Goal: Task Accomplishment & Management: Manage account settings

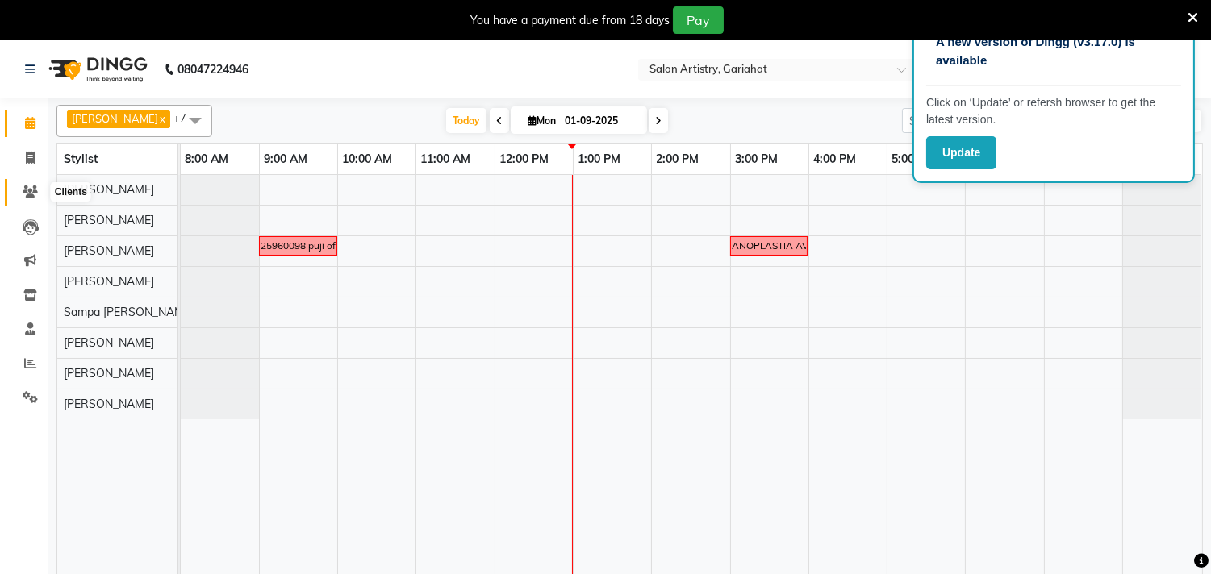
click at [22, 184] on span at bounding box center [30, 192] width 28 height 19
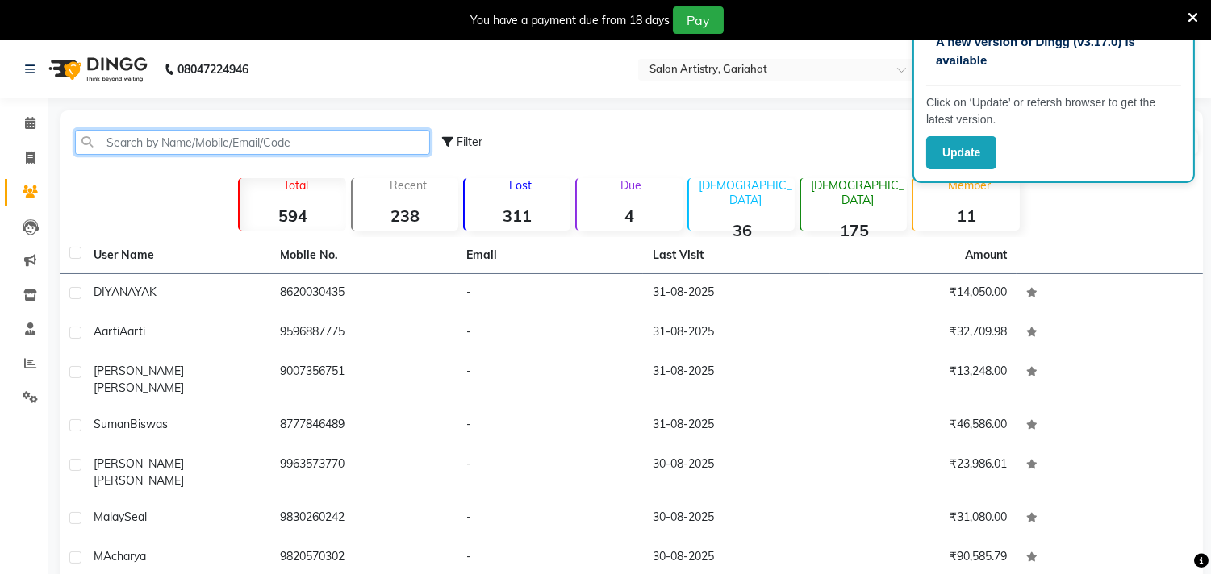
click at [345, 146] on input "text" at bounding box center [252, 142] width 355 height 25
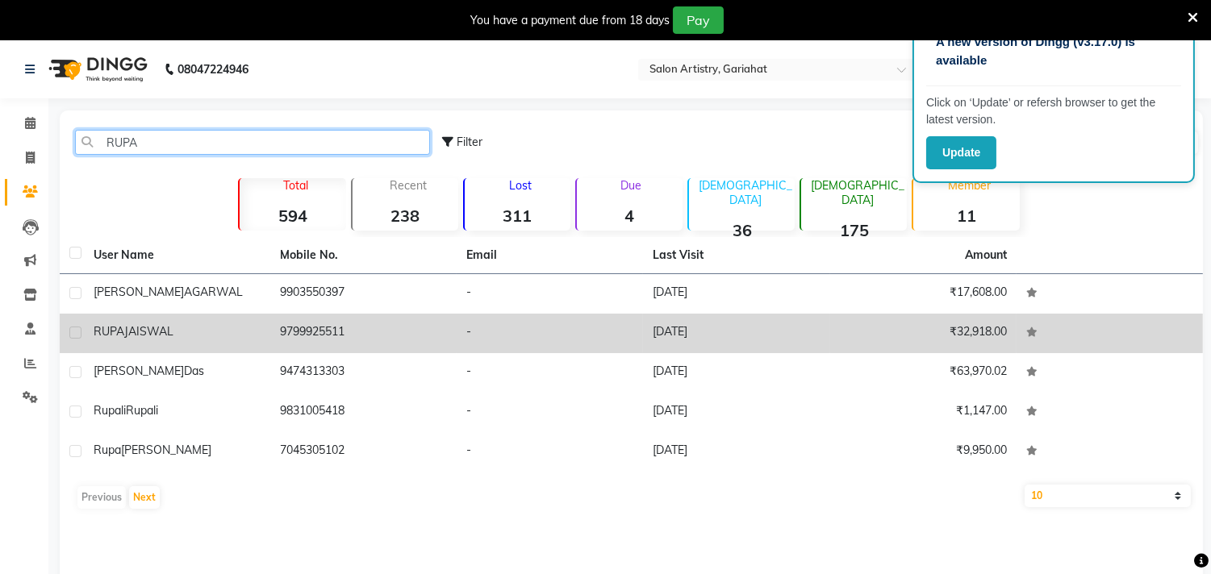
type input "RUPA"
click at [859, 327] on td "₹32,918.00" at bounding box center [923, 334] width 186 height 40
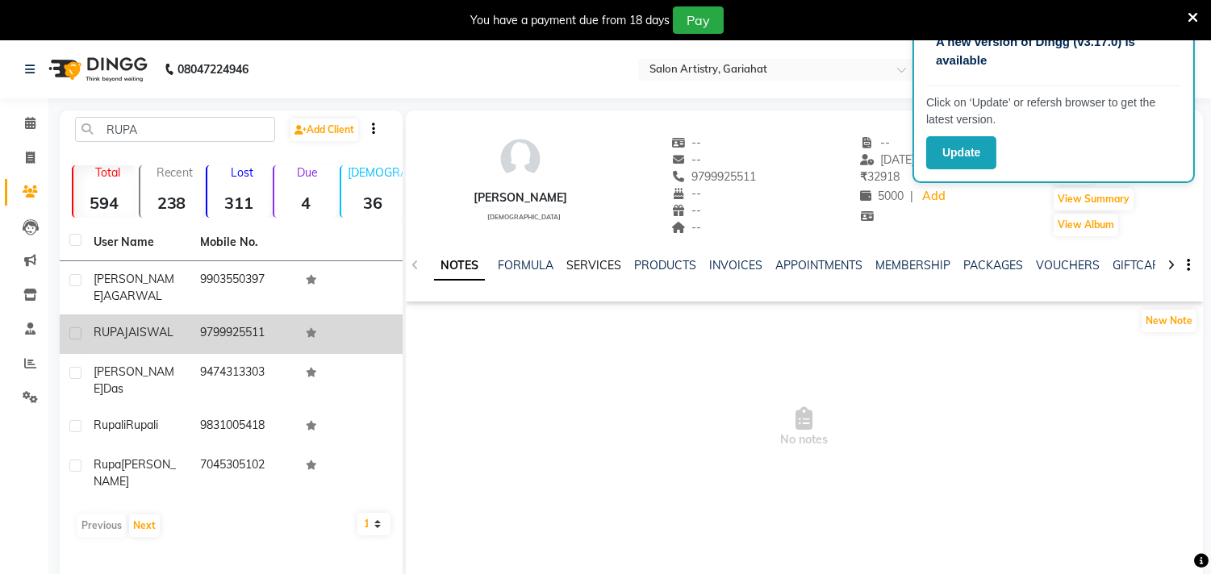
click at [605, 271] on link "SERVICES" at bounding box center [593, 265] width 55 height 15
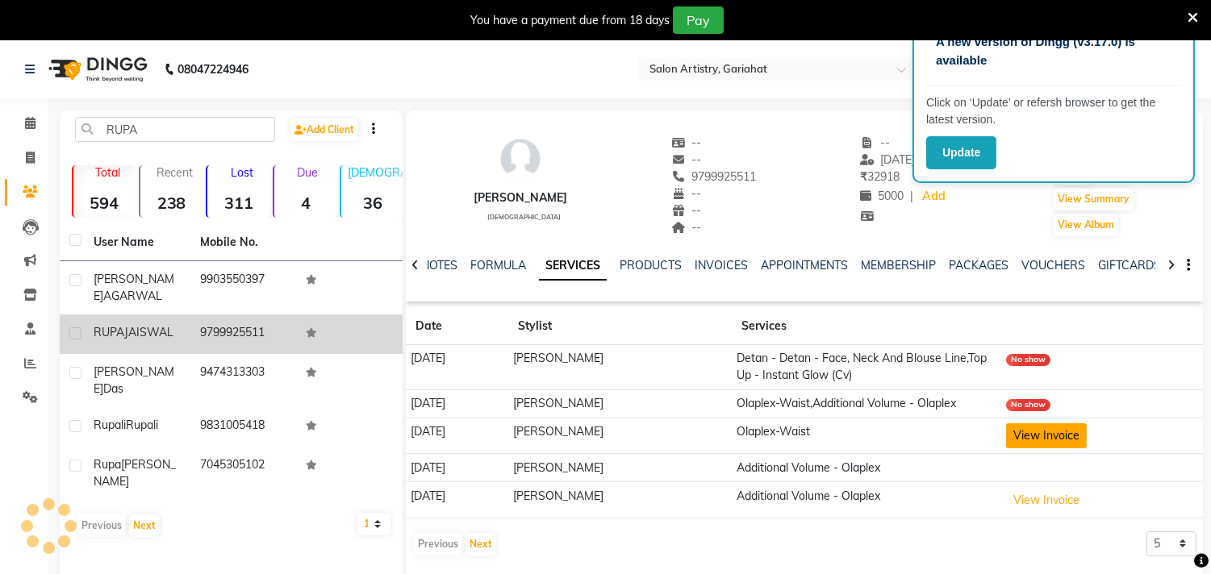
click at [1051, 429] on button "View Invoice" at bounding box center [1046, 436] width 81 height 25
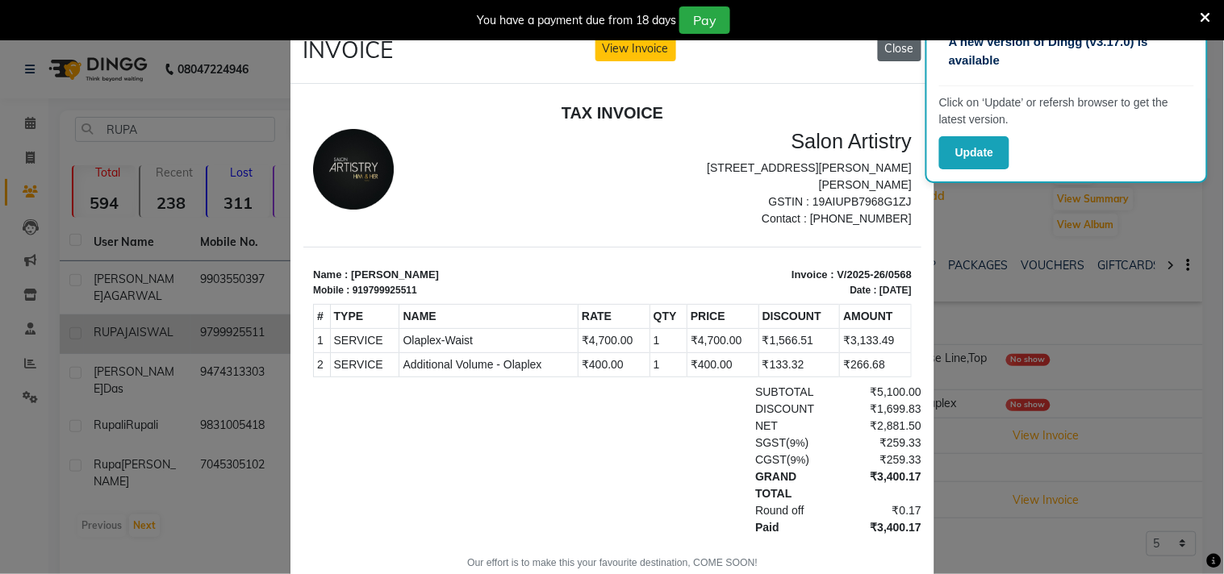
click at [883, 47] on button "Close" at bounding box center [900, 48] width 44 height 25
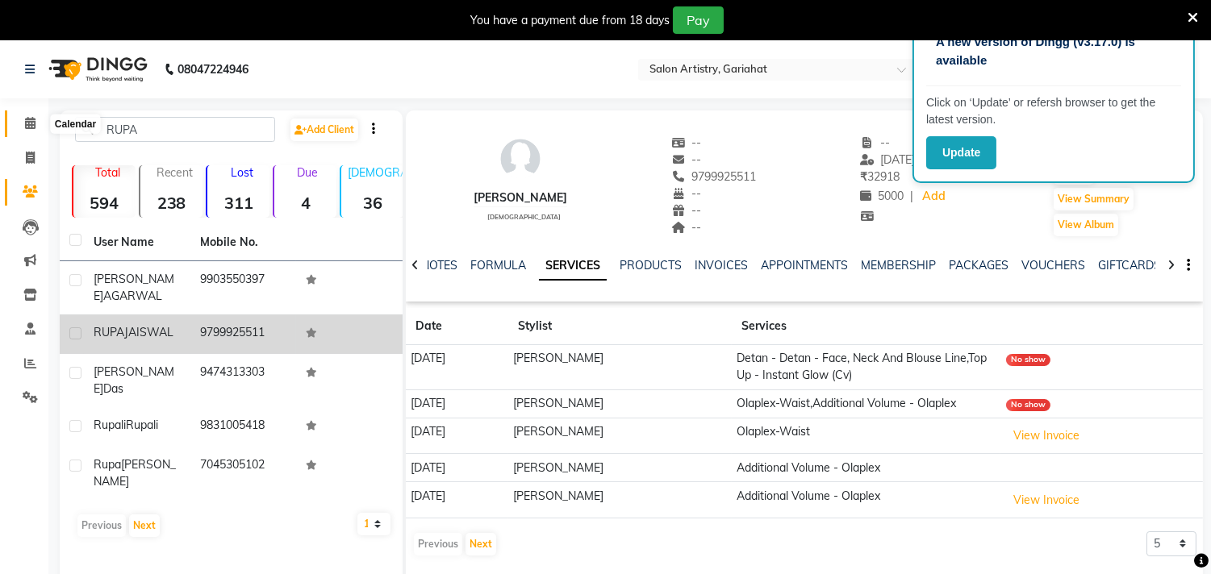
click at [25, 119] on icon at bounding box center [30, 123] width 10 height 12
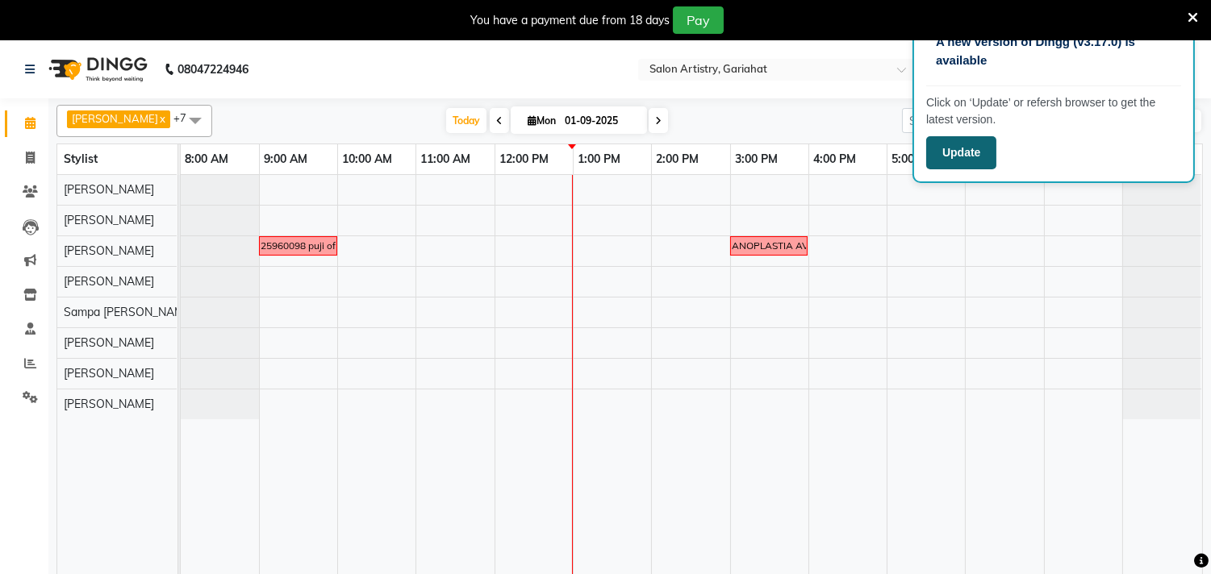
click at [962, 154] on button "Update" at bounding box center [961, 152] width 70 height 33
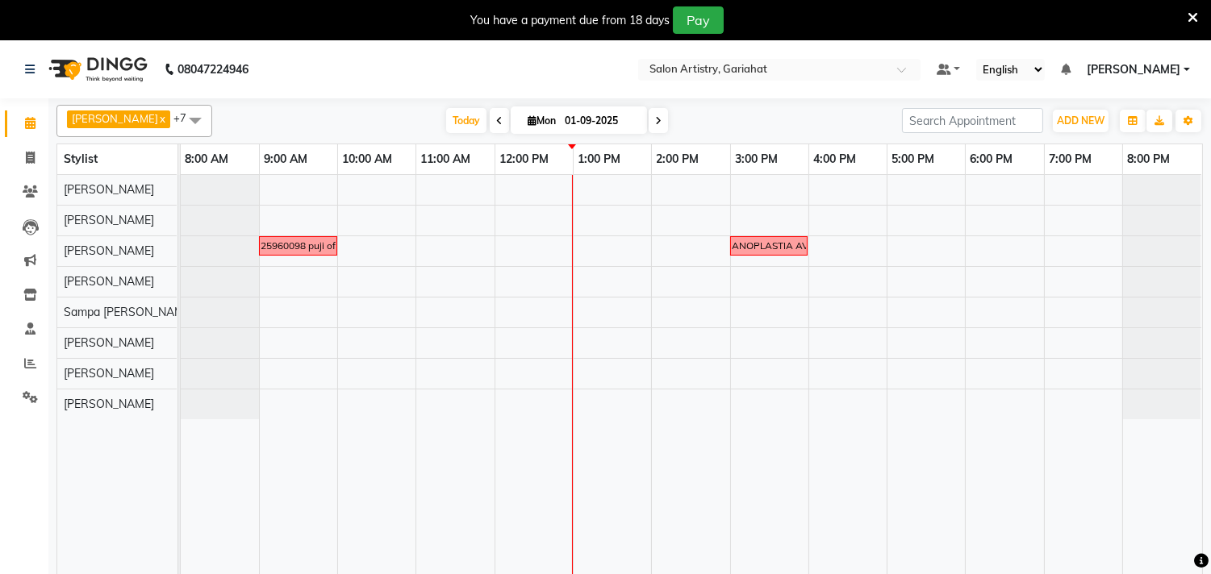
click at [655, 119] on icon at bounding box center [658, 121] width 6 height 10
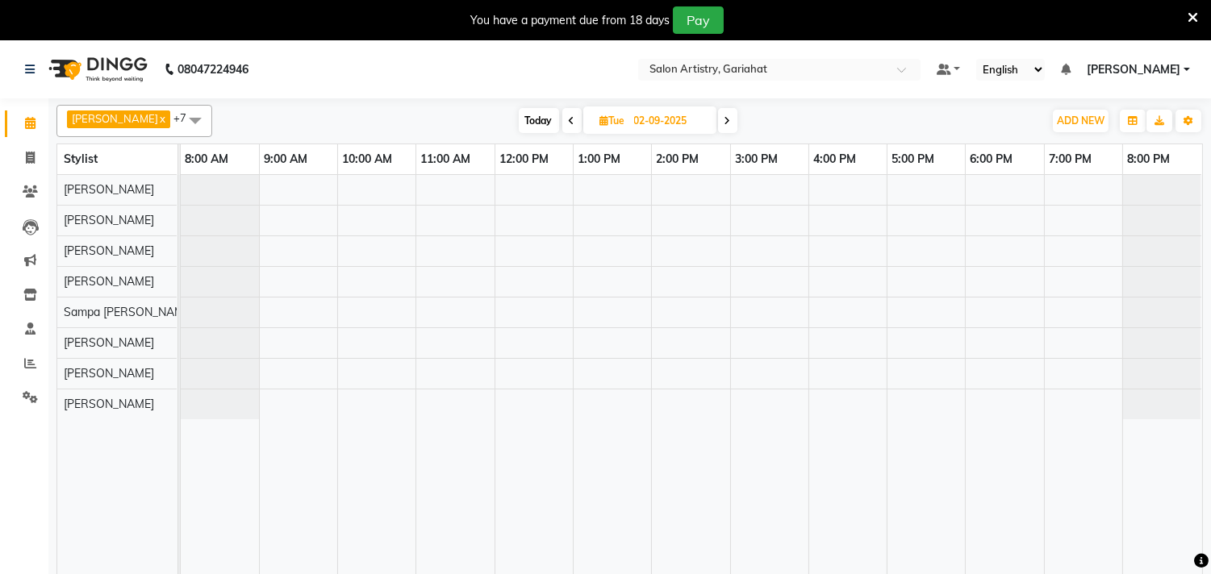
click at [562, 119] on span at bounding box center [571, 120] width 19 height 25
type input "01-09-2025"
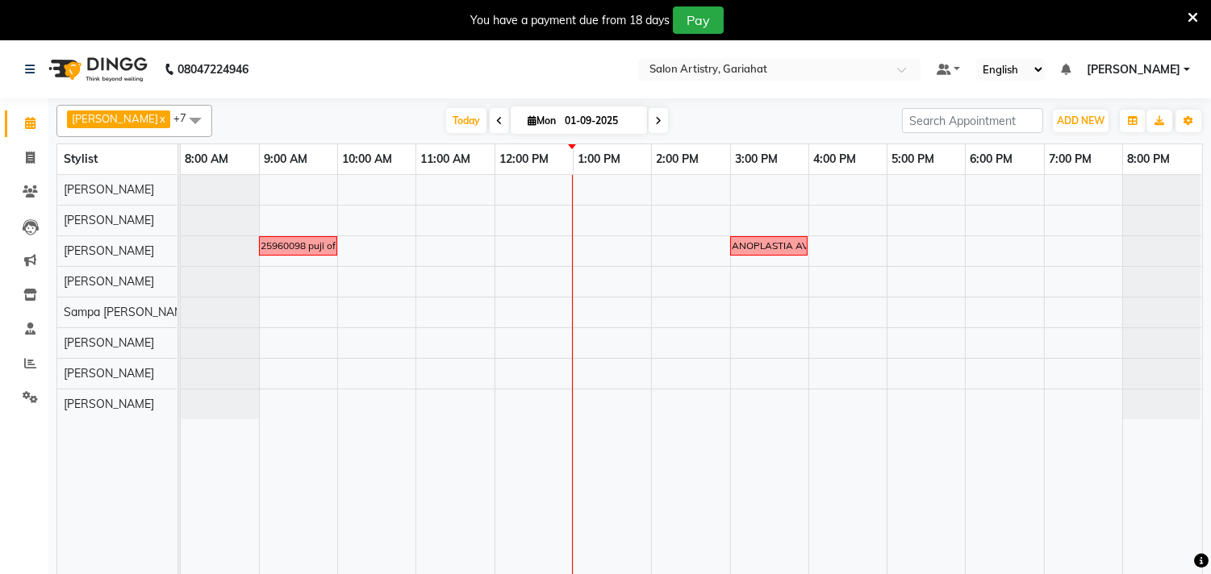
click at [179, 111] on span at bounding box center [195, 120] width 32 height 31
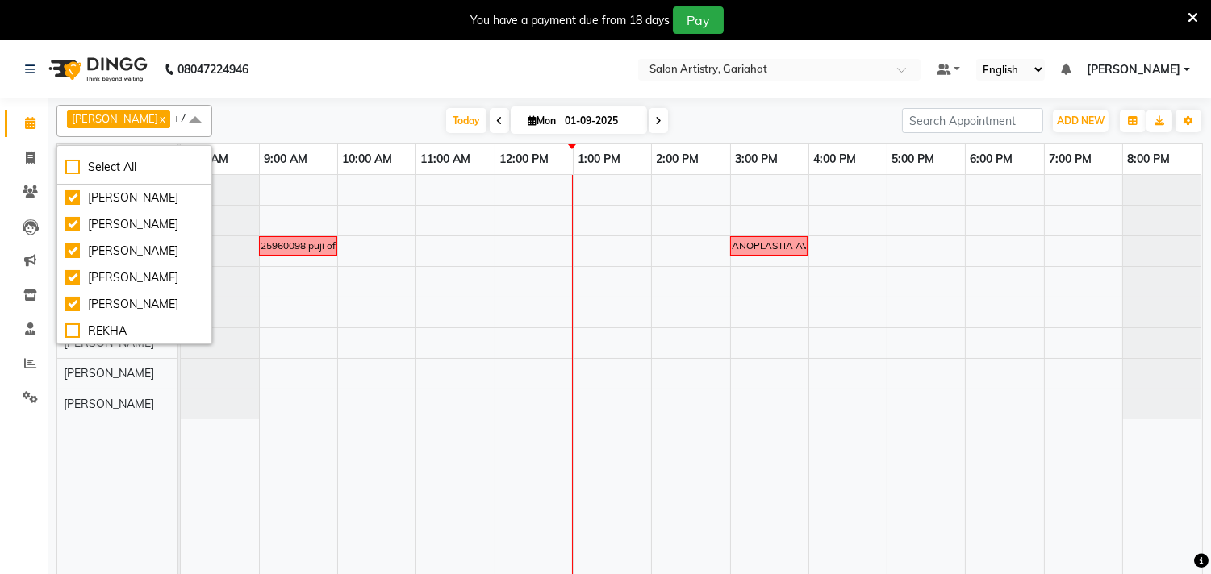
click at [284, 58] on nav "08047224946 Select Location × Salon Artistry, Gariahat Default Panel My Panel E…" at bounding box center [605, 69] width 1211 height 58
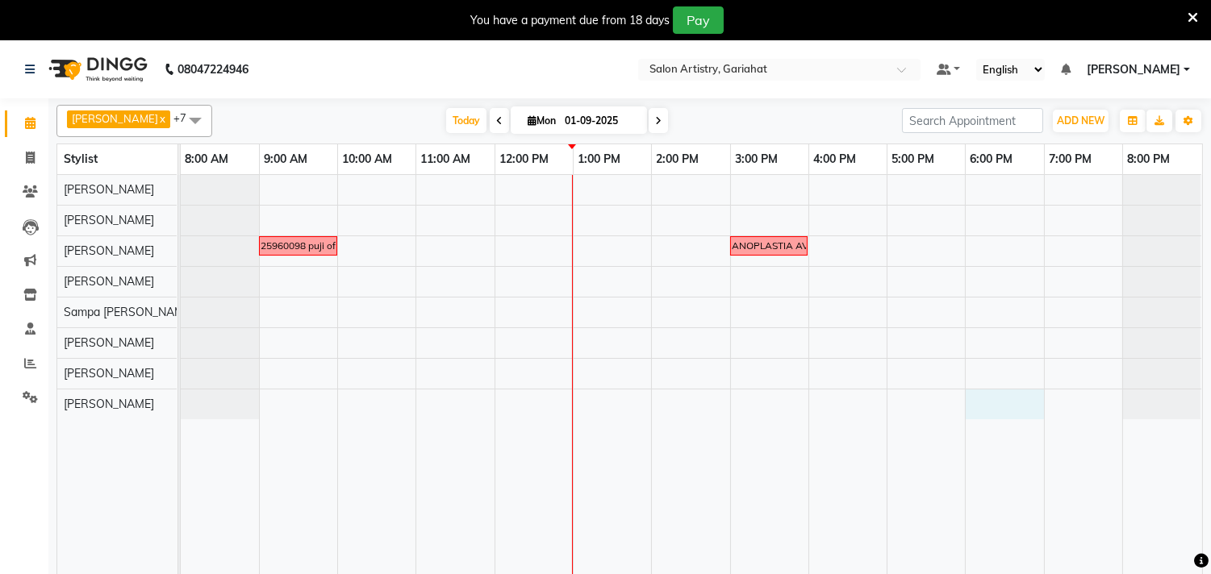
click at [1004, 409] on div "9425960098 puji offer RUPALI AGARWAL DAUGHTER .....NANOPLASTIA AVIKA RS- 6999/-…" at bounding box center [691, 384] width 1021 height 419
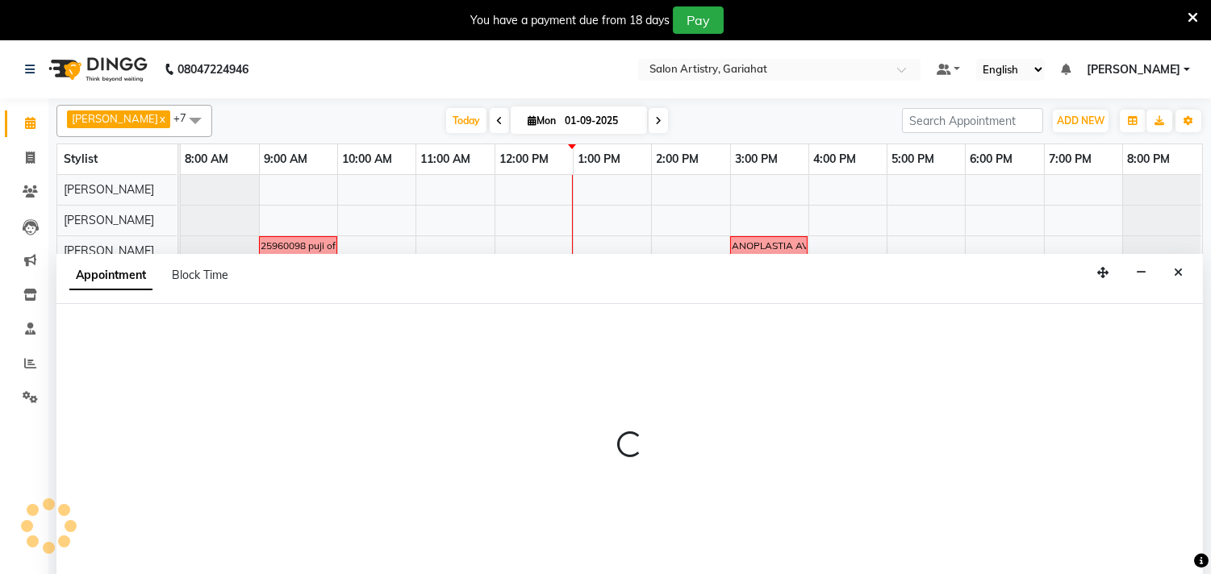
scroll to position [40, 0]
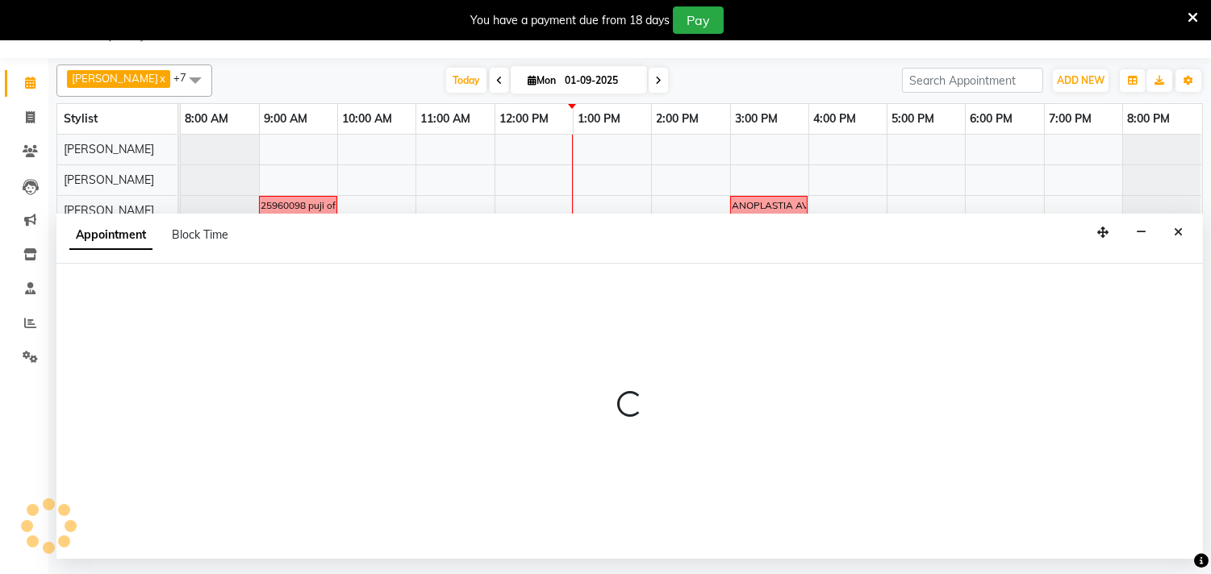
select select "88921"
select select "1080"
select select "tentative"
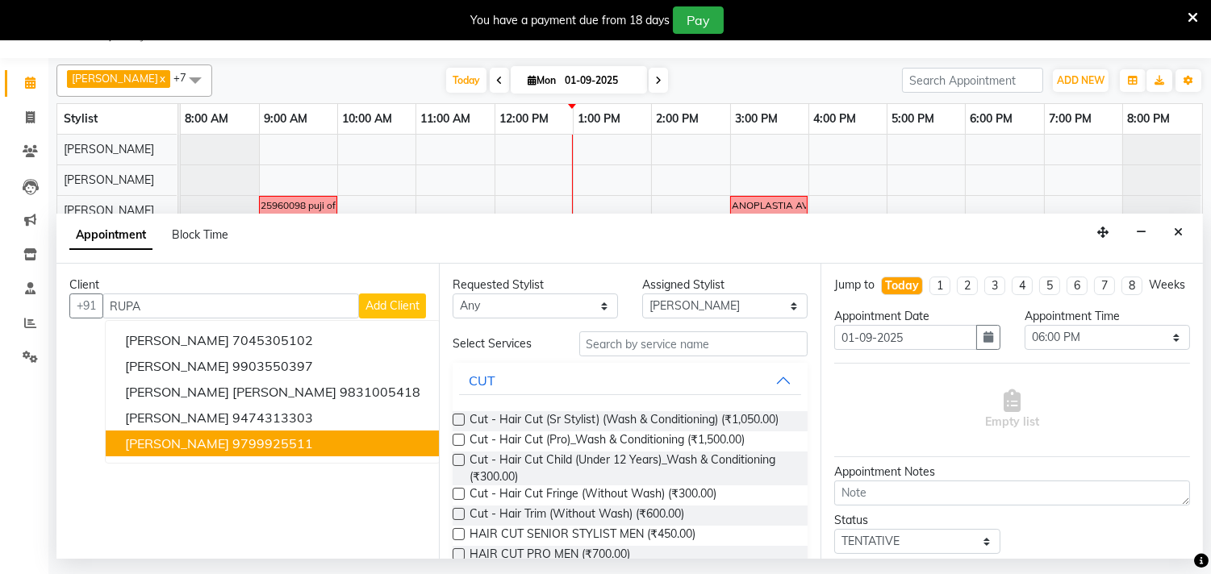
click at [195, 440] on span "[PERSON_NAME]" at bounding box center [177, 444] width 104 height 16
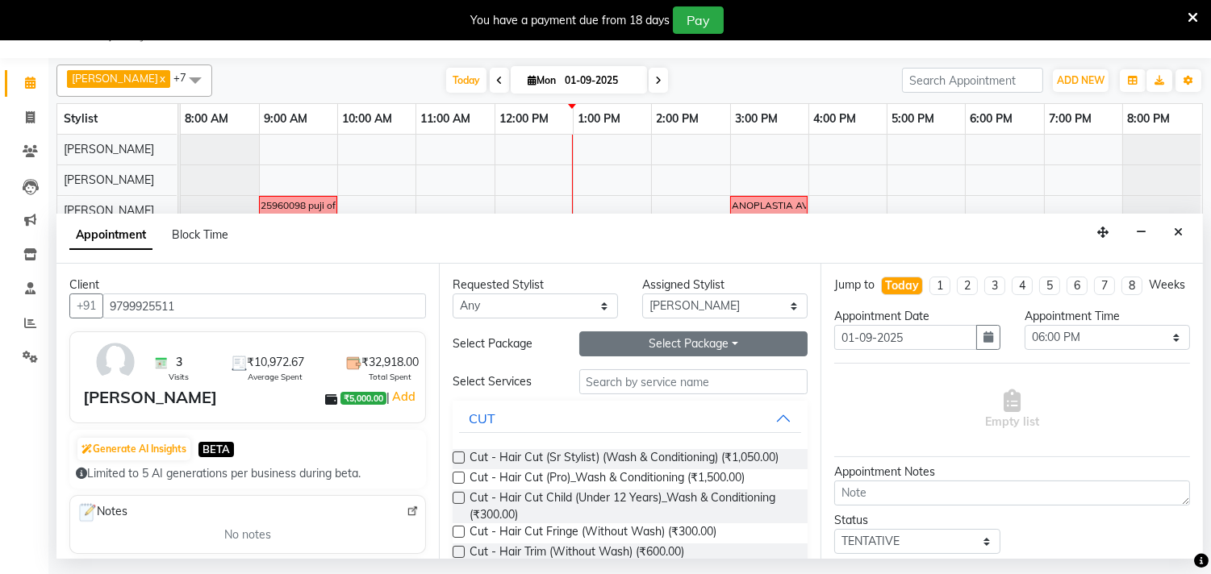
type input "9799925511"
click at [700, 349] on button "Select Package Toggle Dropdown" at bounding box center [693, 344] width 229 height 25
click at [606, 405] on li "OLAPLEX WAIST 4+2" at bounding box center [680, 400] width 249 height 23
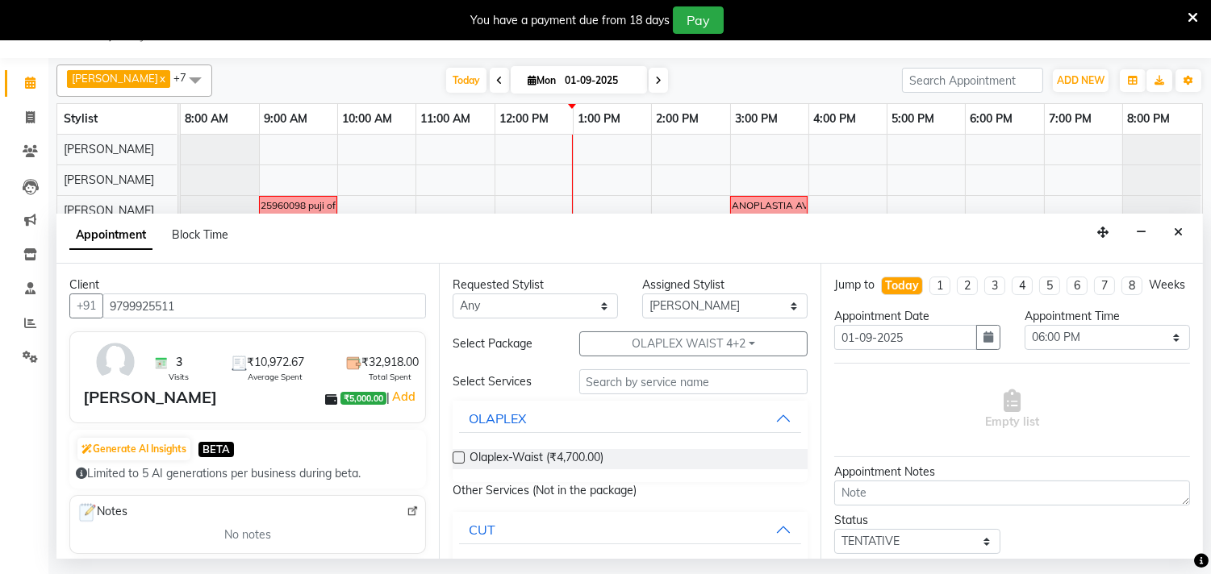
click at [455, 458] on label at bounding box center [459, 458] width 12 height 12
click at [455, 458] on input "checkbox" at bounding box center [458, 459] width 10 height 10
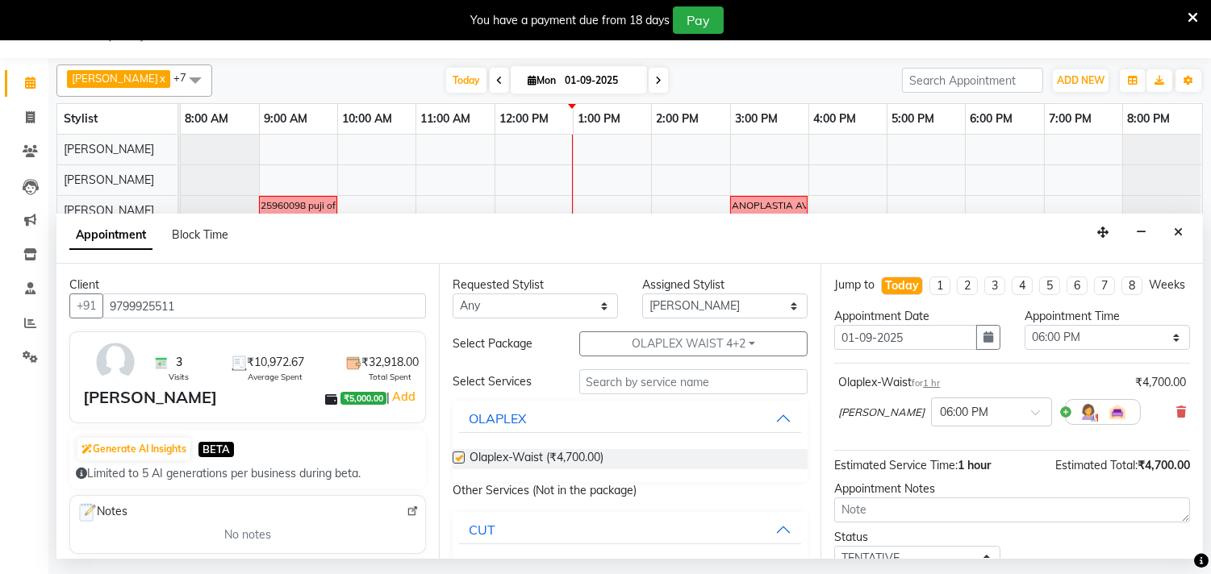
checkbox input "false"
click at [671, 348] on button "OLAPLEX WAIST 4+2" at bounding box center [693, 344] width 229 height 25
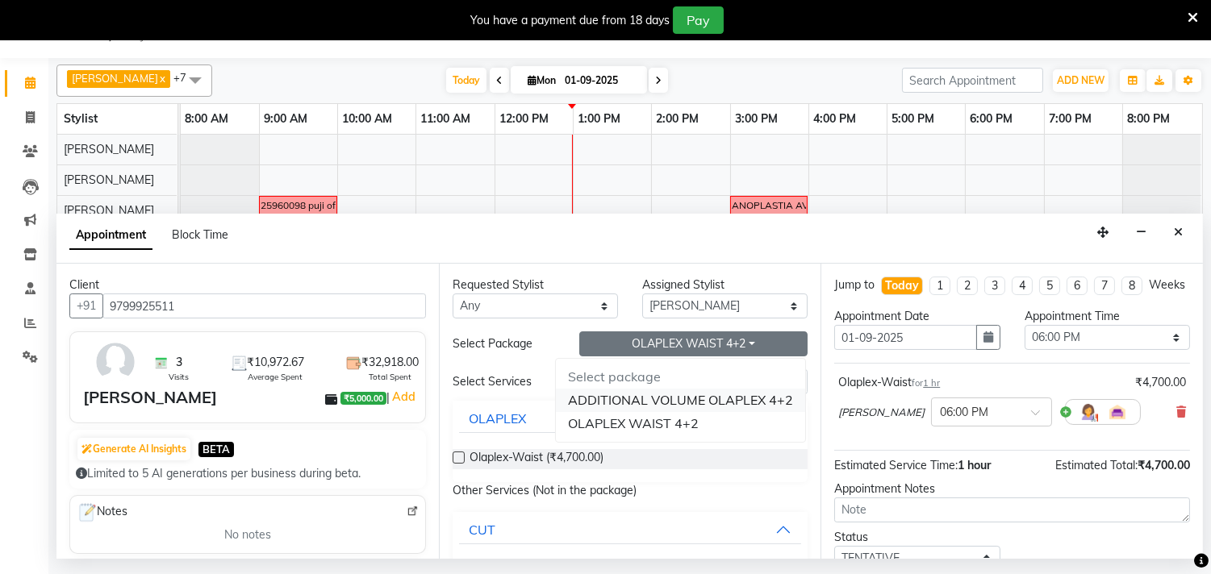
click at [635, 399] on li "ADDITIONAL VOLUME OLAPLEX 4+2" at bounding box center [680, 400] width 249 height 23
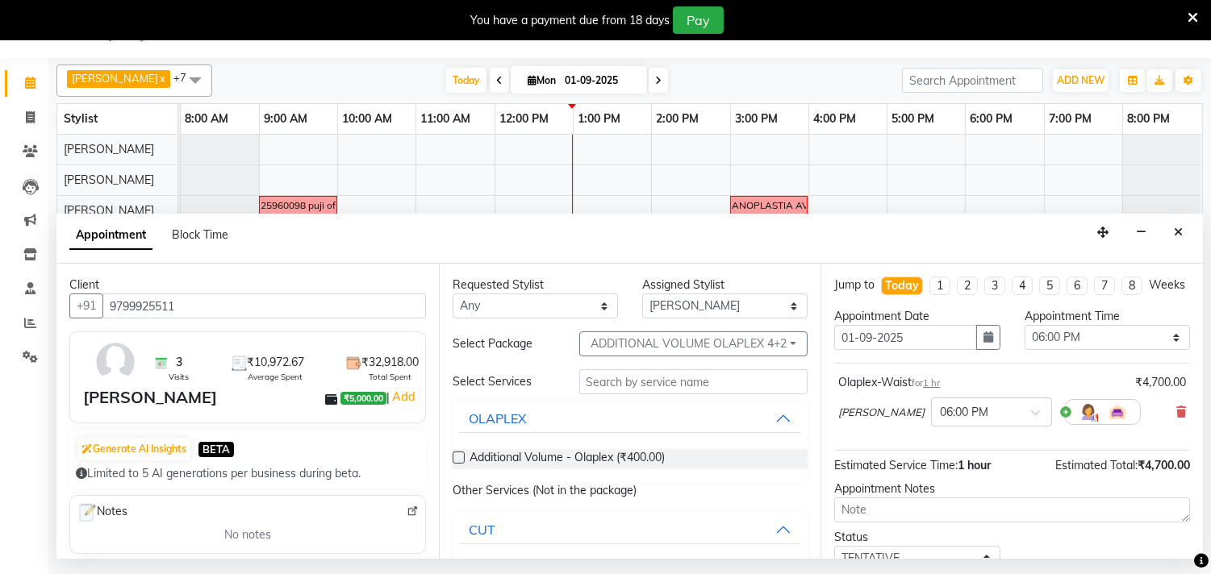
click at [460, 457] on label at bounding box center [459, 458] width 12 height 12
click at [460, 457] on input "checkbox" at bounding box center [458, 459] width 10 height 10
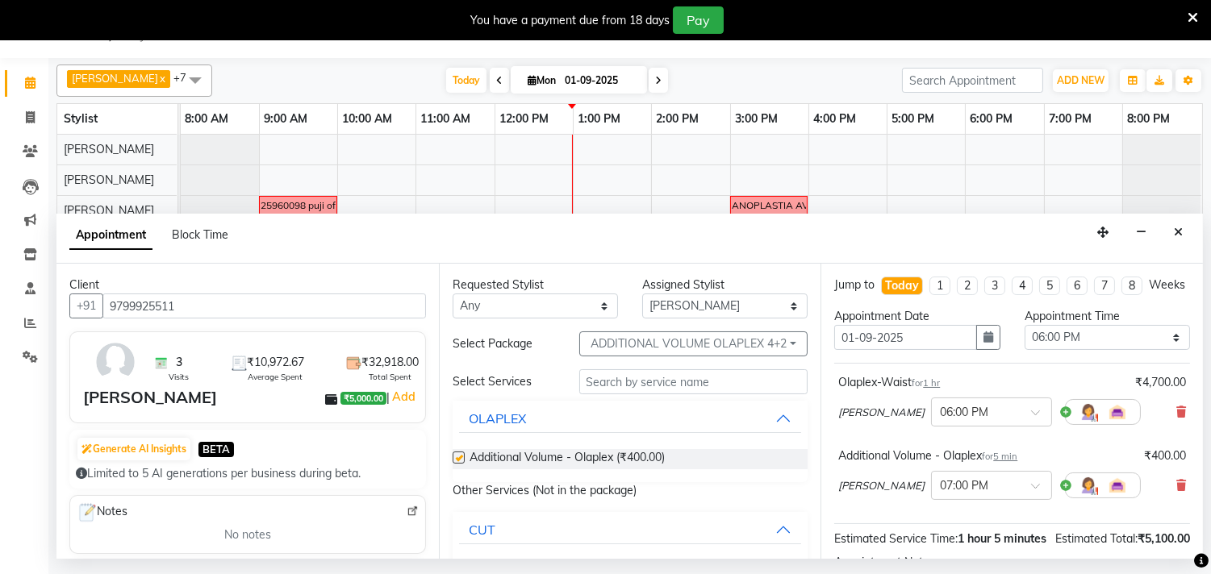
checkbox input "false"
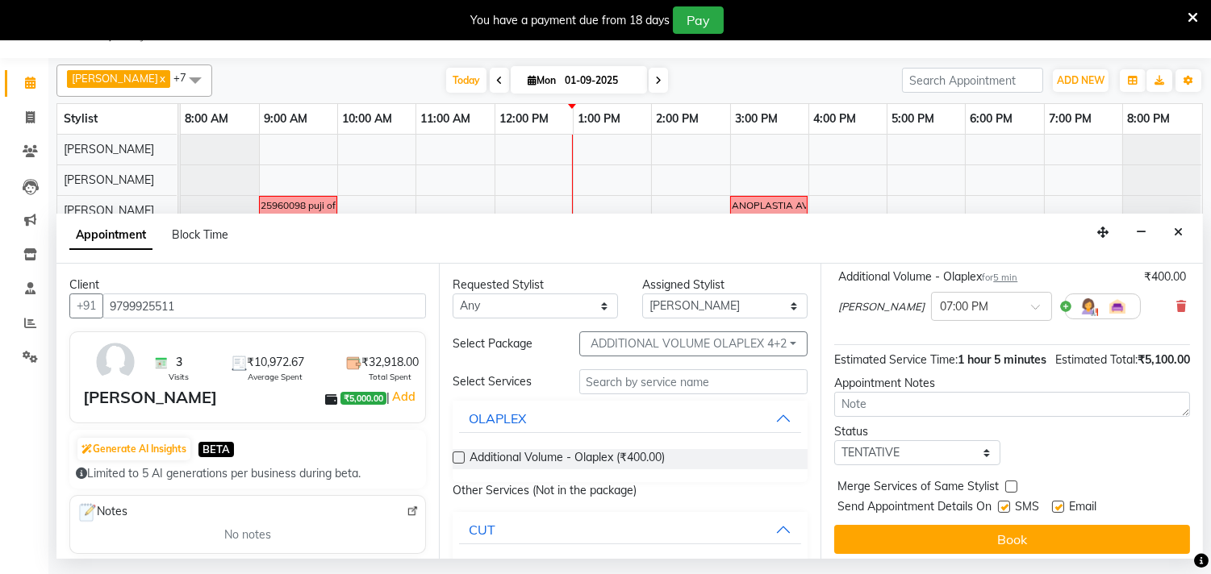
scroll to position [219, 0]
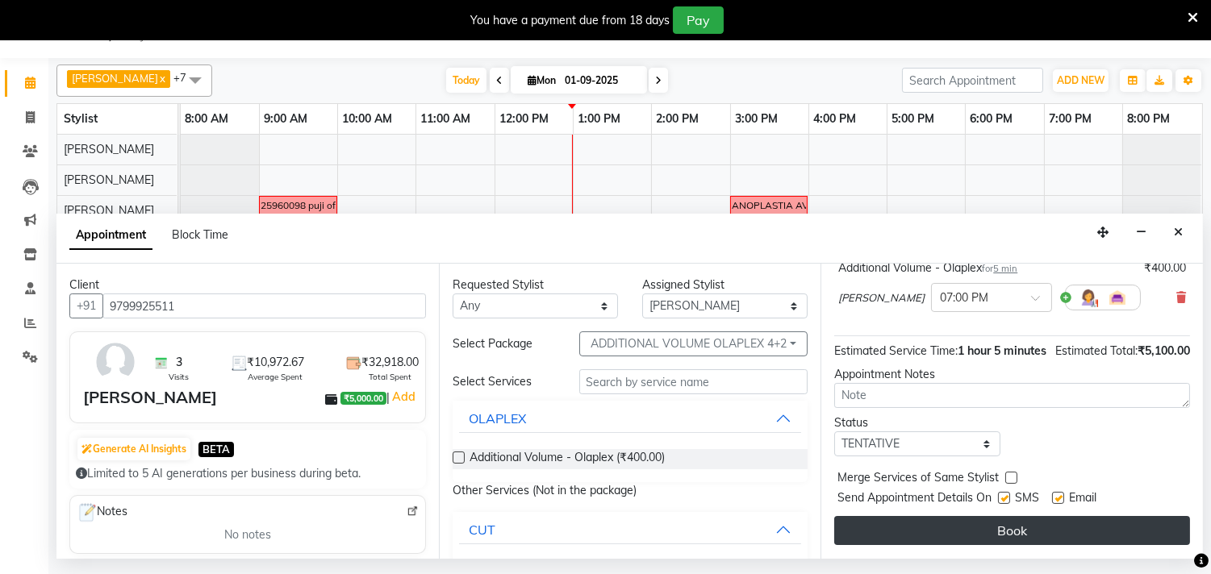
click at [998, 520] on button "Book" at bounding box center [1012, 530] width 356 height 29
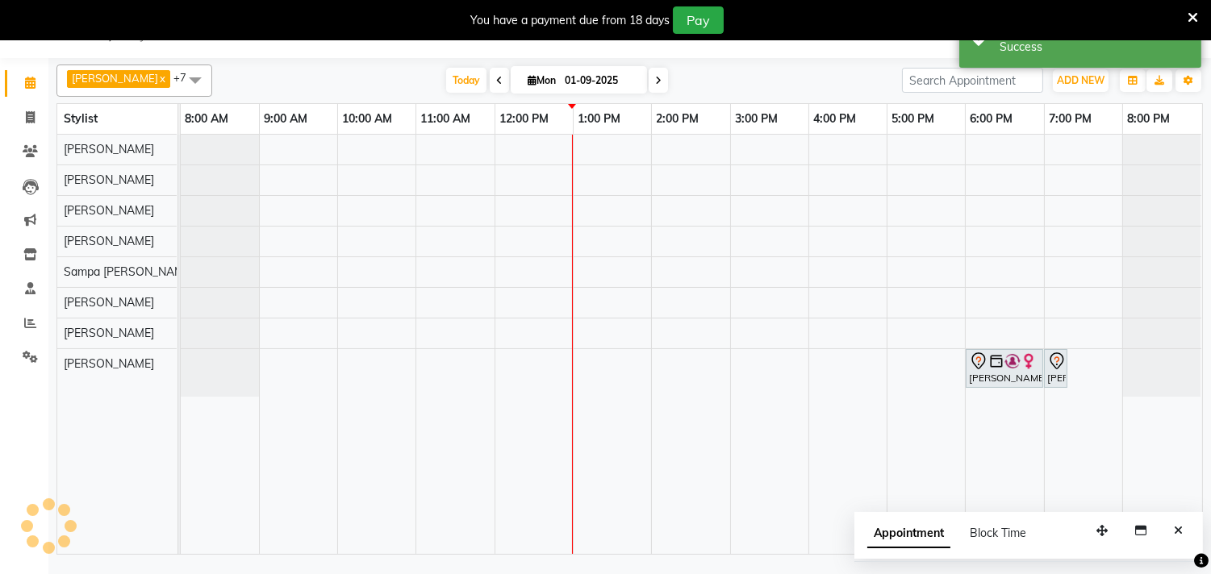
scroll to position [0, 0]
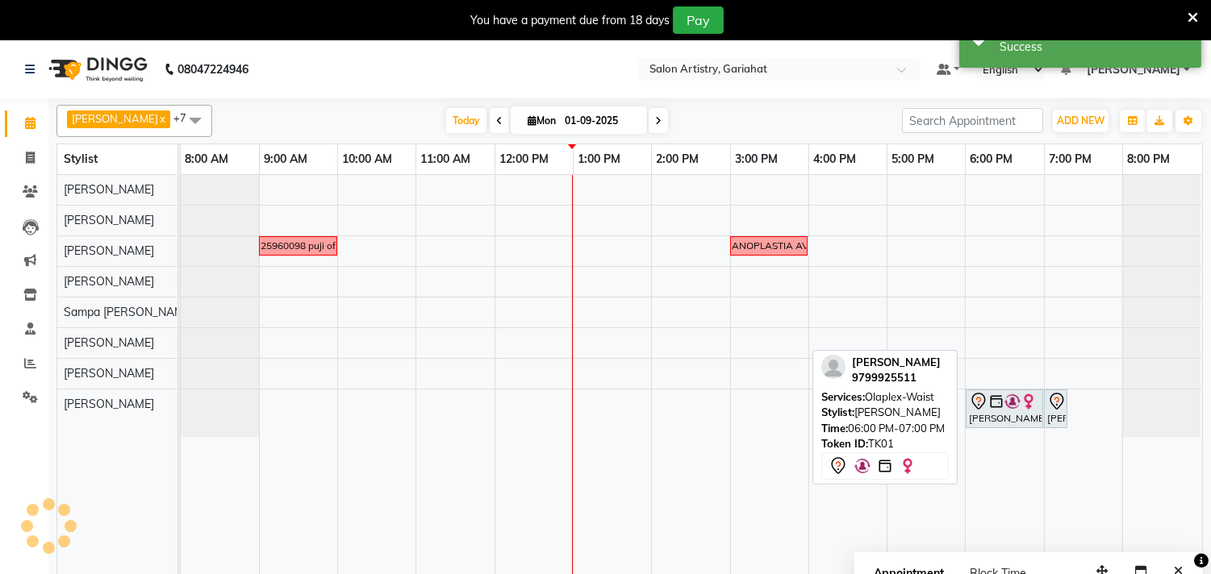
click at [985, 414] on div "RUPA JAISWAL, TK01, 06:00 PM-07:00 PM, Olaplex-Waist" at bounding box center [1004, 409] width 74 height 34
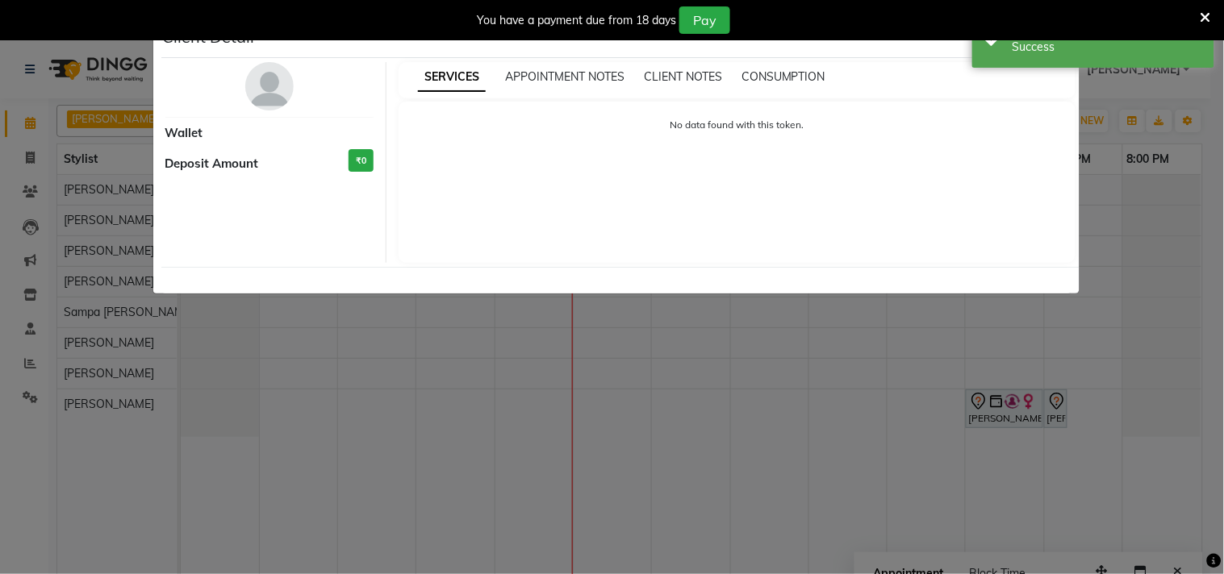
select select "7"
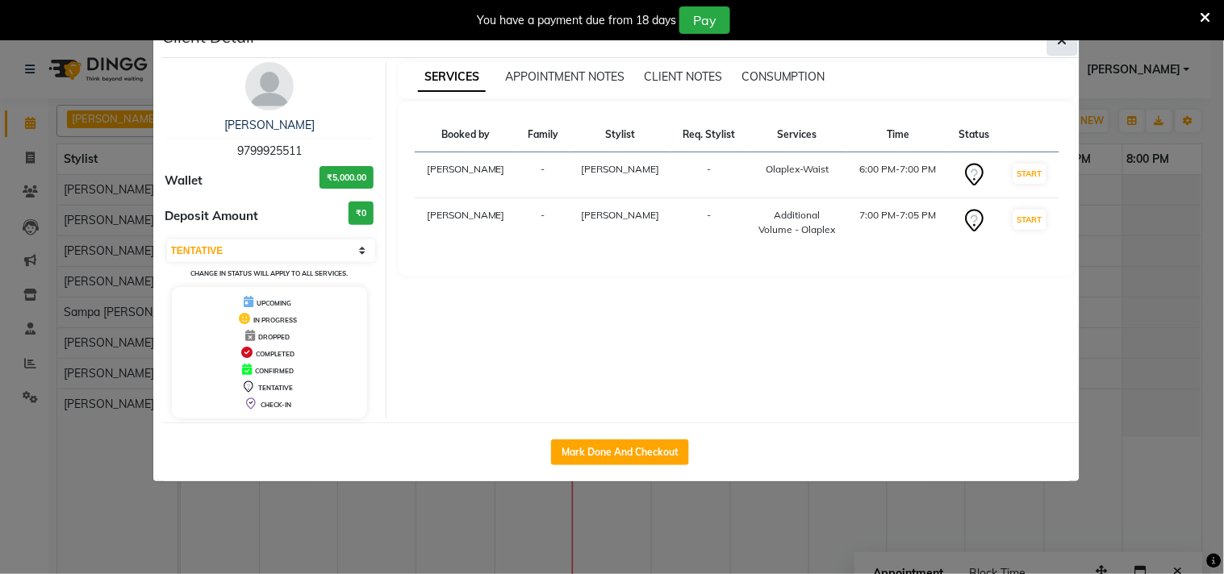
click at [1063, 46] on span "button" at bounding box center [1063, 40] width 10 height 16
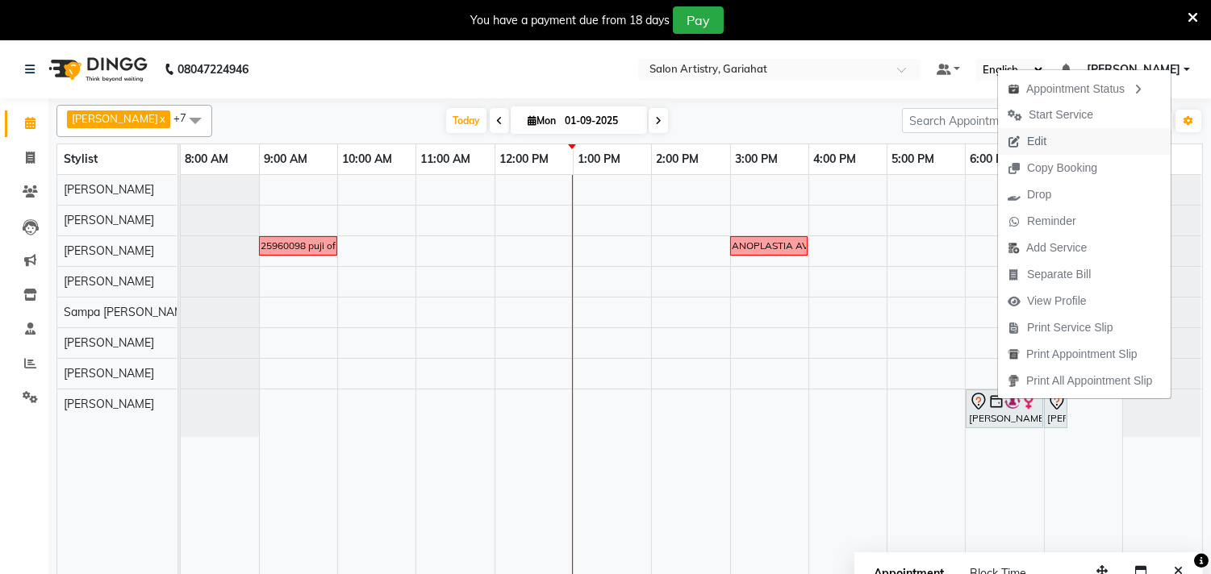
click at [1029, 140] on span "Edit" at bounding box center [1036, 141] width 19 height 17
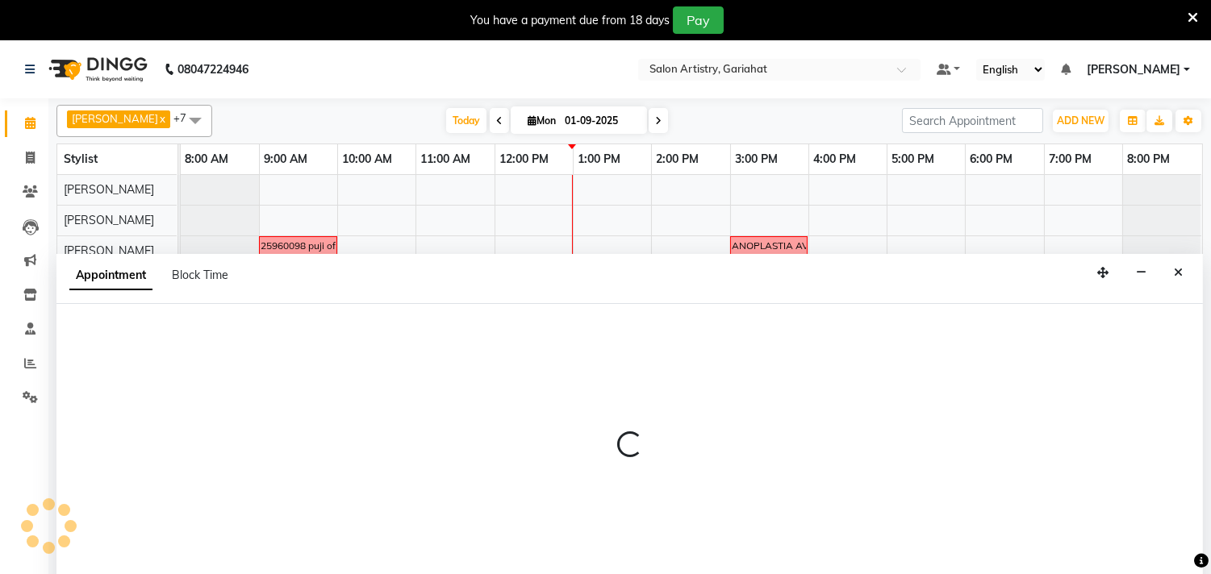
scroll to position [40, 0]
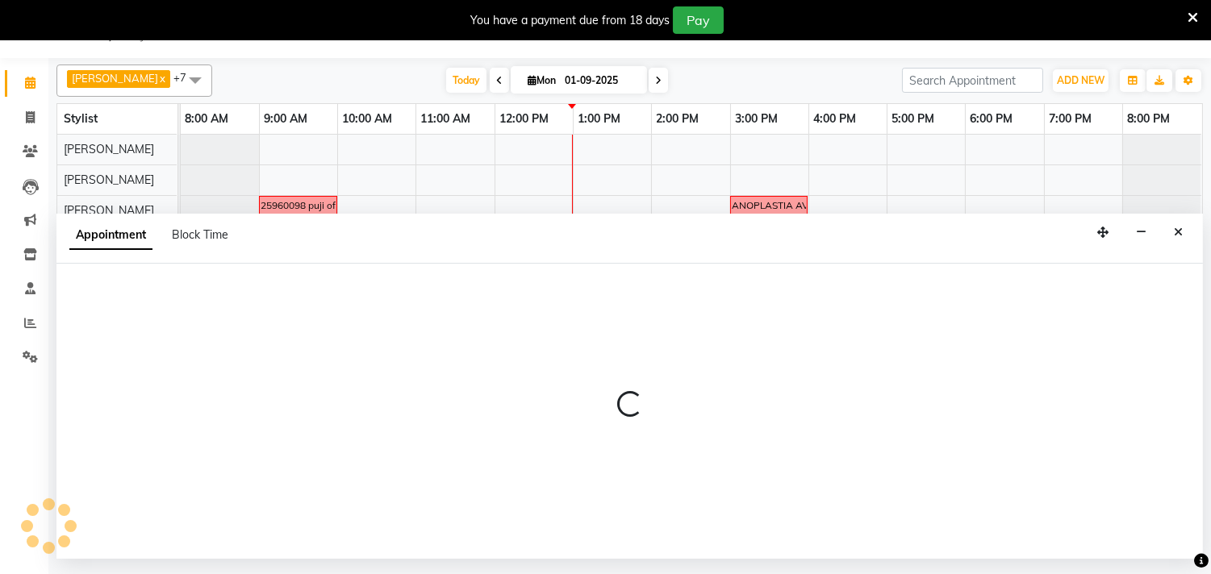
select select "1080"
select select "tentative"
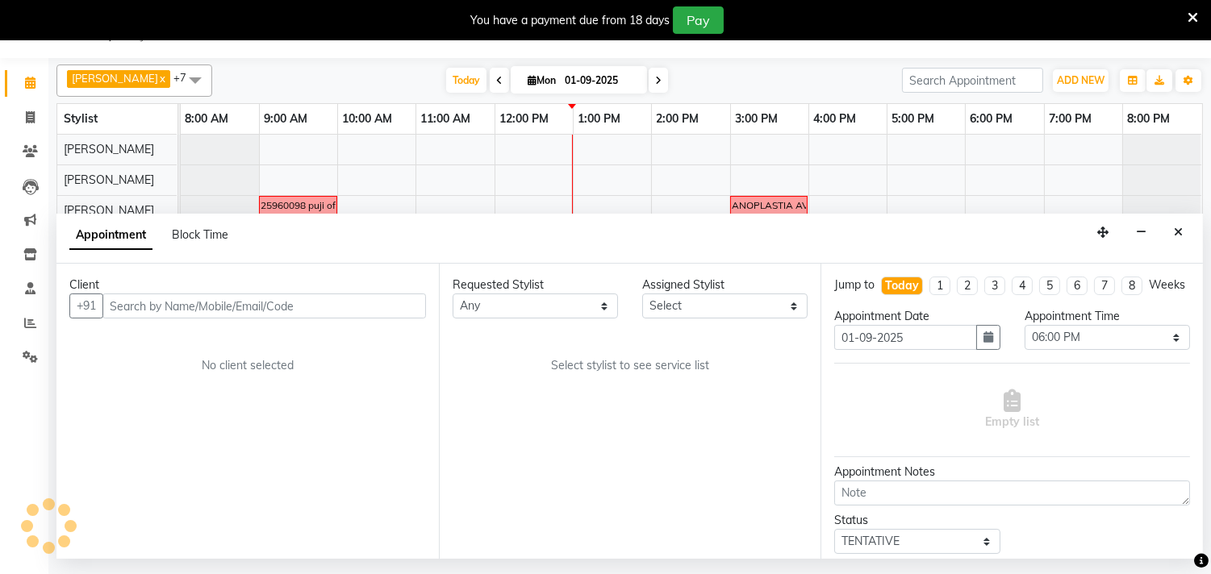
select select "88921"
select select "4230"
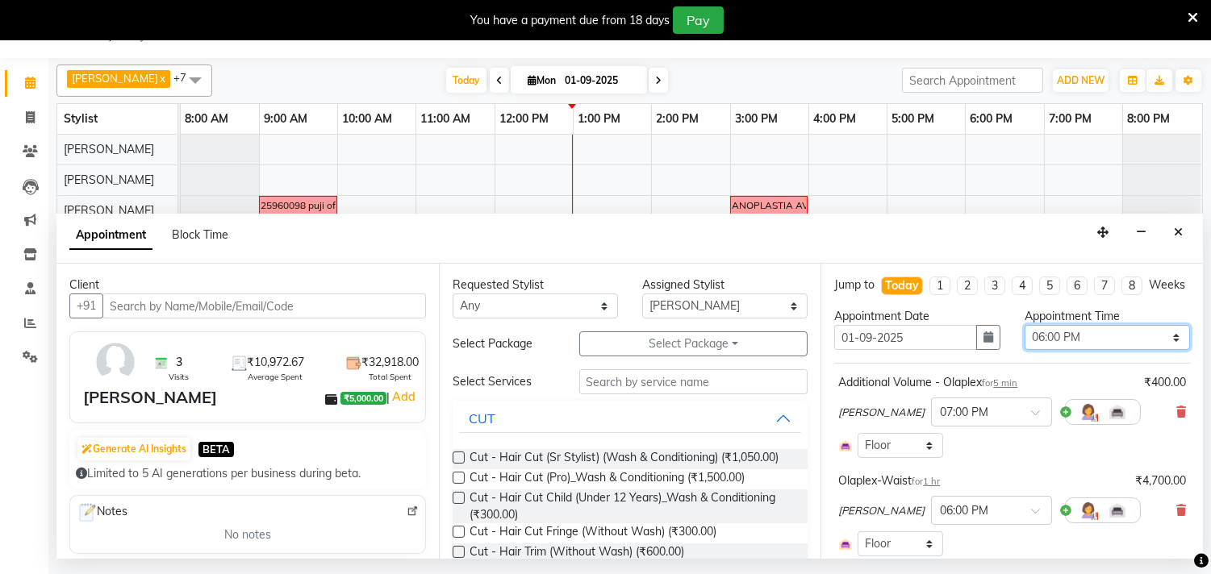
click at [1151, 349] on select "Select 09:00 AM 09:05 AM 09:10 AM 09:15 AM 09:20 AM 09:25 AM 09:30 AM 09:35 AM …" at bounding box center [1107, 337] width 165 height 25
select select "1110"
click at [1025, 340] on select "Select 09:00 AM 09:05 AM 09:10 AM 09:15 AM 09:20 AM 09:25 AM 09:30 AM 09:35 AM …" at bounding box center [1107, 337] width 165 height 25
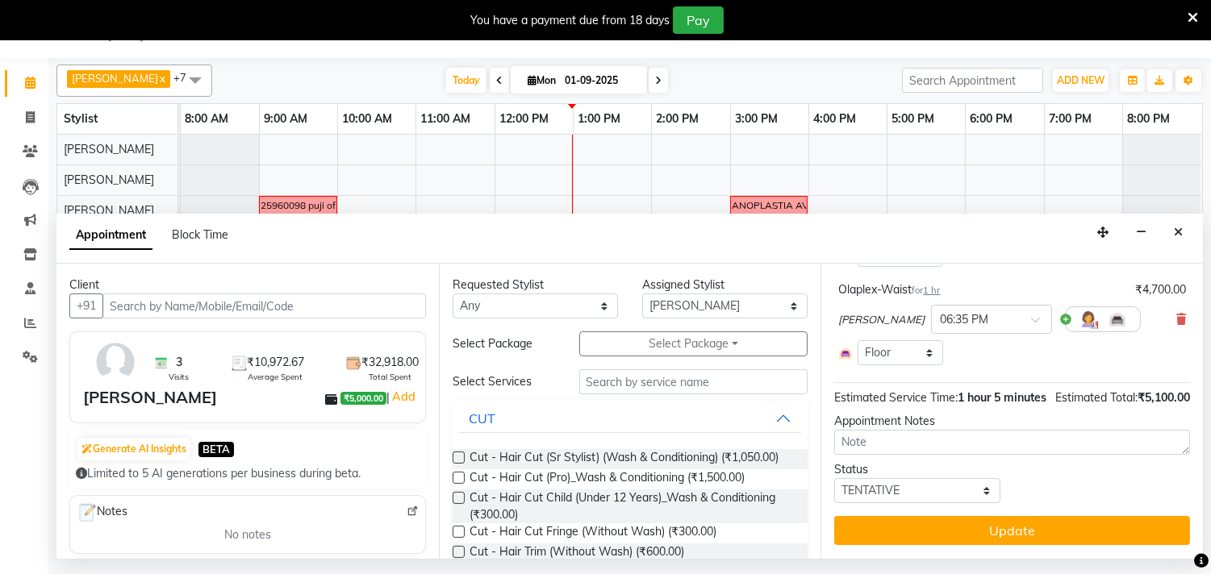
scroll to position [223, 0]
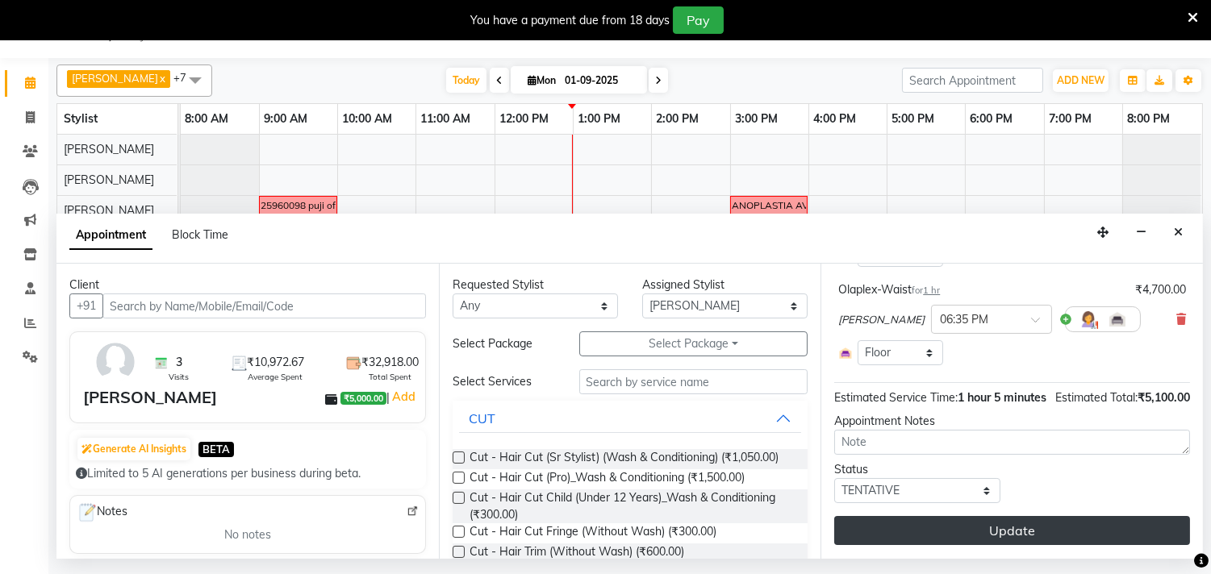
click at [1033, 534] on button "Update" at bounding box center [1012, 530] width 356 height 29
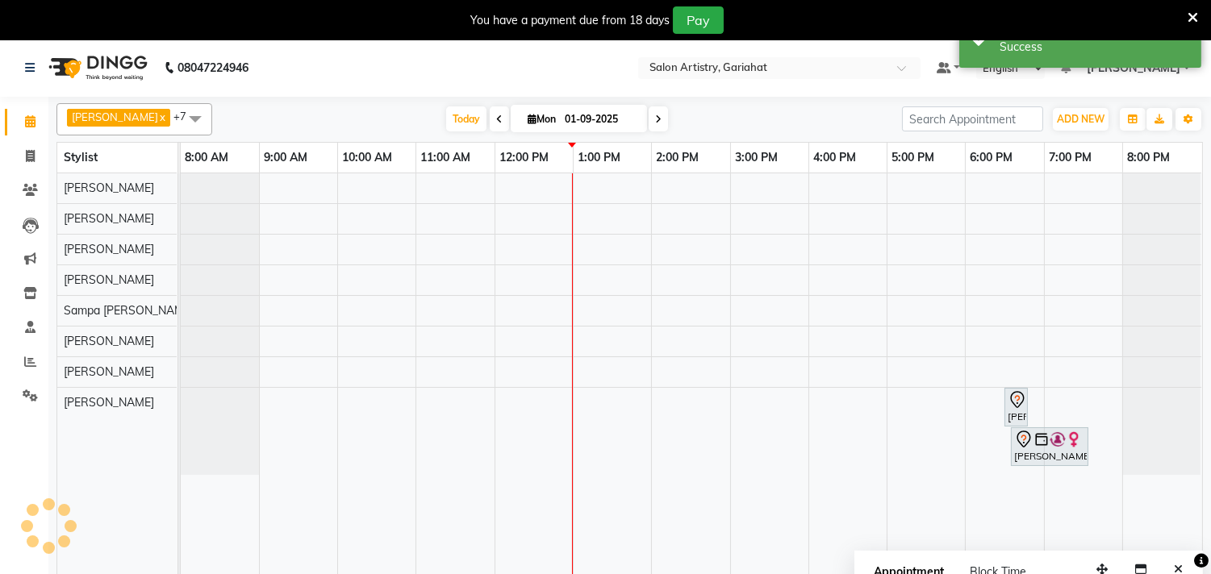
scroll to position [0, 0]
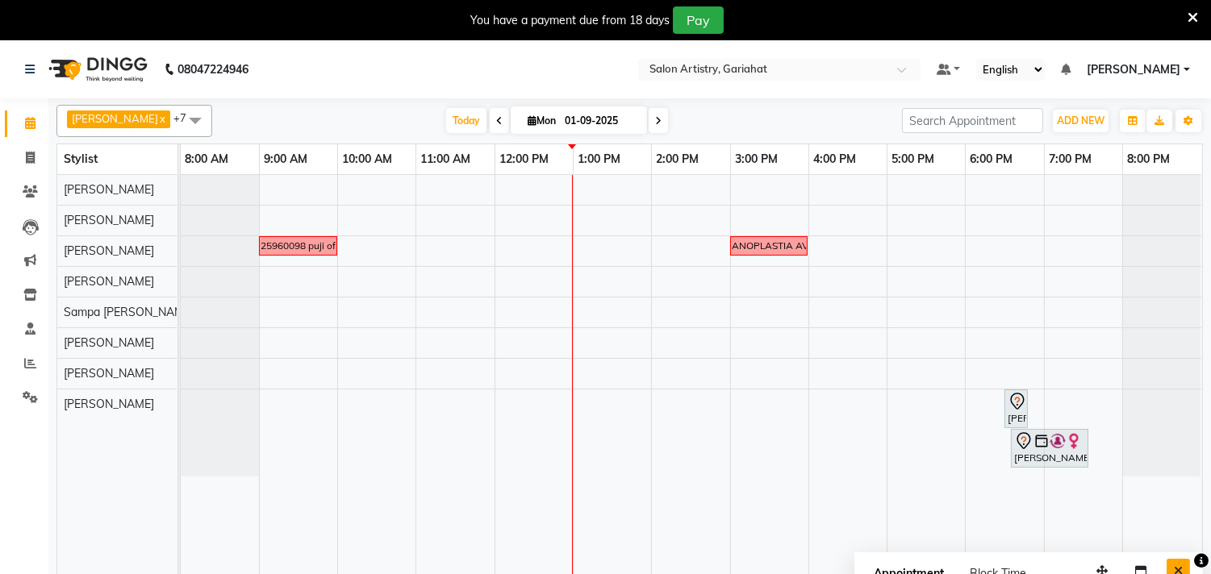
click at [1181, 567] on icon "Close" at bounding box center [1178, 571] width 9 height 11
click at [35, 359] on icon at bounding box center [30, 363] width 12 height 12
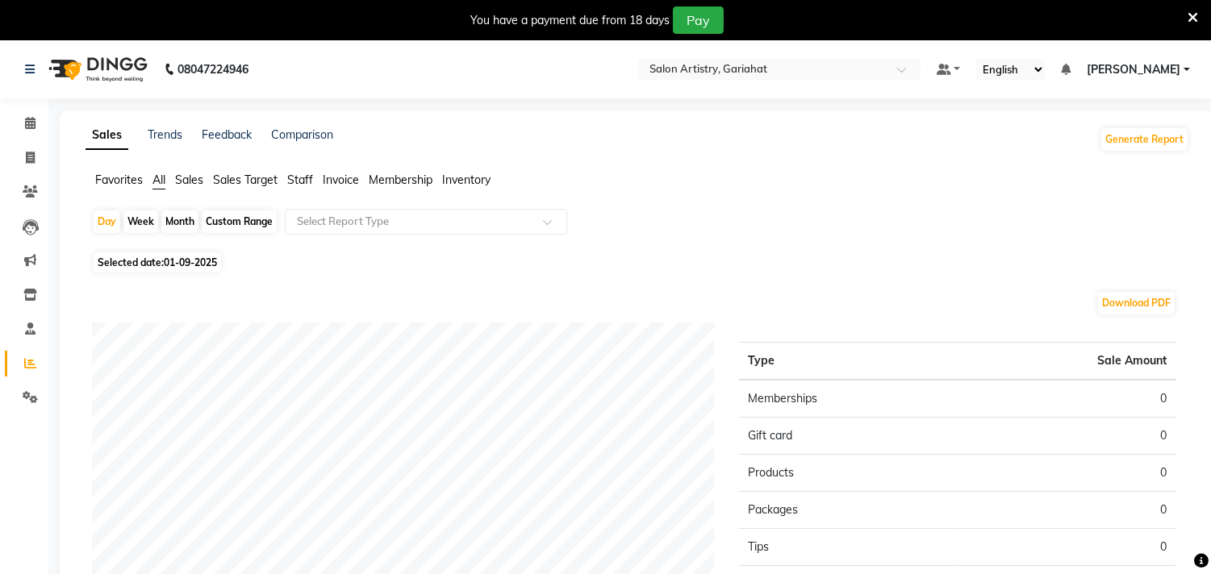
click at [295, 173] on span "Staff" at bounding box center [300, 180] width 26 height 15
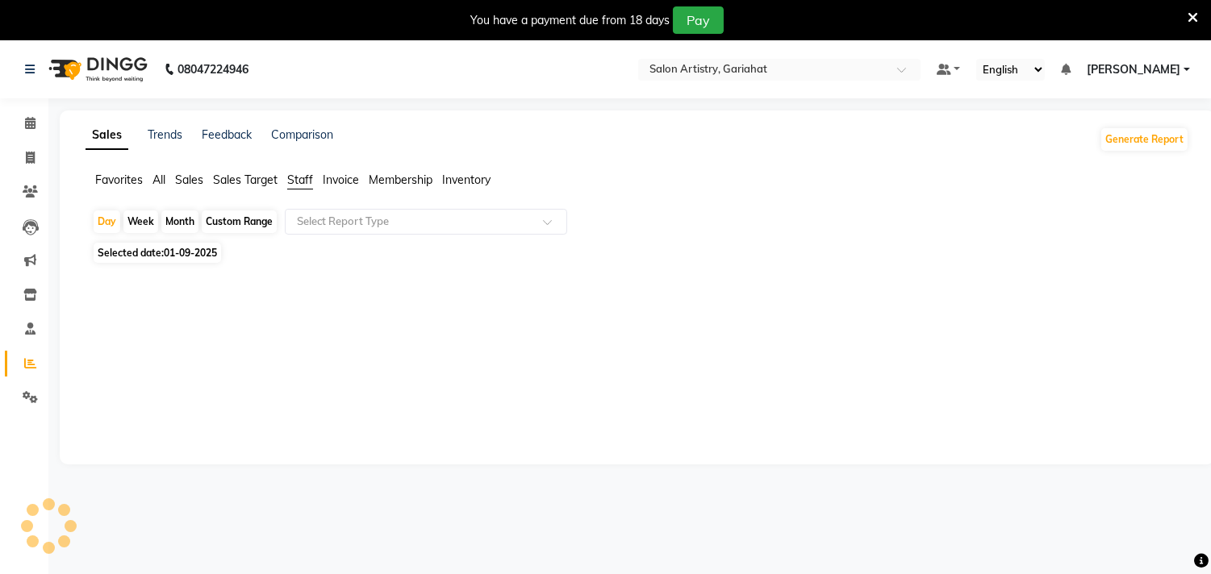
click at [173, 247] on span "01-09-2025" at bounding box center [190, 253] width 53 height 12
click at [130, 255] on span "Selected date: 01-09-2025" at bounding box center [157, 253] width 127 height 20
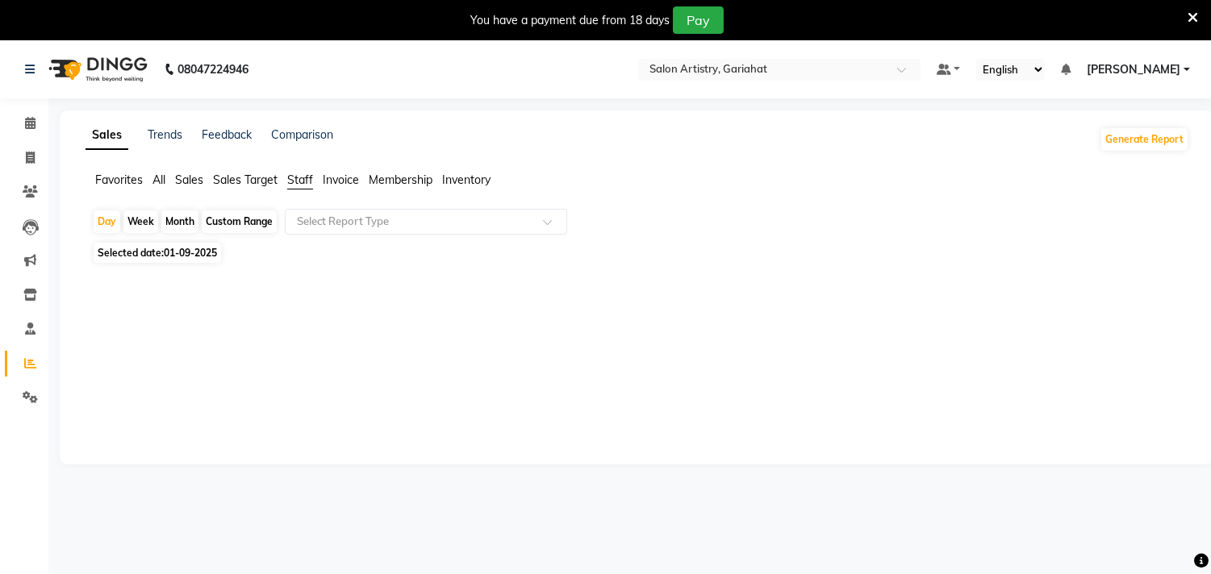
select select "9"
select select "2025"
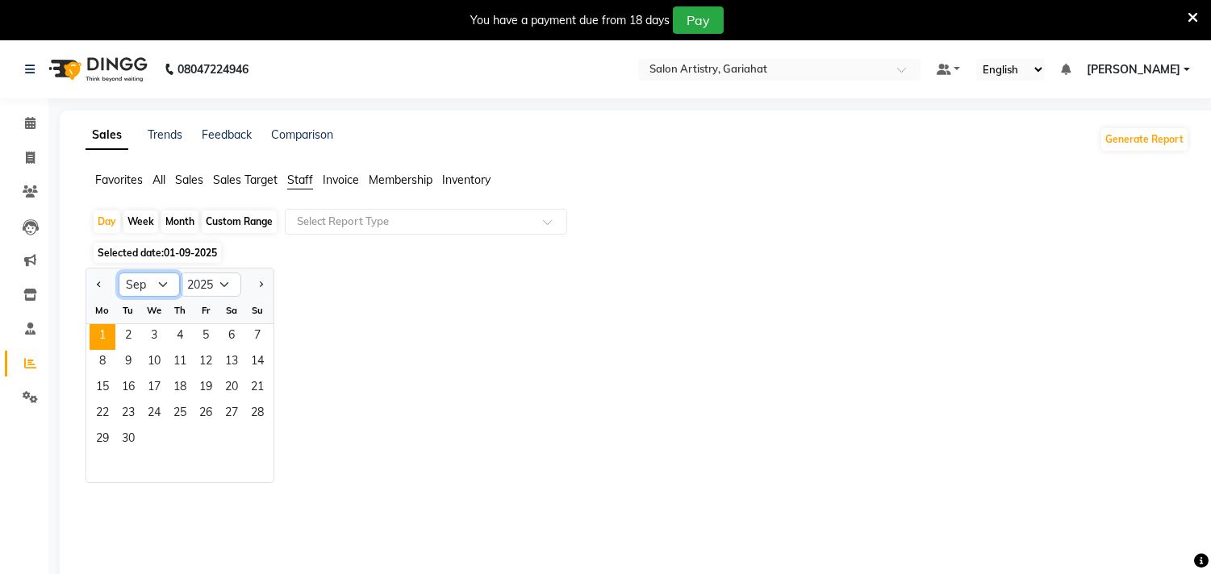
click at [166, 282] on select "Jan Feb Mar Apr May Jun Jul Aug Sep Oct Nov Dec" at bounding box center [149, 285] width 61 height 24
select select "8"
click at [119, 273] on select "Jan Feb Mar Apr May Jun Jul Aug Sep Oct Nov Dec" at bounding box center [149, 285] width 61 height 24
click at [210, 341] on span "1" at bounding box center [206, 337] width 26 height 26
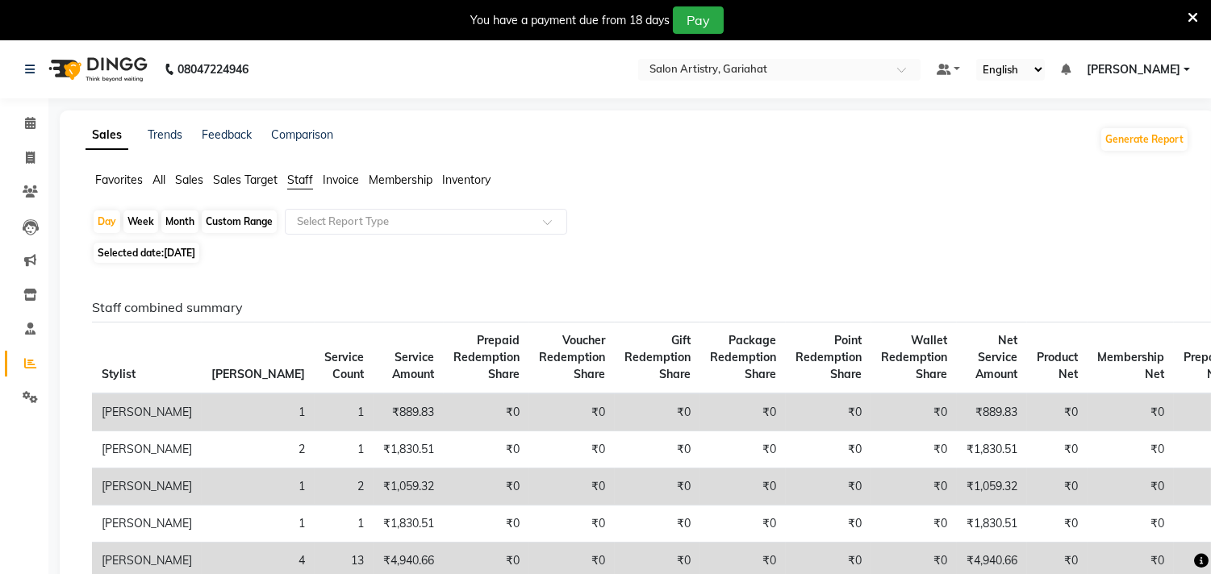
click at [226, 220] on div "Custom Range" at bounding box center [239, 222] width 75 height 23
click at [244, 219] on div "Custom Range" at bounding box center [239, 222] width 75 height 23
click at [224, 220] on div "Custom Range" at bounding box center [239, 222] width 75 height 23
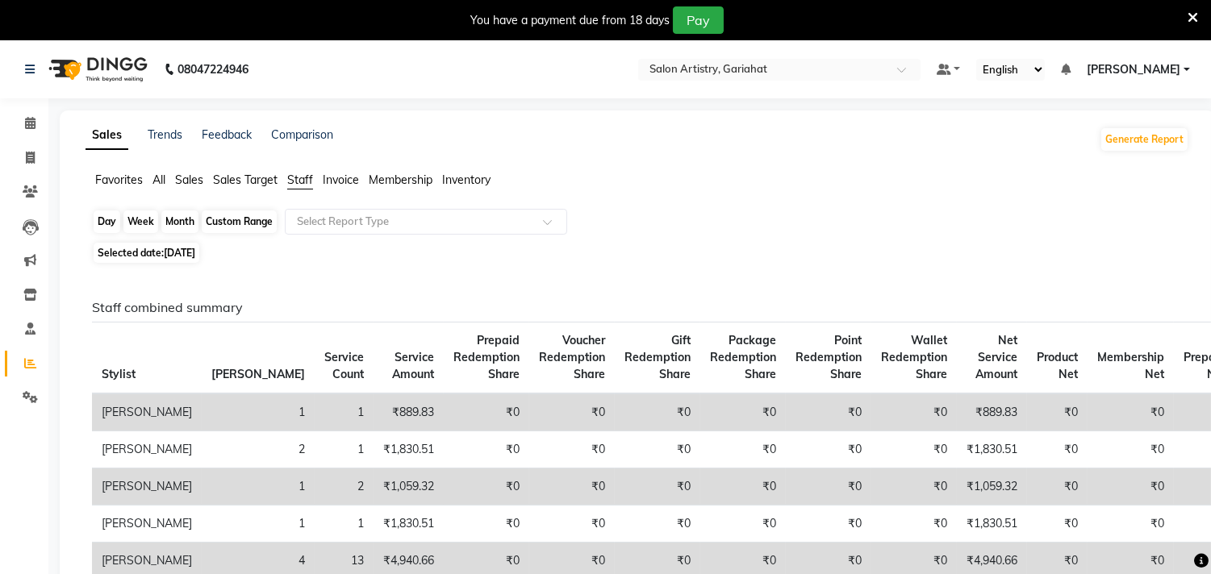
select select "8"
select select "2025"
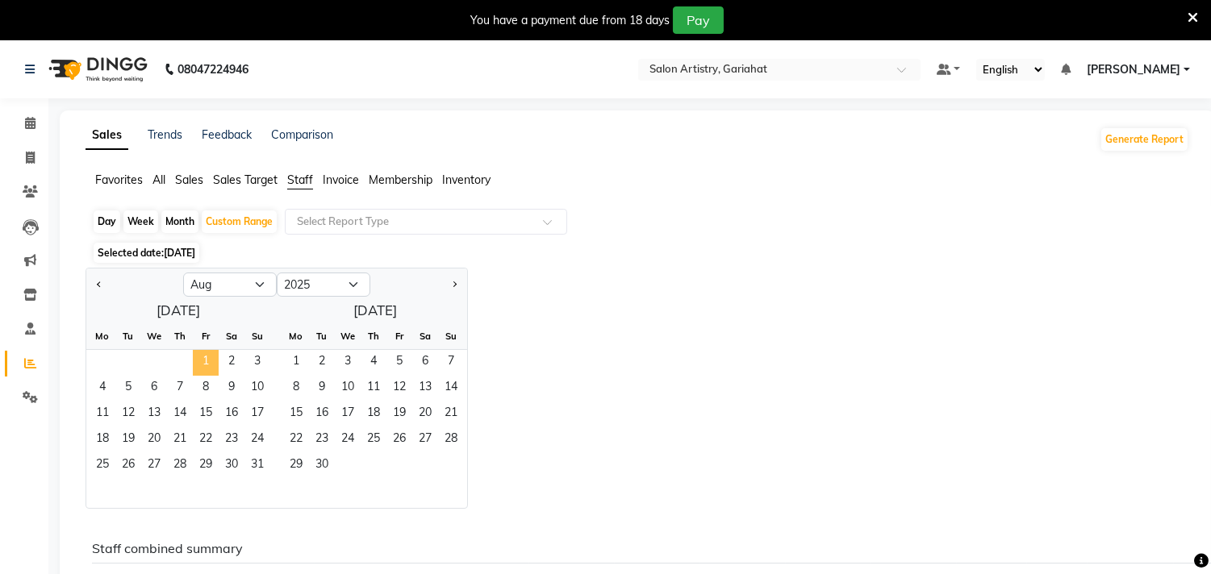
click at [206, 361] on span "1" at bounding box center [206, 363] width 26 height 26
click at [253, 470] on span "31" at bounding box center [257, 466] width 26 height 26
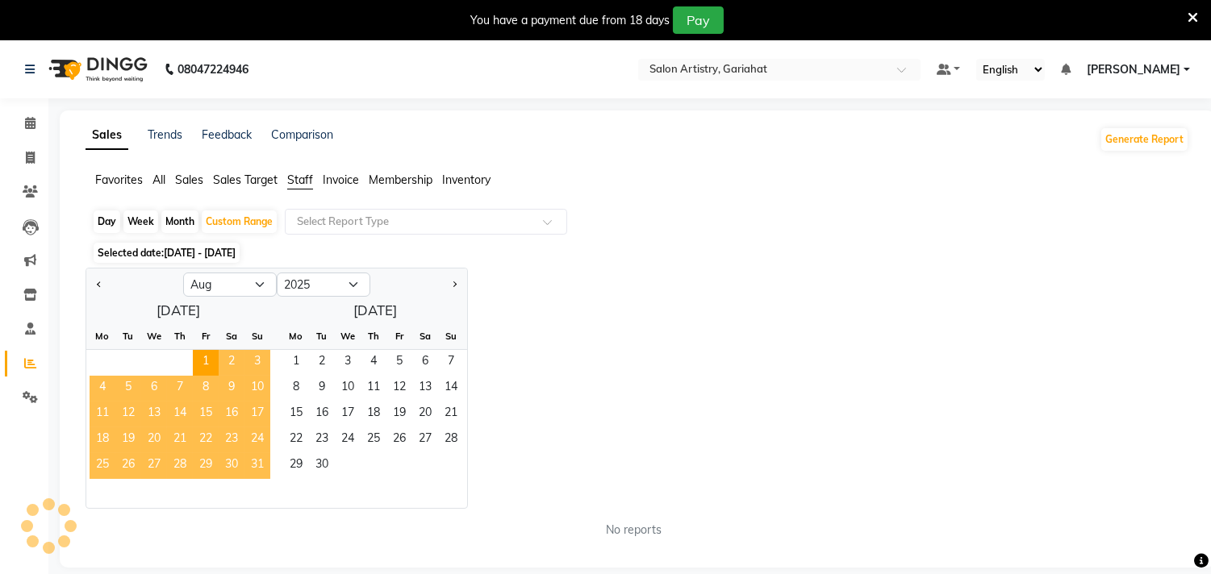
click at [253, 470] on span "31" at bounding box center [257, 466] width 26 height 26
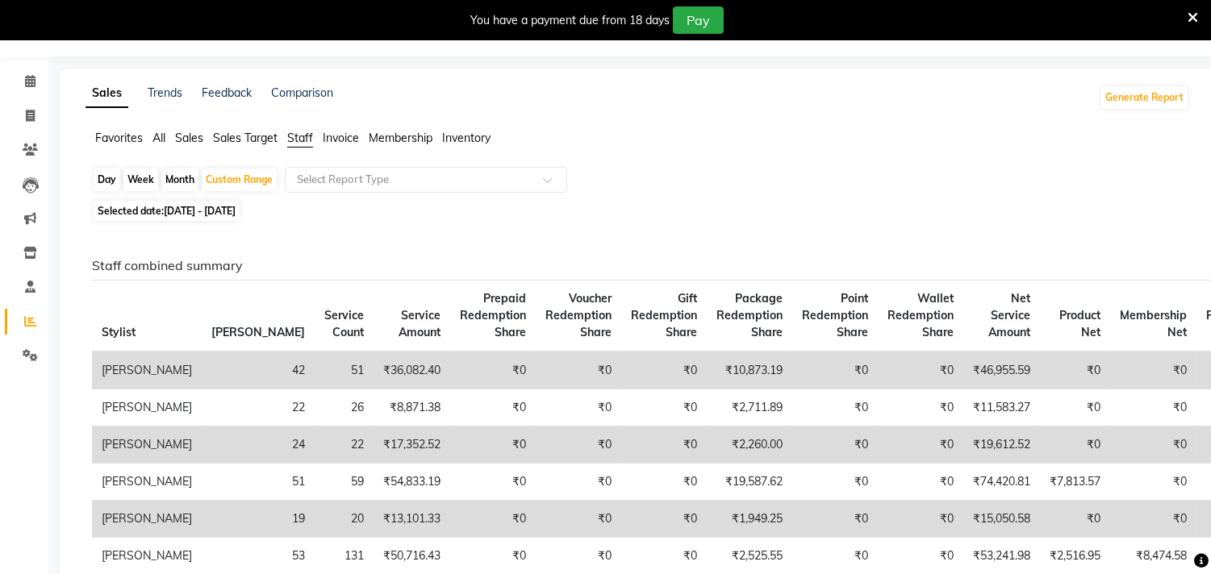
scroll to position [90, 0]
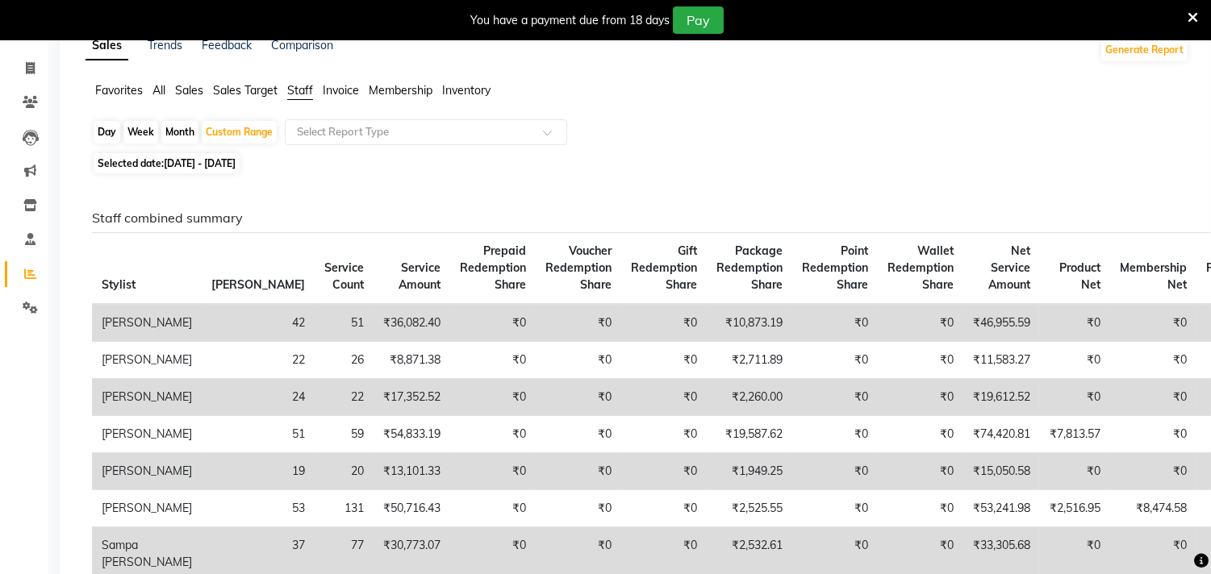
click at [157, 87] on span "All" at bounding box center [158, 90] width 13 height 15
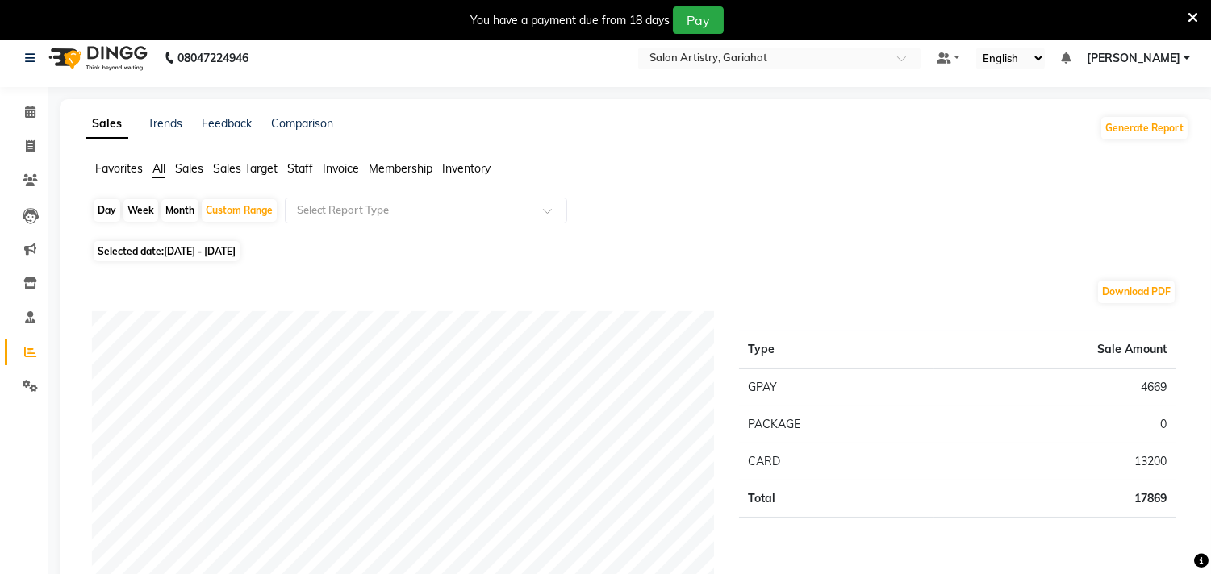
scroll to position [0, 0]
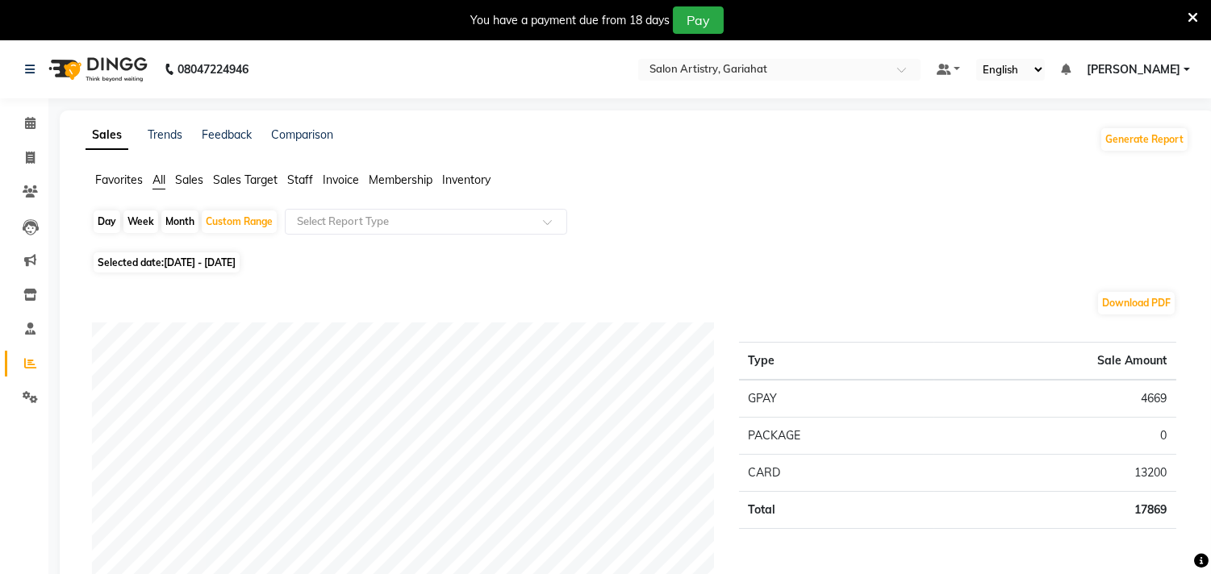
click at [163, 181] on span "All" at bounding box center [158, 180] width 13 height 15
click at [177, 174] on span "Sales" at bounding box center [189, 180] width 28 height 15
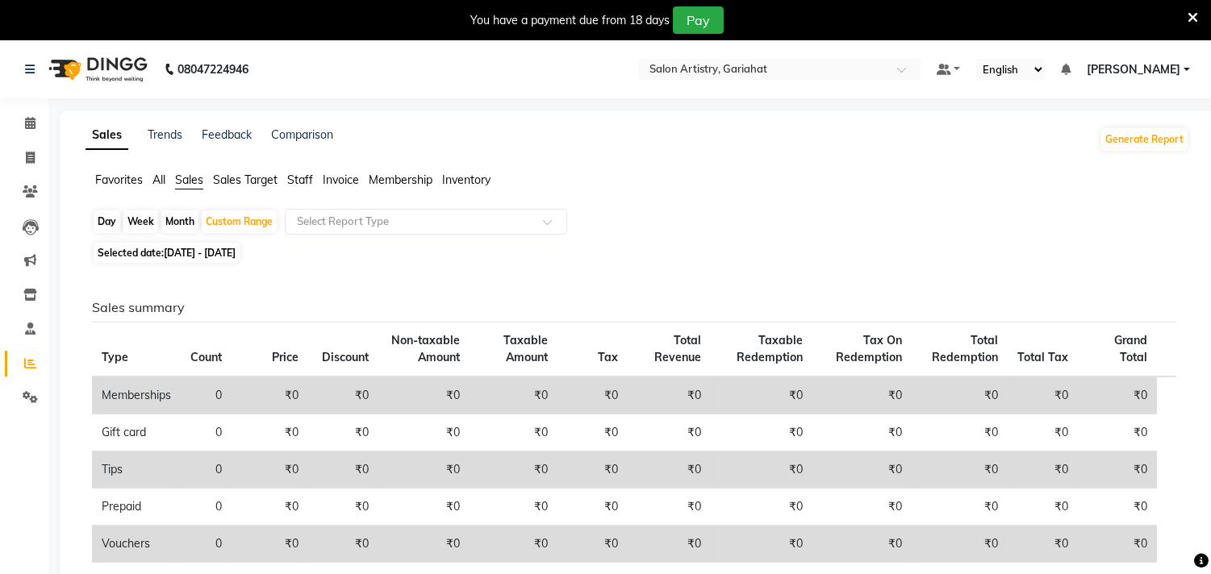
click at [301, 177] on span "Staff" at bounding box center [300, 180] width 26 height 15
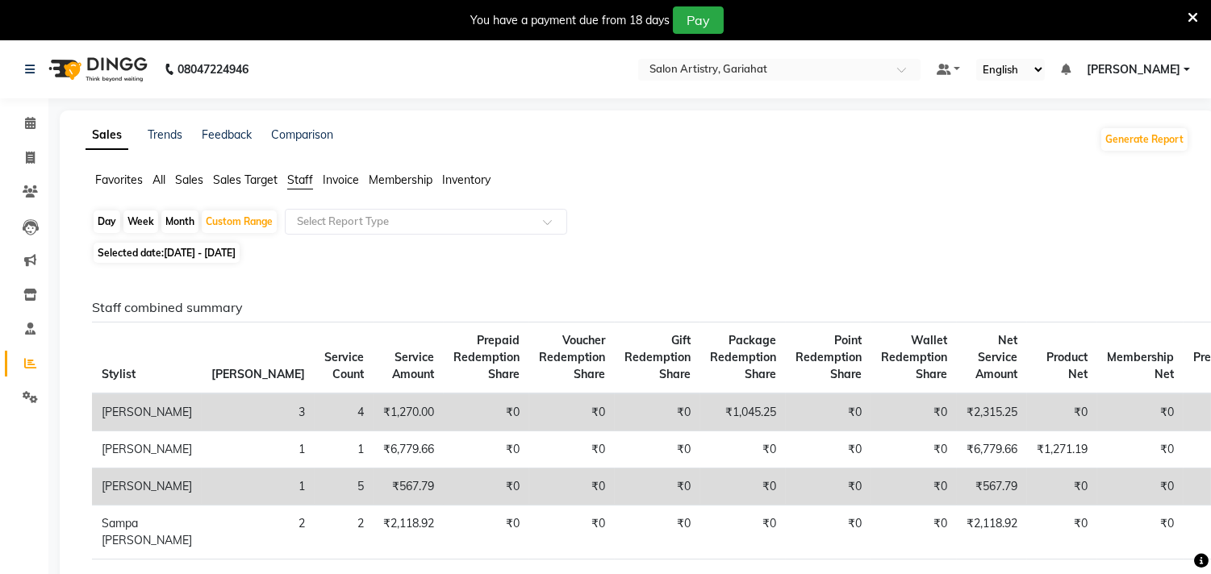
click at [730, 228] on div "Day Week Month Custom Range Select Report Type" at bounding box center [637, 223] width 1091 height 29
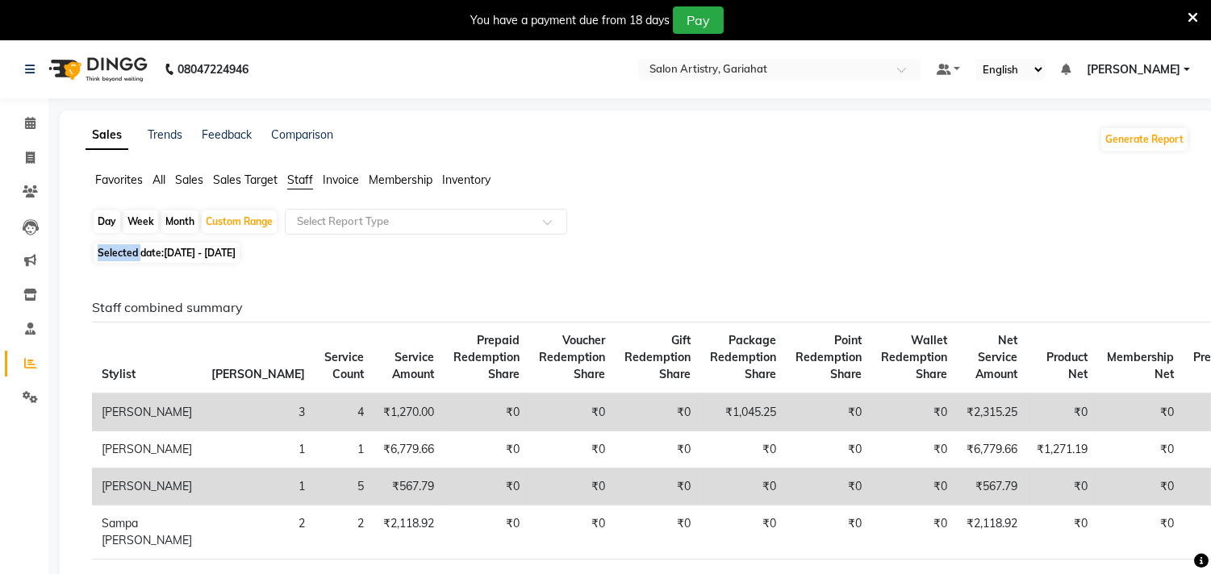
click at [730, 228] on div "Day Week Month Custom Range Select Report Type" at bounding box center [637, 223] width 1091 height 29
click at [305, 182] on span "Staff" at bounding box center [300, 180] width 26 height 15
click at [33, 124] on icon at bounding box center [30, 123] width 10 height 12
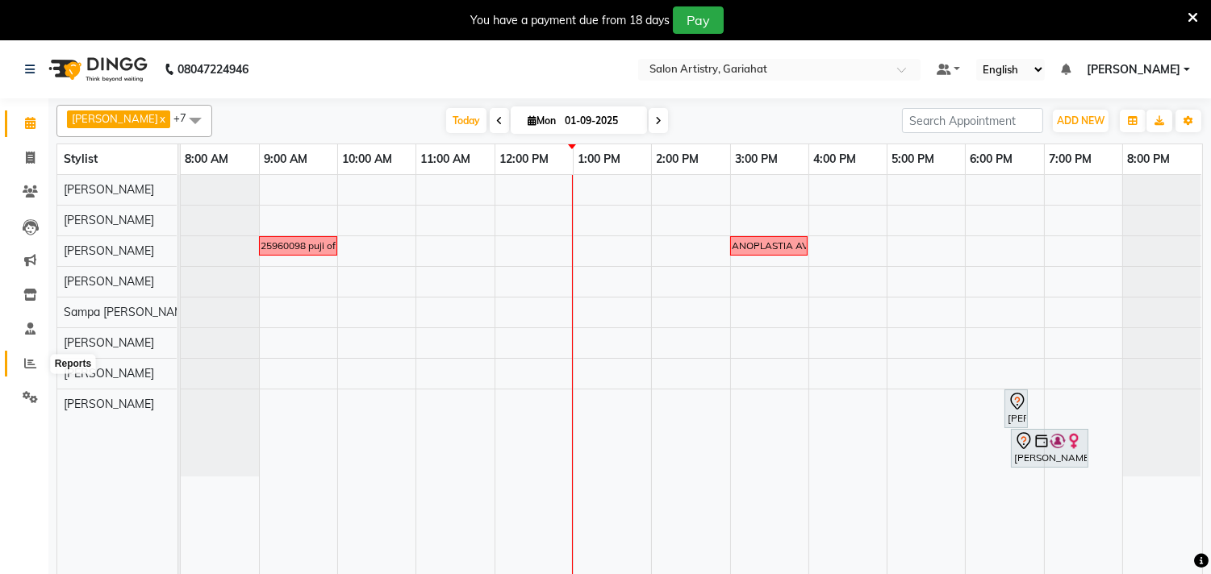
click at [27, 357] on span at bounding box center [30, 364] width 28 height 19
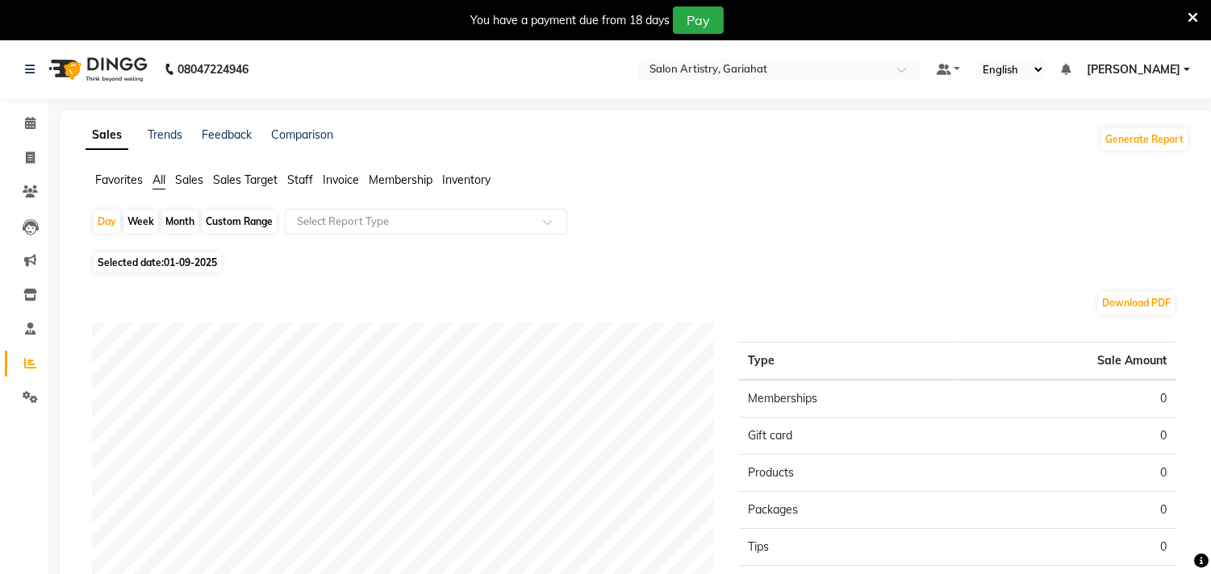
click at [307, 182] on span "Staff" at bounding box center [300, 180] width 26 height 15
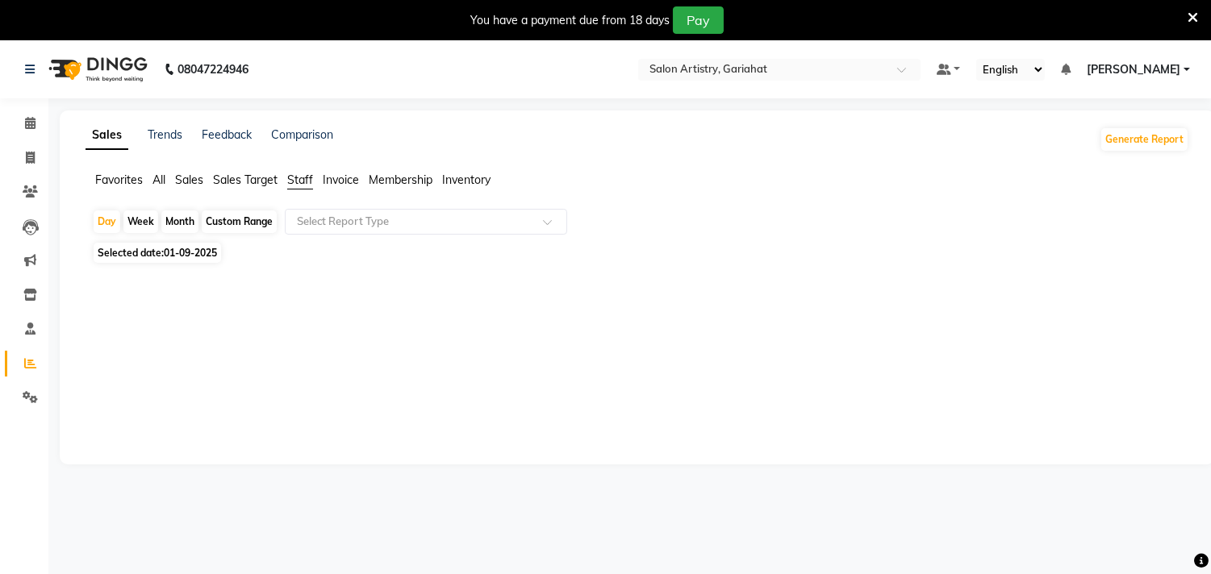
click at [248, 220] on div "Custom Range" at bounding box center [239, 222] width 75 height 23
select select "9"
select select "2025"
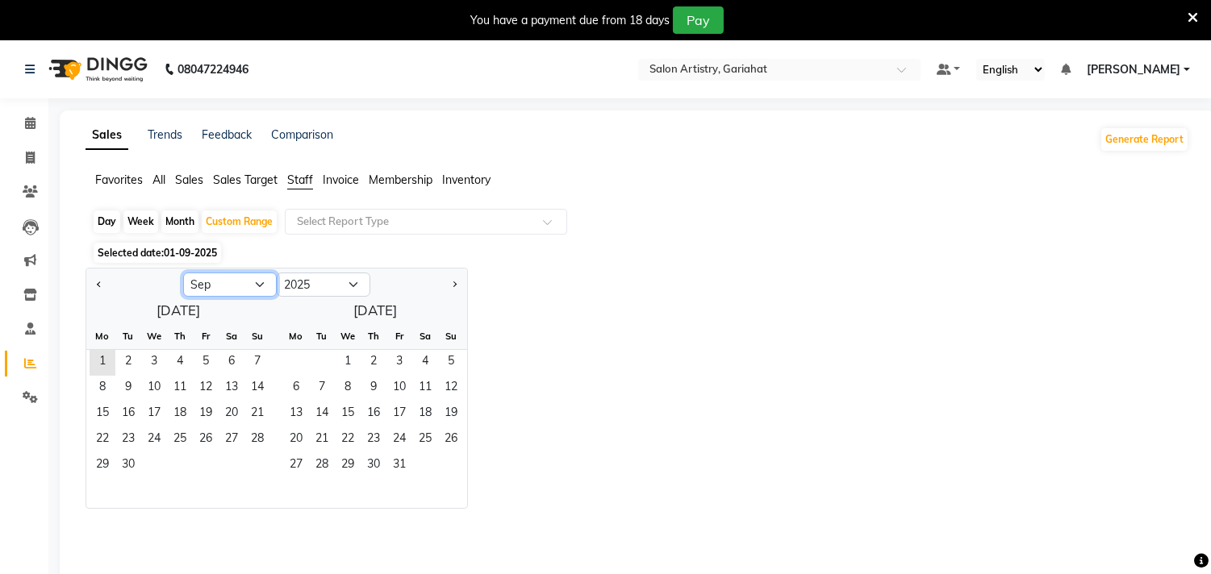
click at [248, 285] on select "Jan Feb Mar Apr May Jun Jul Aug Sep Oct Nov Dec" at bounding box center [230, 285] width 94 height 24
select select "8"
click at [183, 273] on select "Jan Feb Mar Apr May Jun Jul Aug Sep Oct Nov Dec" at bounding box center [230, 285] width 94 height 24
click at [205, 360] on span "1" at bounding box center [206, 363] width 26 height 26
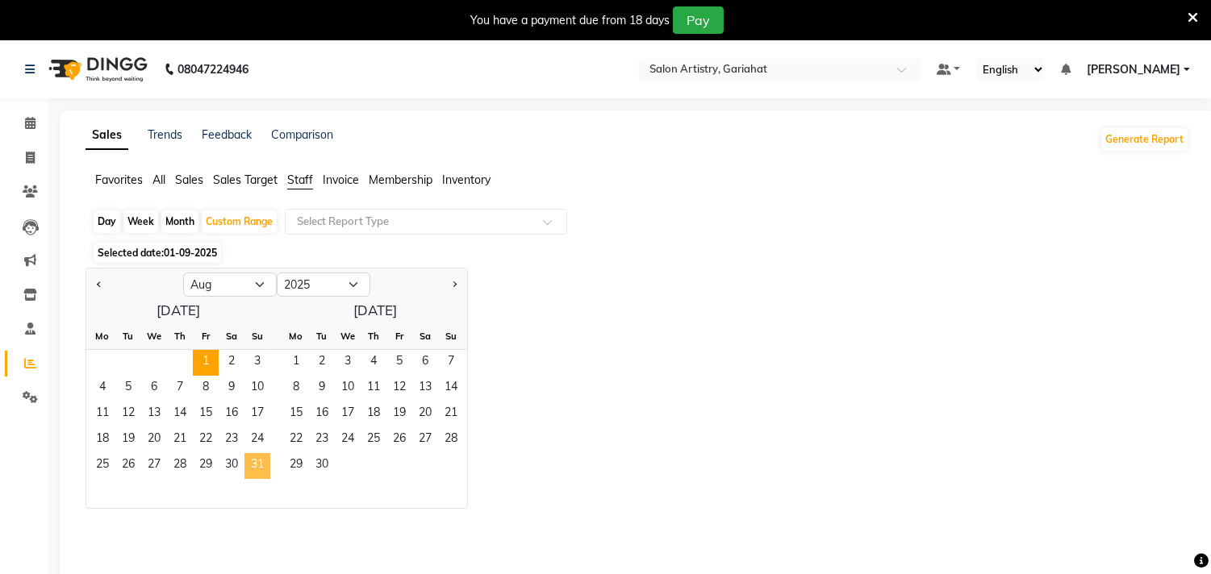
click at [260, 465] on span "31" at bounding box center [257, 466] width 26 height 26
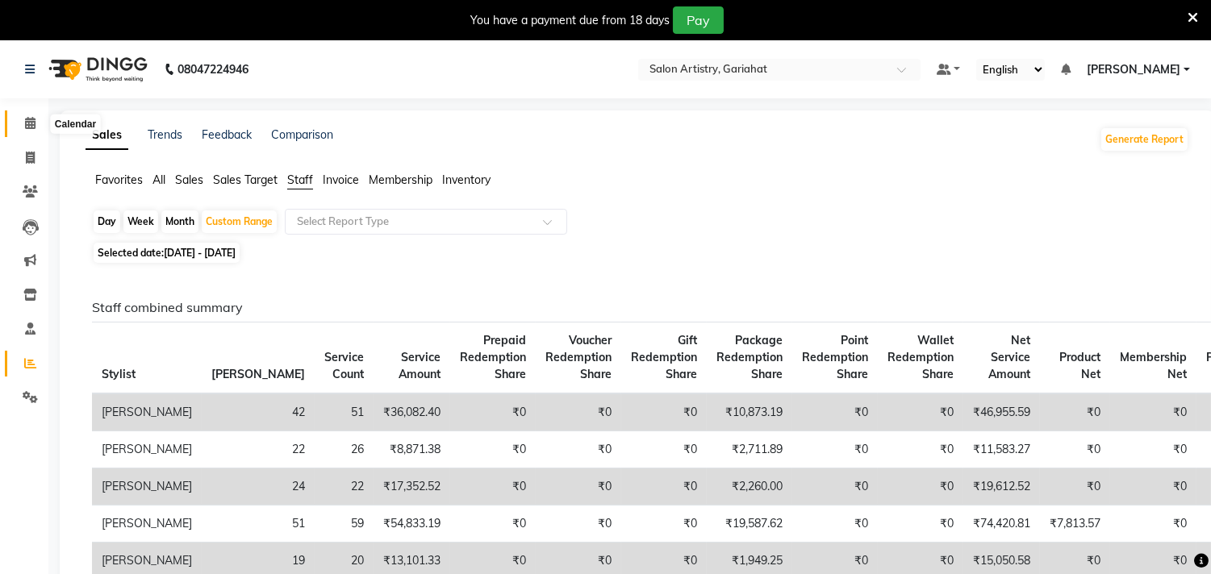
click at [26, 115] on span at bounding box center [30, 124] width 28 height 19
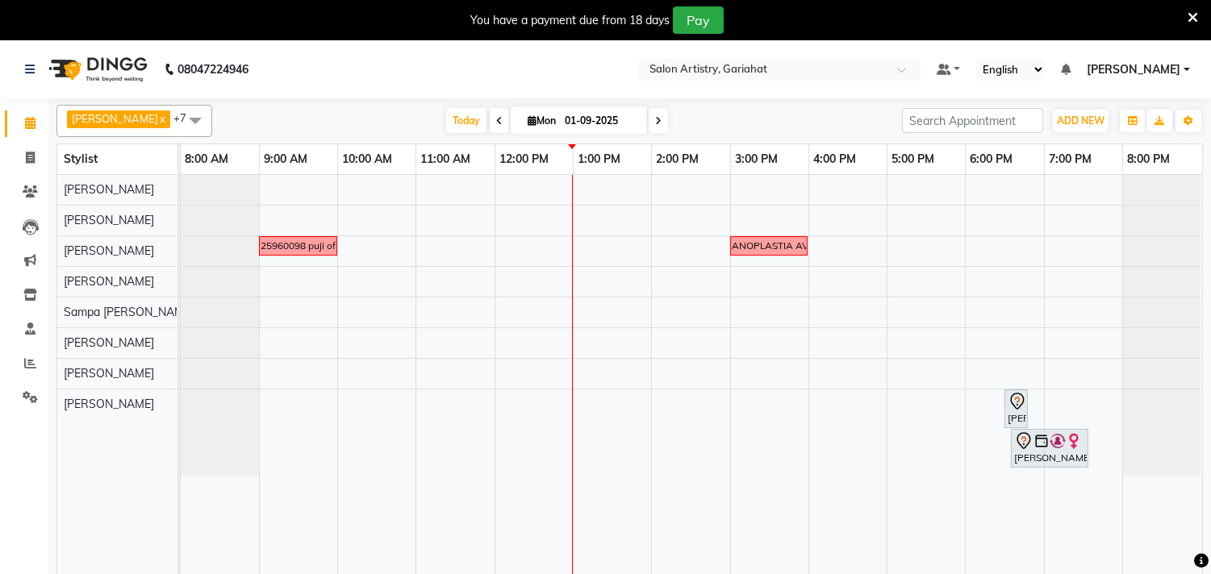
click at [487, 68] on nav "08047224946 Select Location × Salon Artistry, Gariahat Default Panel My Panel E…" at bounding box center [605, 69] width 1211 height 58
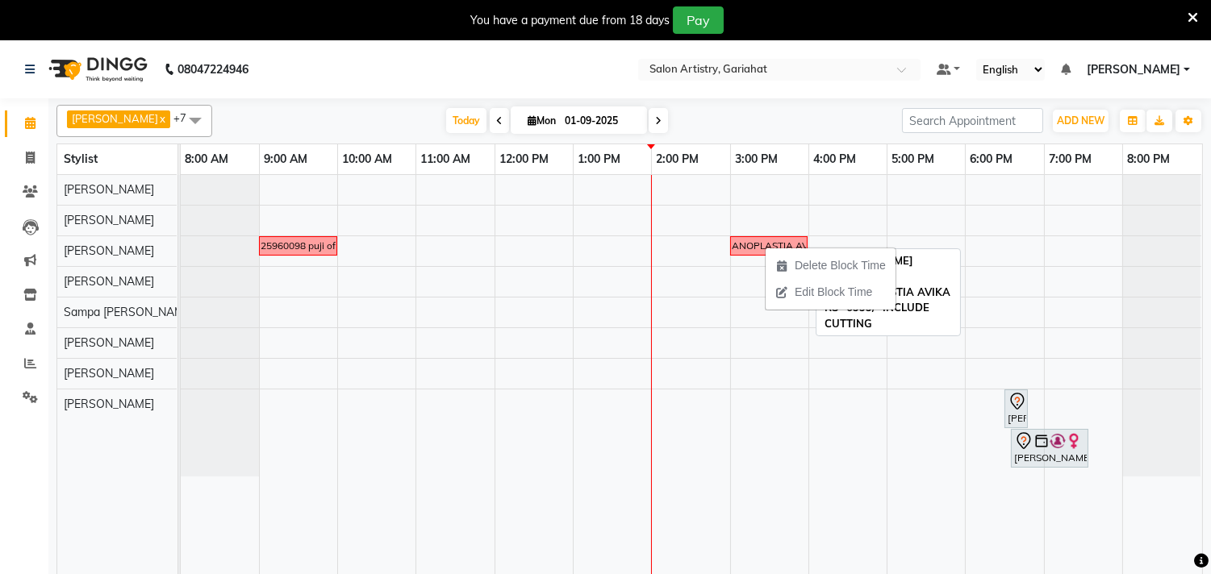
drag, startPoint x: 765, startPoint y: 246, endPoint x: 731, endPoint y: 248, distance: 34.0
click at [731, 248] on div "[PERSON_NAME] DAUGHTER .....NANOPLASTIA AVIKA RS- 6999/- INCLUDE CUTTING" at bounding box center [769, 246] width 386 height 15
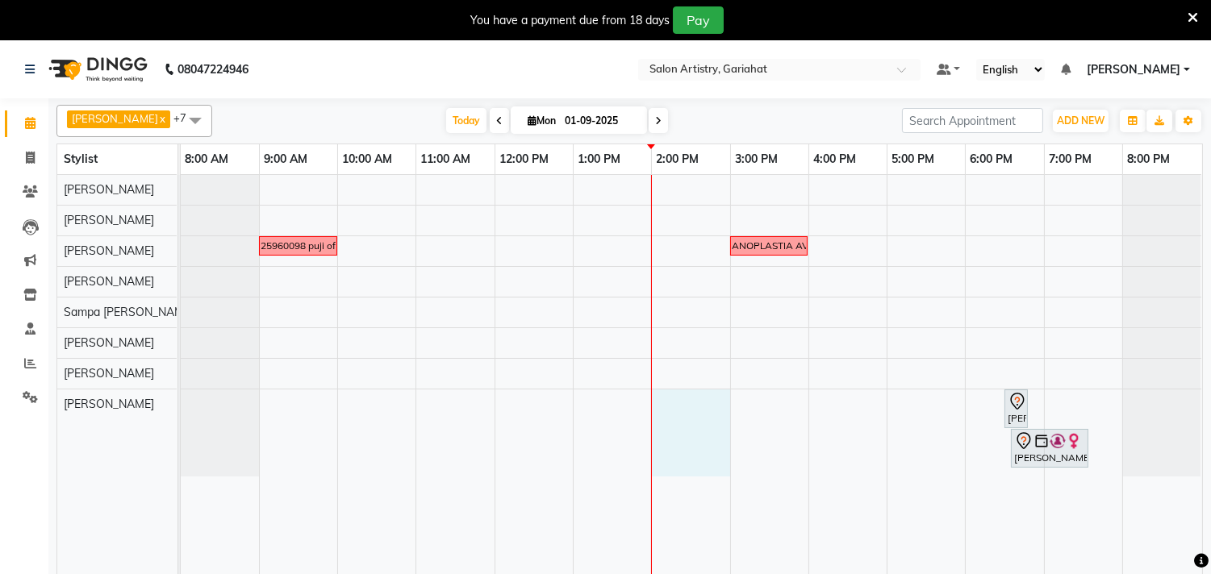
click at [687, 407] on div "9425960098 puji offer RUPALI AGARWAL DAUGHTER .....NANOPLASTIA AVIKA RS- 6999/-…" at bounding box center [691, 384] width 1021 height 419
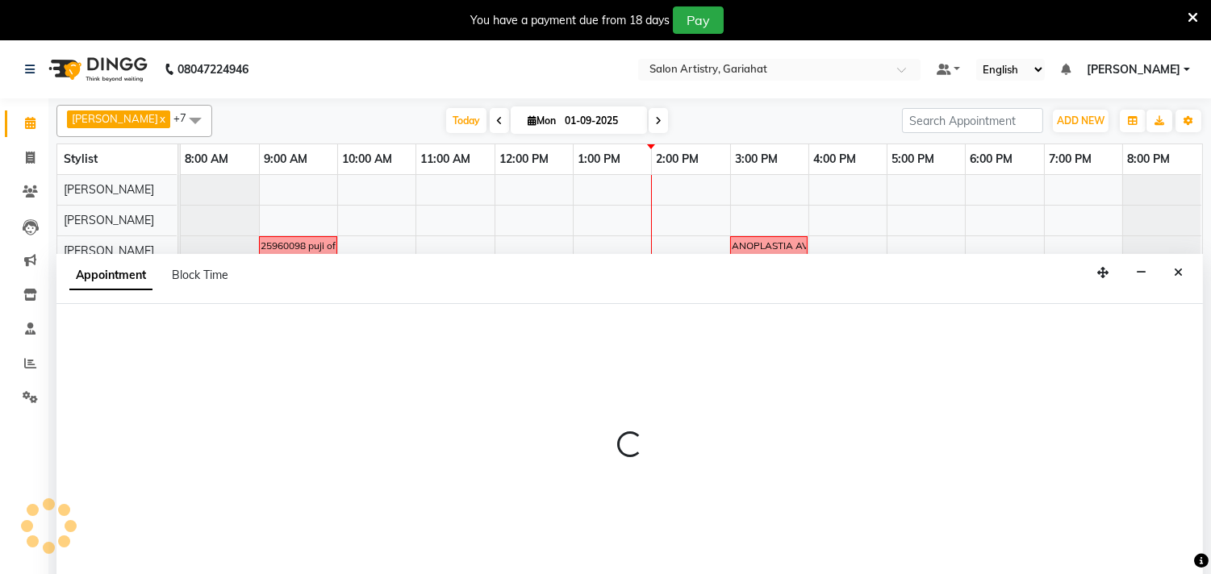
scroll to position [40, 0]
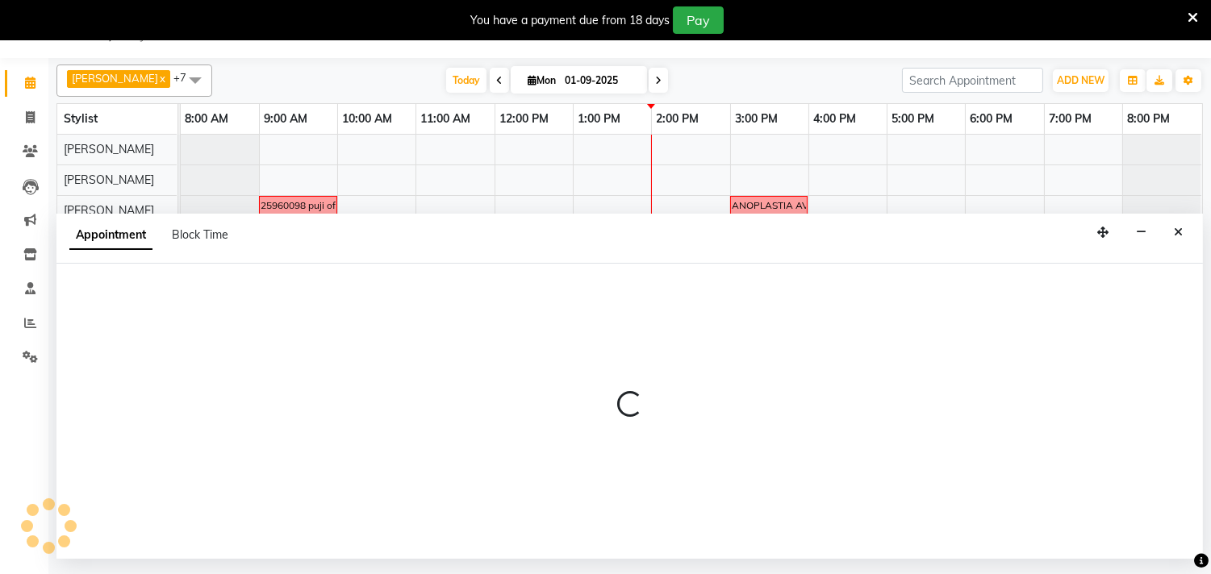
select select "88921"
select select "840"
select select "tentative"
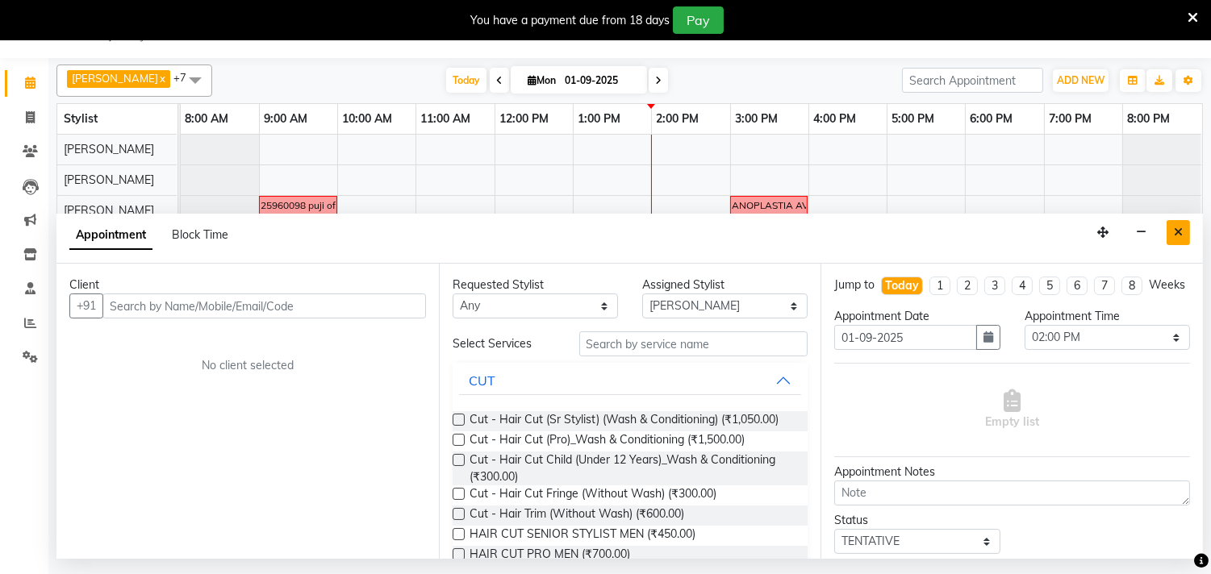
click at [1188, 240] on button "Close" at bounding box center [1178, 232] width 23 height 25
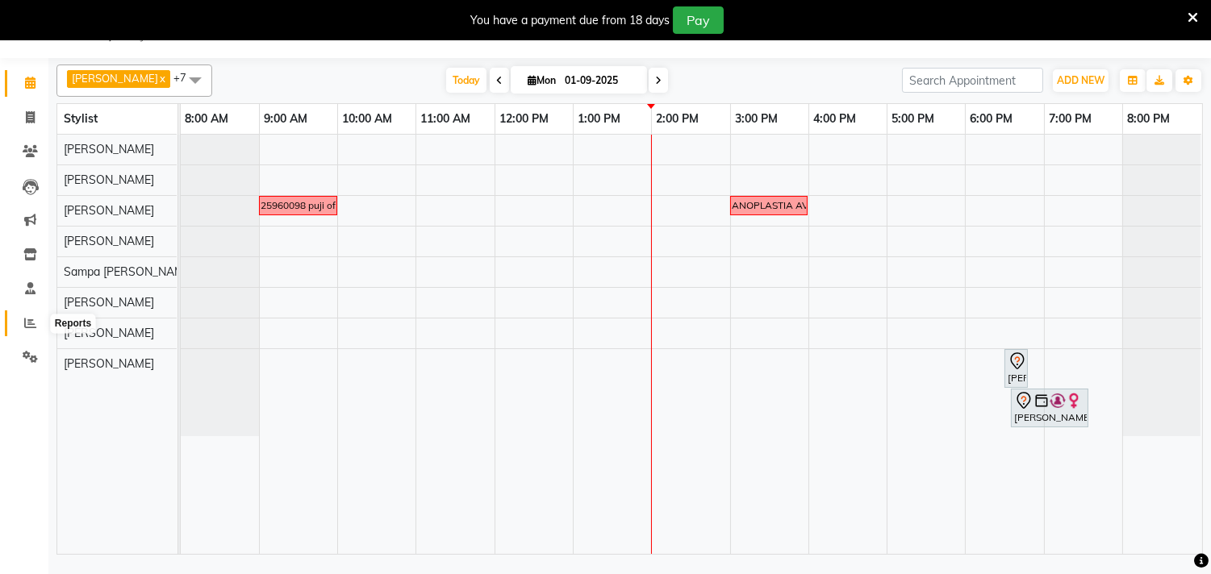
click at [33, 318] on icon at bounding box center [30, 323] width 12 height 12
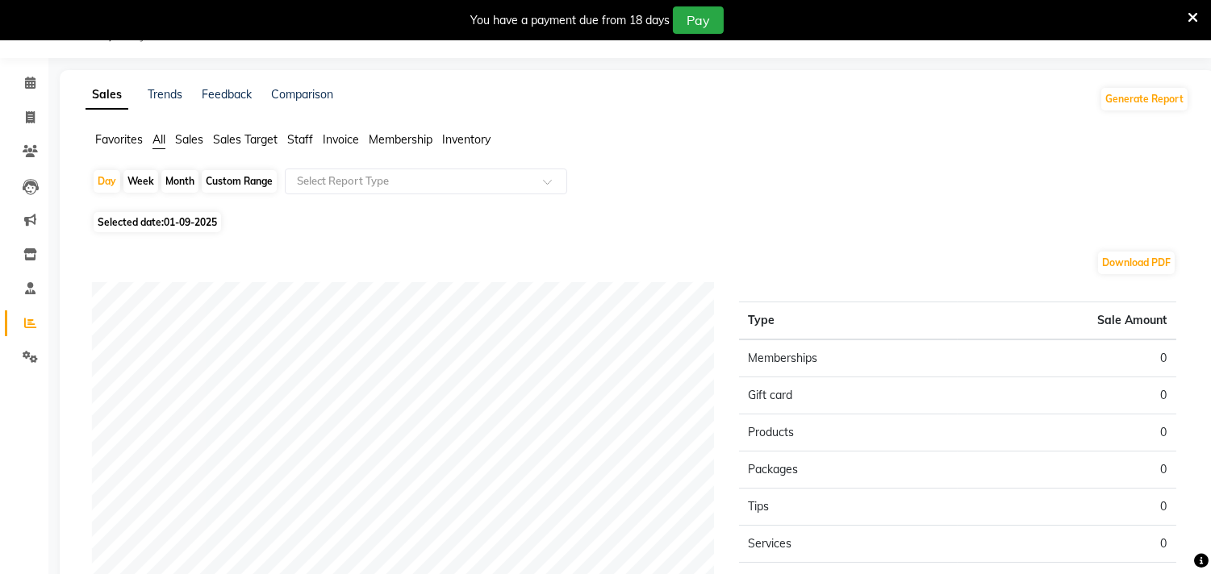
drag, startPoint x: 303, startPoint y: 134, endPoint x: 320, endPoint y: 160, distance: 30.9
click at [303, 135] on span "Staff" at bounding box center [300, 139] width 26 height 15
click at [302, 136] on span "Staff" at bounding box center [300, 139] width 26 height 15
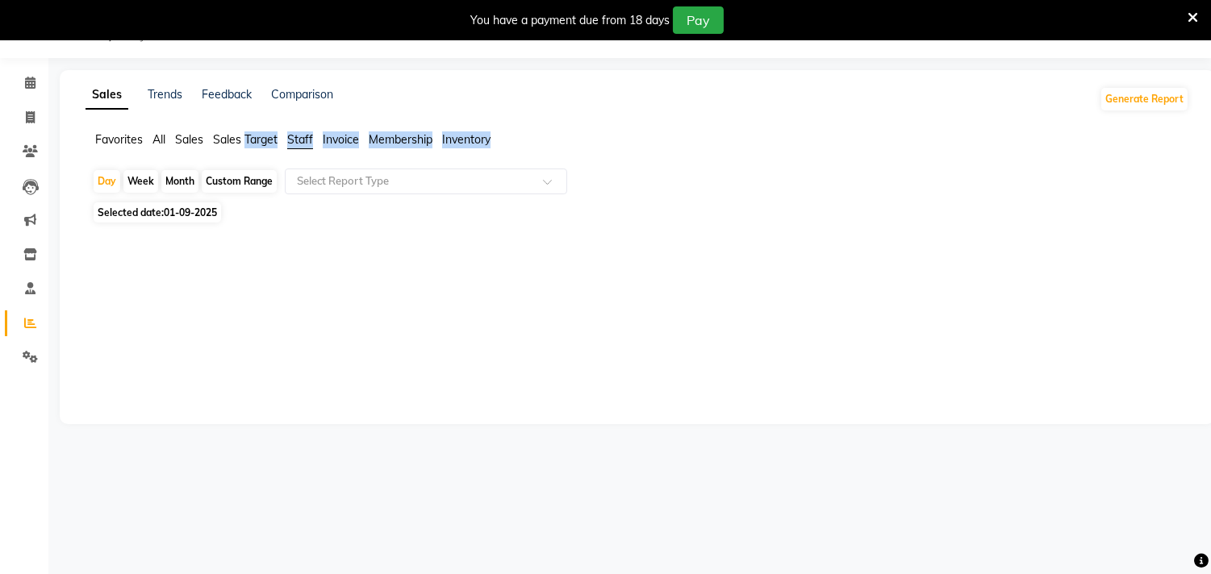
click at [303, 140] on span "Staff" at bounding box center [300, 139] width 26 height 15
click at [255, 175] on div "Custom Range" at bounding box center [239, 181] width 75 height 23
select select "9"
select select "2025"
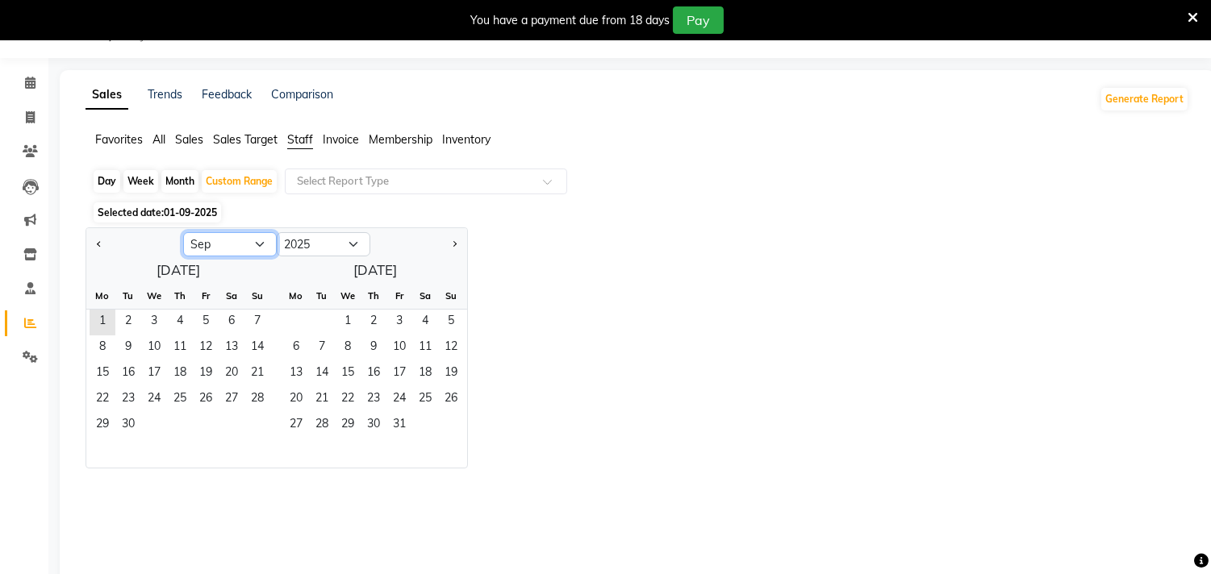
click at [258, 239] on select "Jan Feb Mar Apr May Jun Jul Aug Sep Oct Nov Dec" at bounding box center [230, 244] width 94 height 24
select select "8"
click at [183, 232] on select "Jan Feb Mar Apr May Jun Jul Aug Sep Oct Nov Dec" at bounding box center [230, 244] width 94 height 24
click at [204, 315] on span "1" at bounding box center [206, 323] width 26 height 26
click at [266, 430] on span "31" at bounding box center [257, 426] width 26 height 26
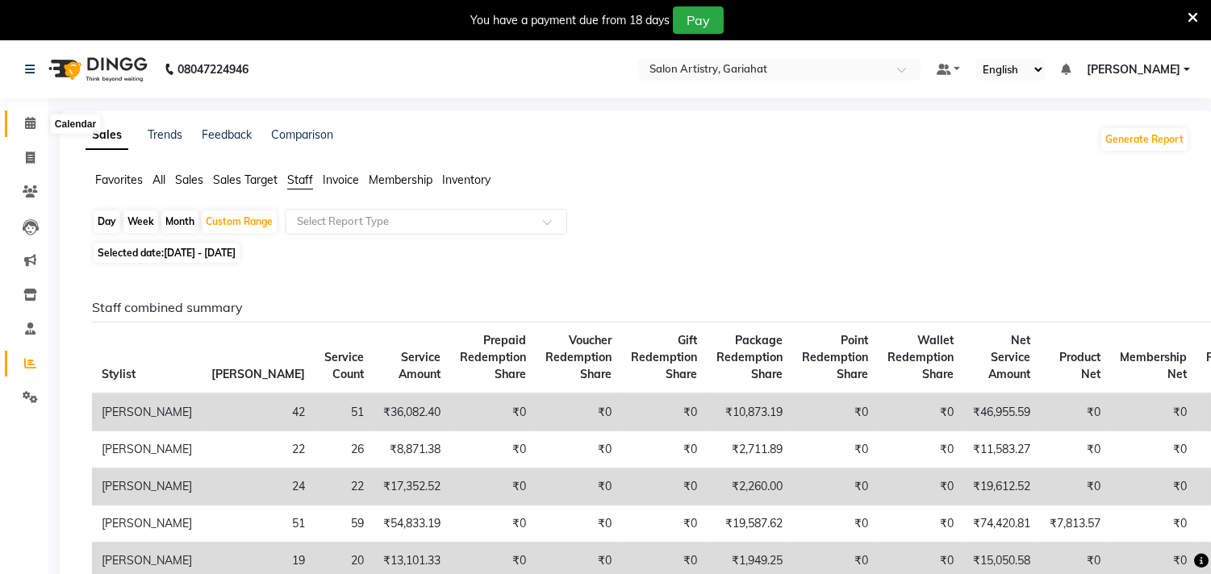
click at [32, 122] on icon at bounding box center [30, 123] width 10 height 12
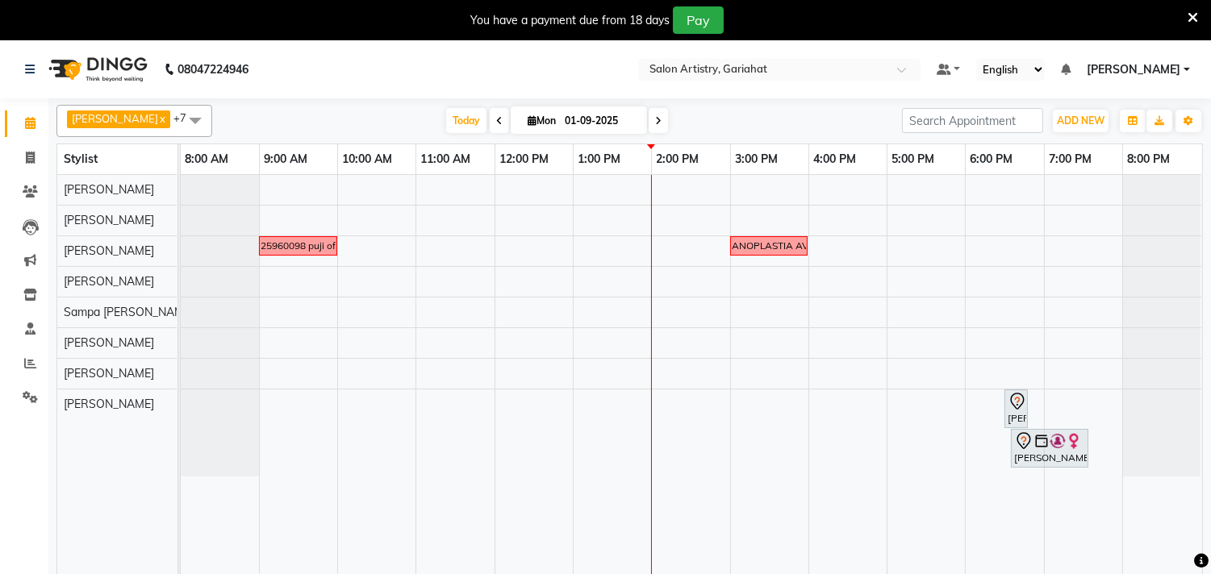
click at [595, 404] on div "9425960098 puji offer RUPALI AGARWAL DAUGHTER .....NANOPLASTIA AVIKA RS- 6999/-…" at bounding box center [691, 384] width 1021 height 419
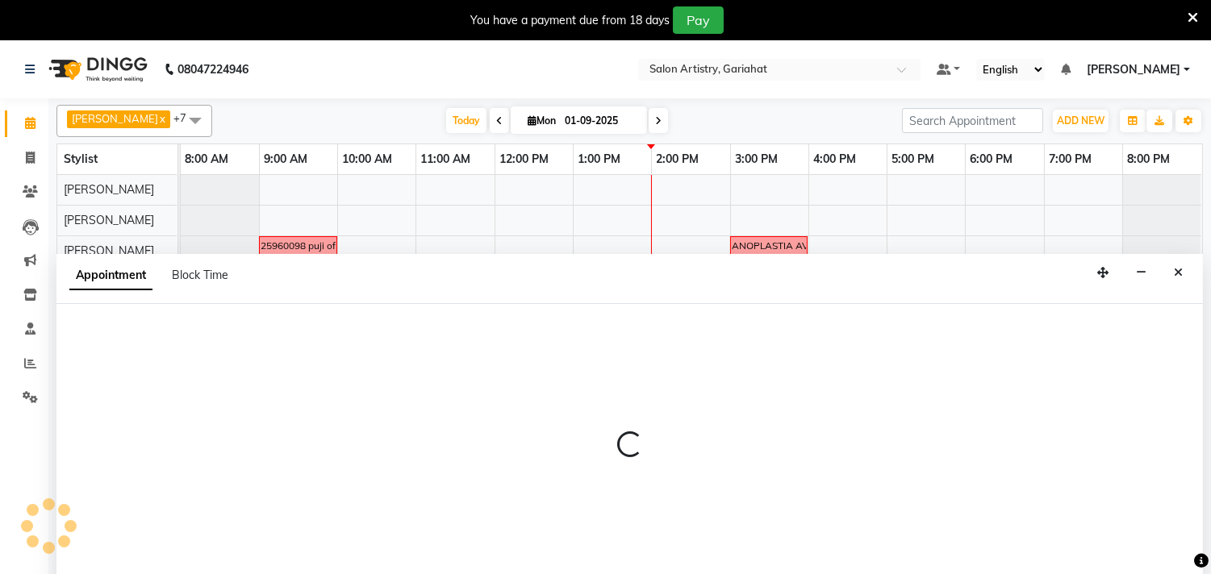
scroll to position [40, 0]
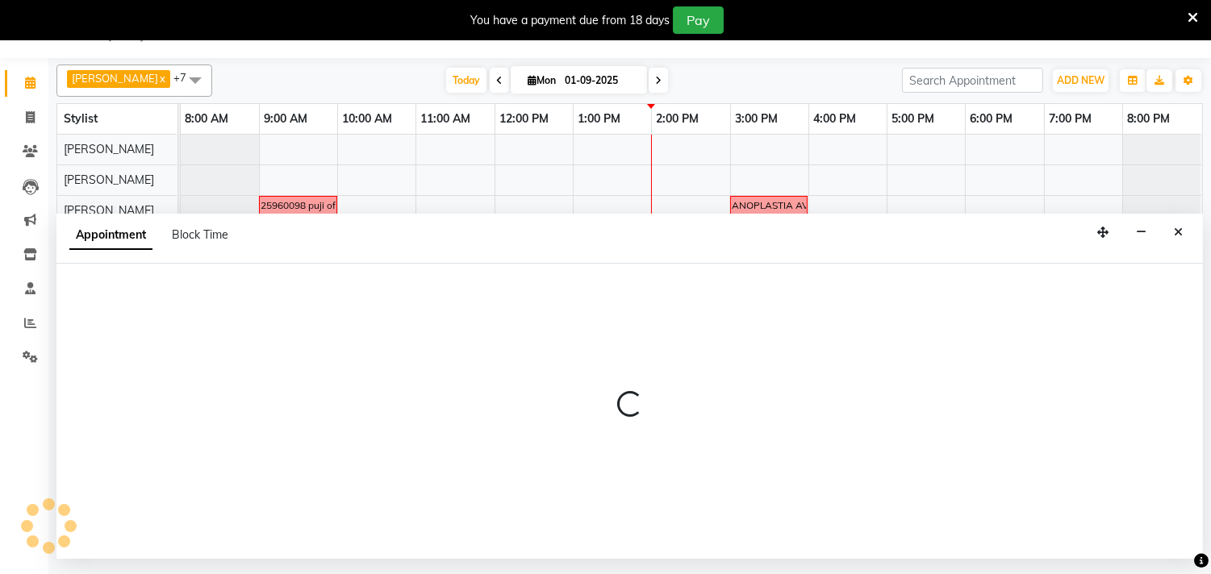
select select "88921"
select select "780"
select select "tentative"
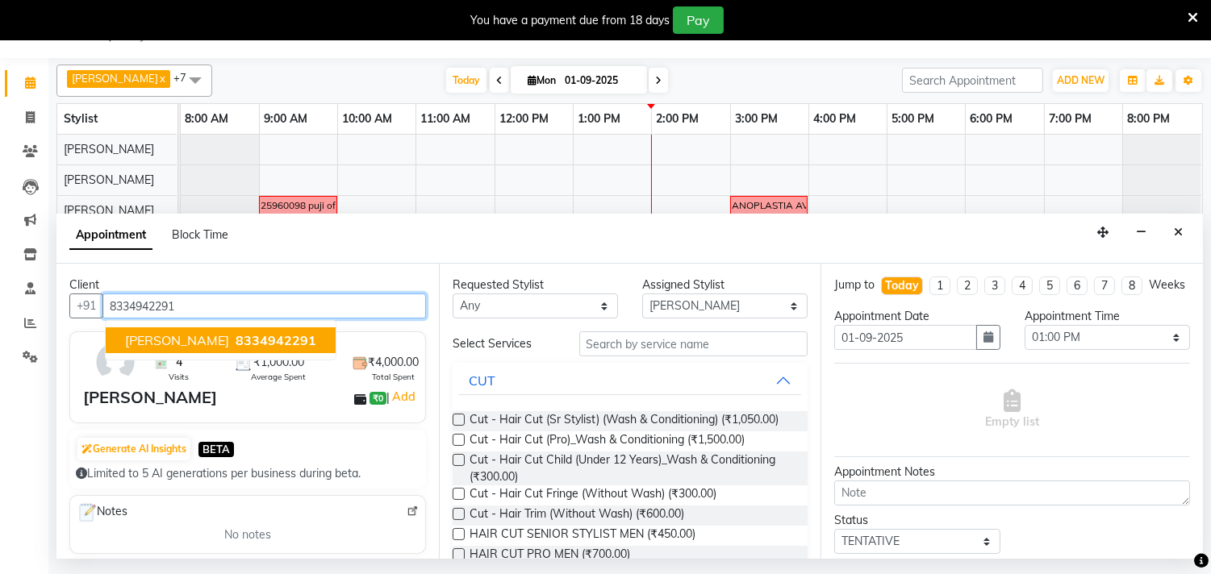
click at [238, 340] on span "8334942291" at bounding box center [276, 340] width 81 height 16
type input "8334942291"
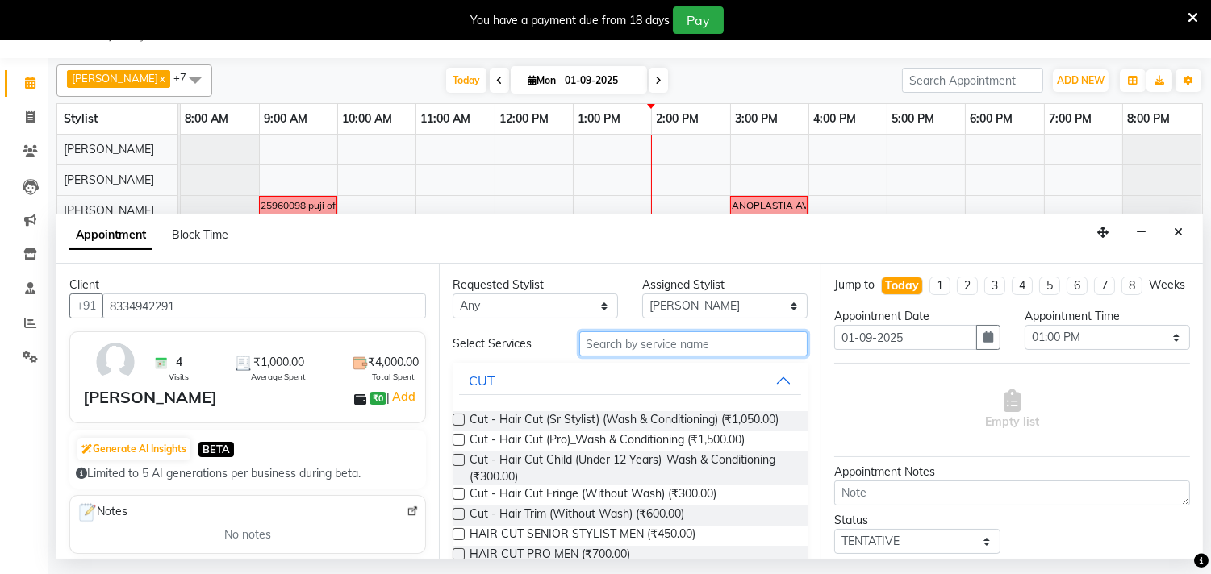
click at [663, 349] on input "text" at bounding box center [693, 344] width 229 height 25
click at [458, 530] on label at bounding box center [459, 534] width 12 height 12
click at [458, 531] on input "checkbox" at bounding box center [458, 536] width 10 height 10
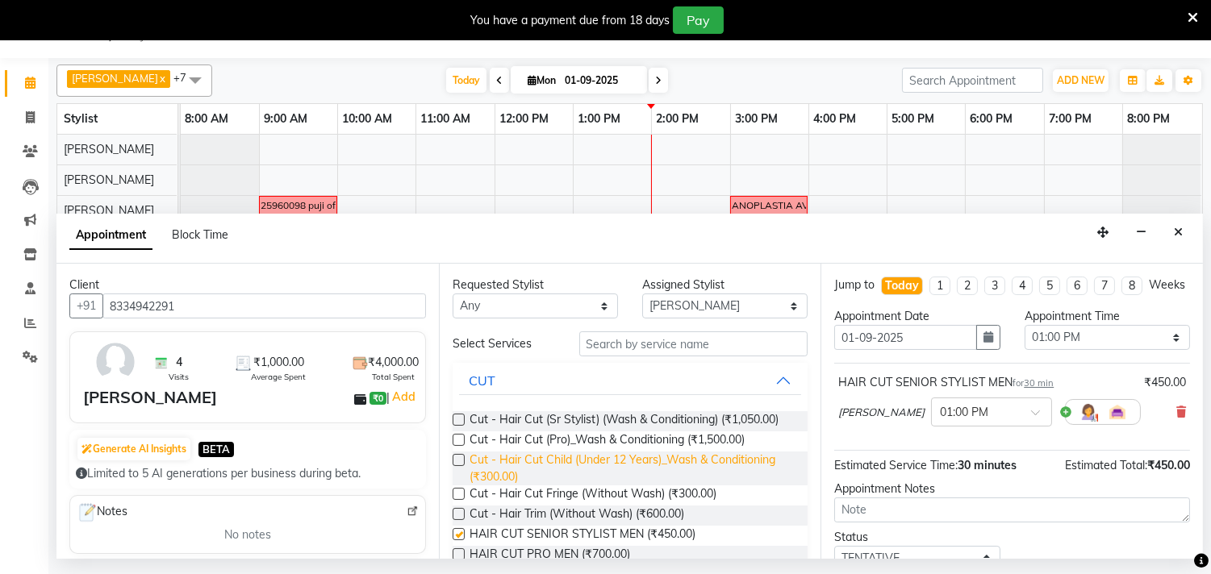
checkbox input "false"
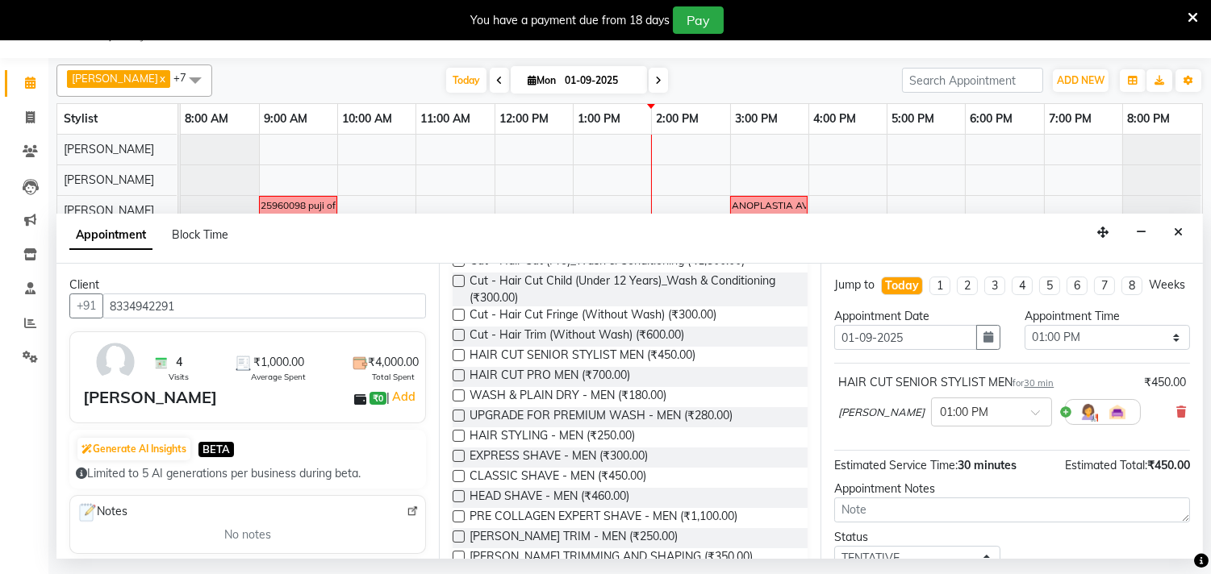
scroll to position [269, 0]
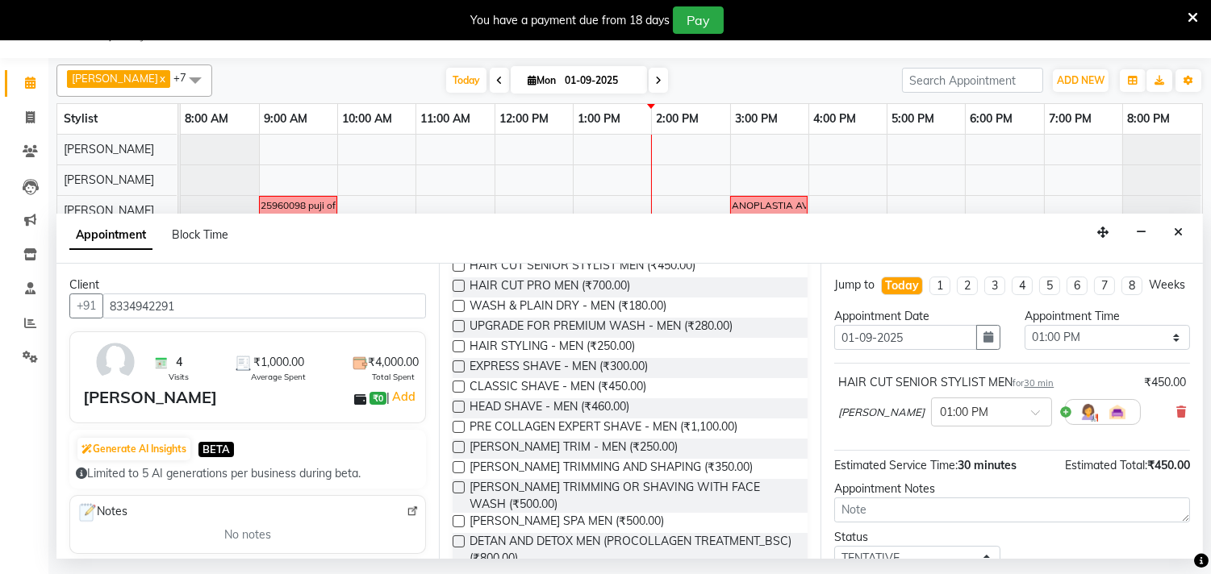
click at [460, 465] on label at bounding box center [459, 467] width 12 height 12
click at [460, 465] on input "checkbox" at bounding box center [458, 469] width 10 height 10
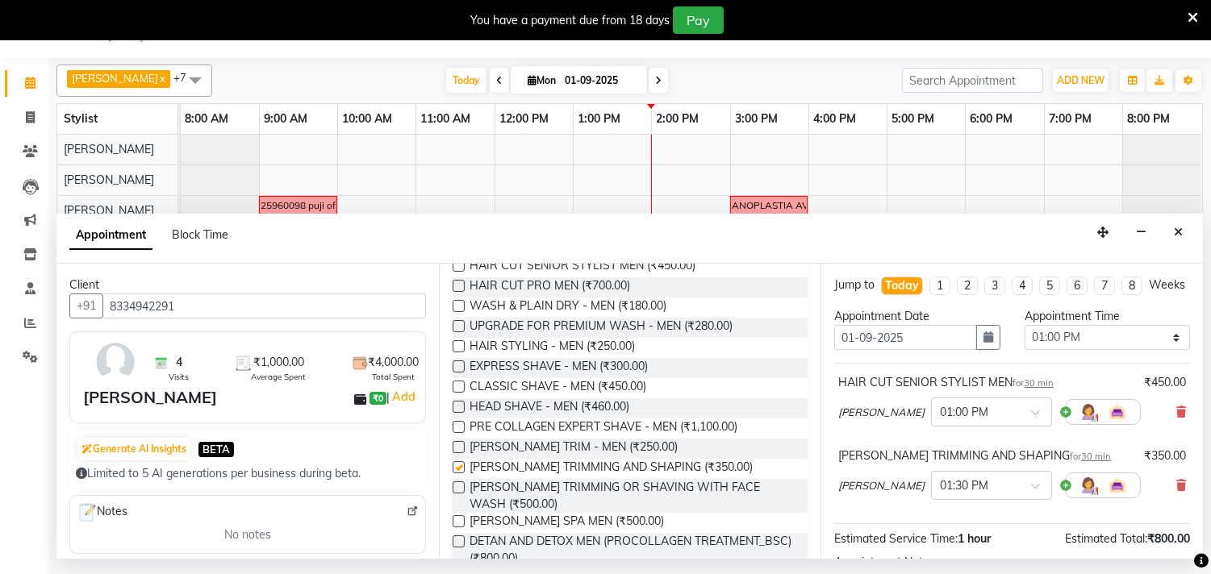
checkbox input "false"
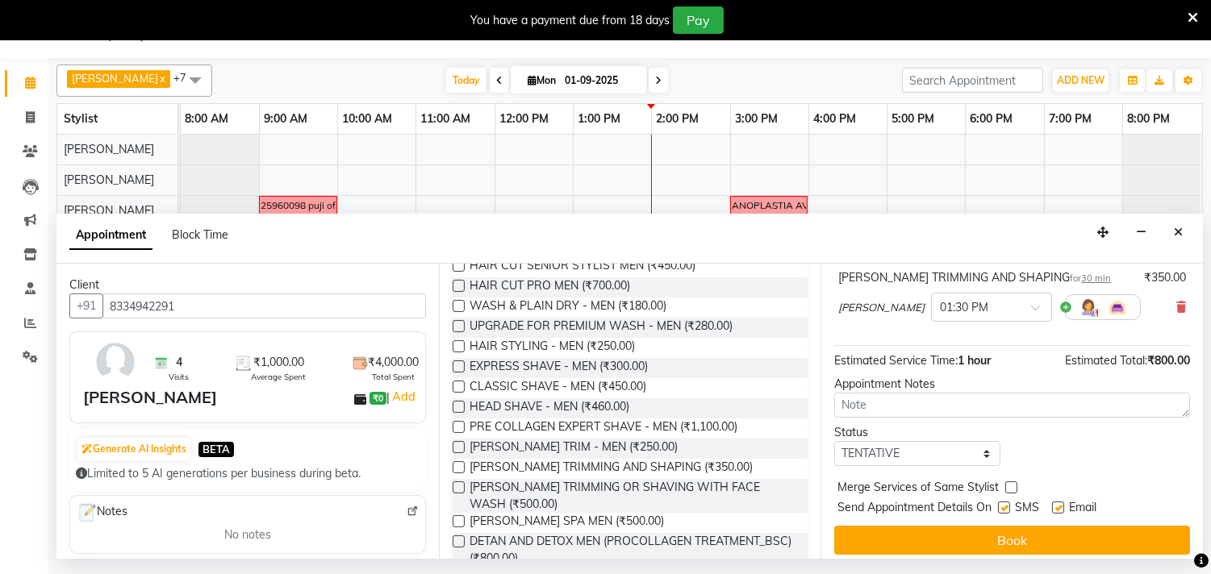
scroll to position [202, 0]
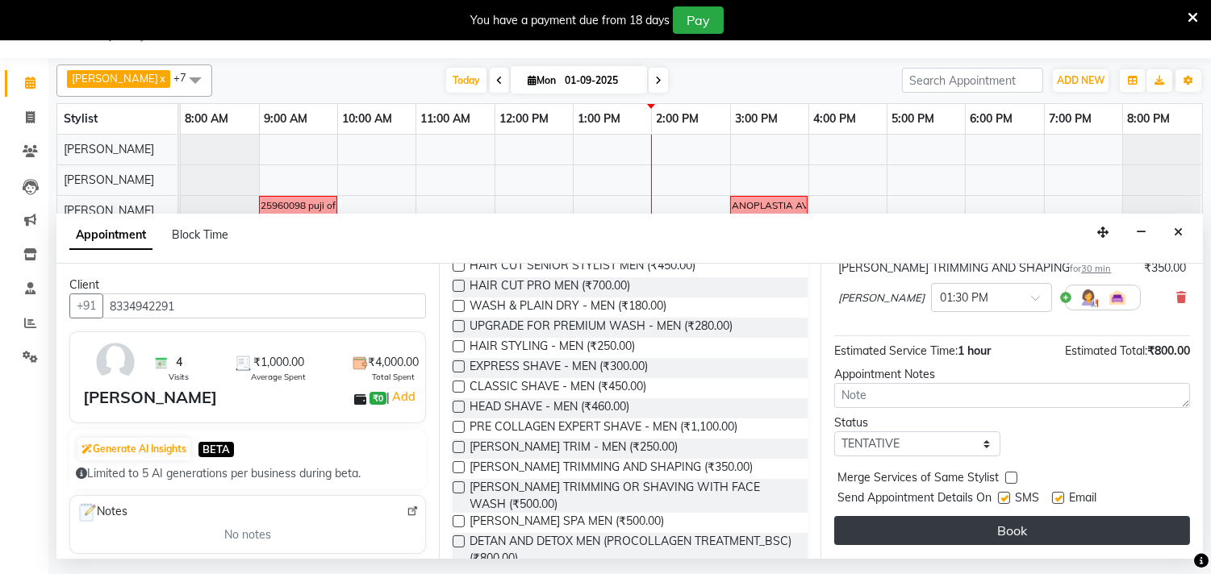
click at [1018, 525] on button "Book" at bounding box center [1012, 530] width 356 height 29
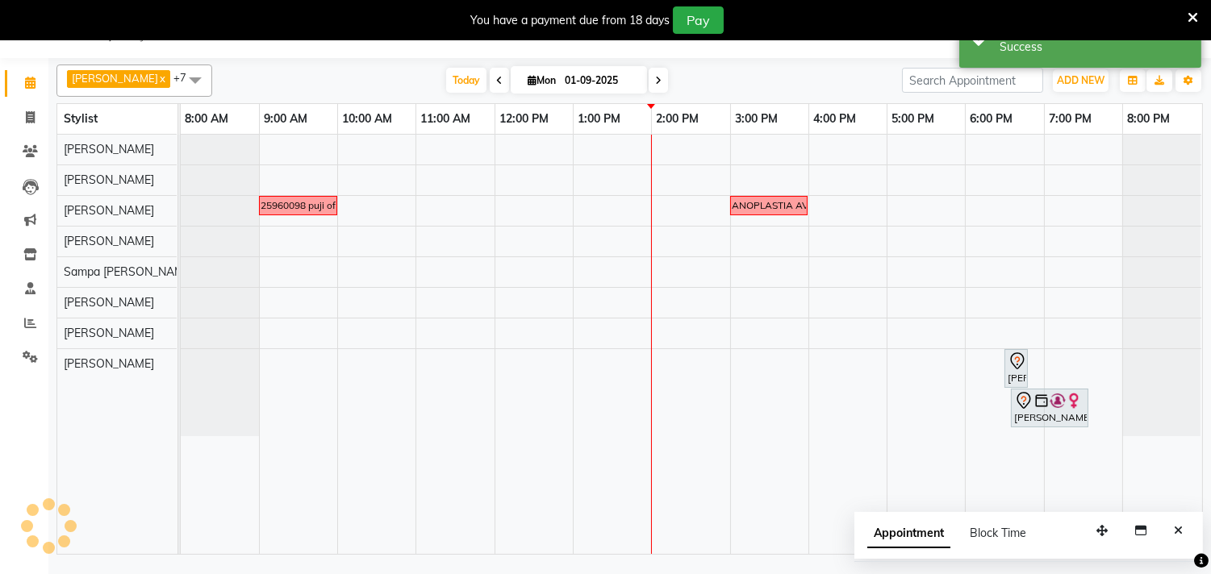
scroll to position [0, 0]
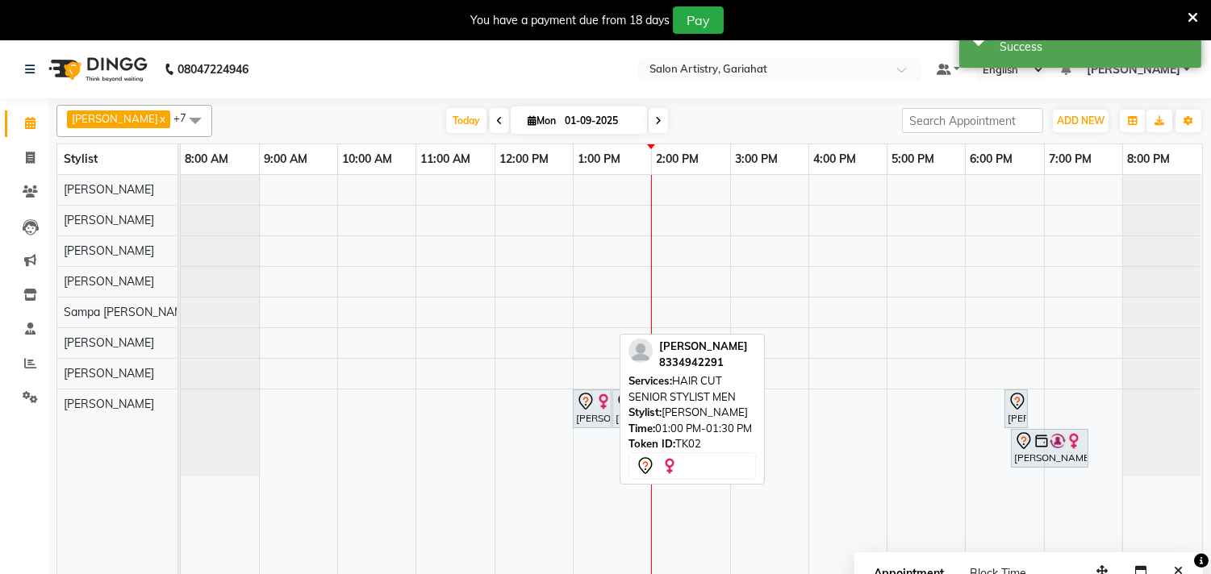
click at [591, 407] on icon at bounding box center [585, 401] width 19 height 19
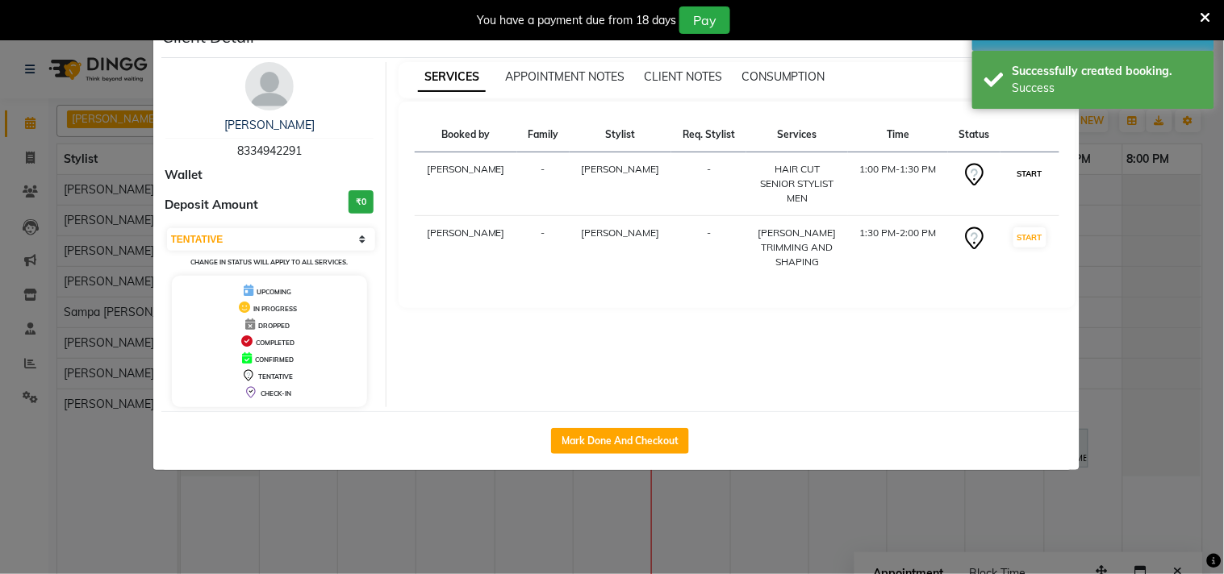
click at [1028, 172] on button "START" at bounding box center [1029, 174] width 33 height 20
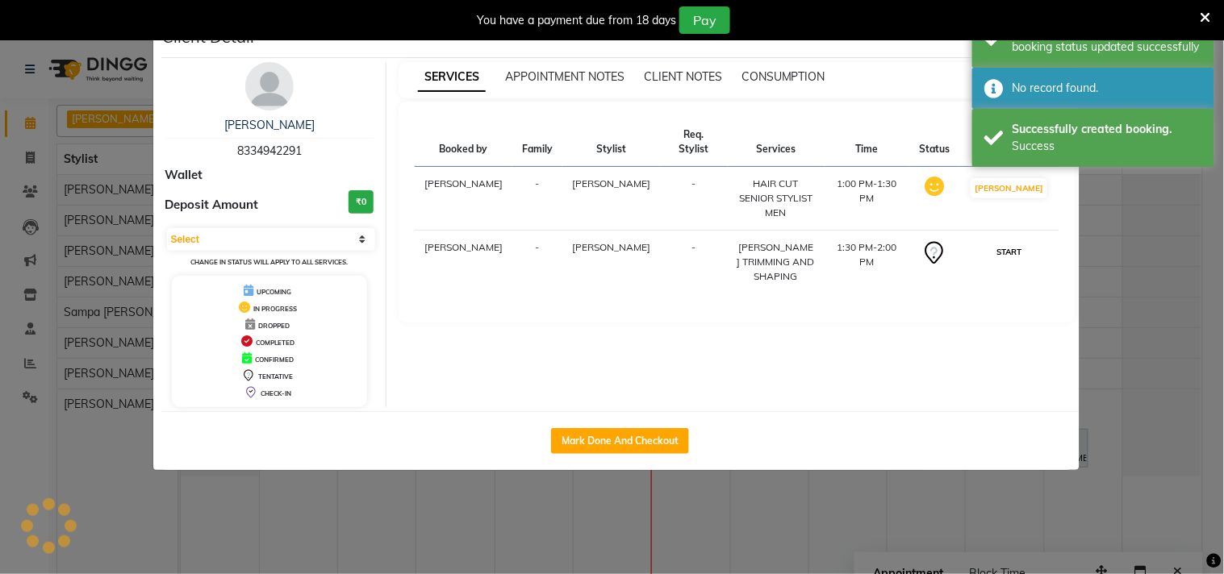
click at [1013, 242] on button "START" at bounding box center [1008, 252] width 33 height 20
select select "1"
click at [632, 442] on button "Mark Done And Checkout" at bounding box center [620, 441] width 138 height 26
select select "8368"
select select "service"
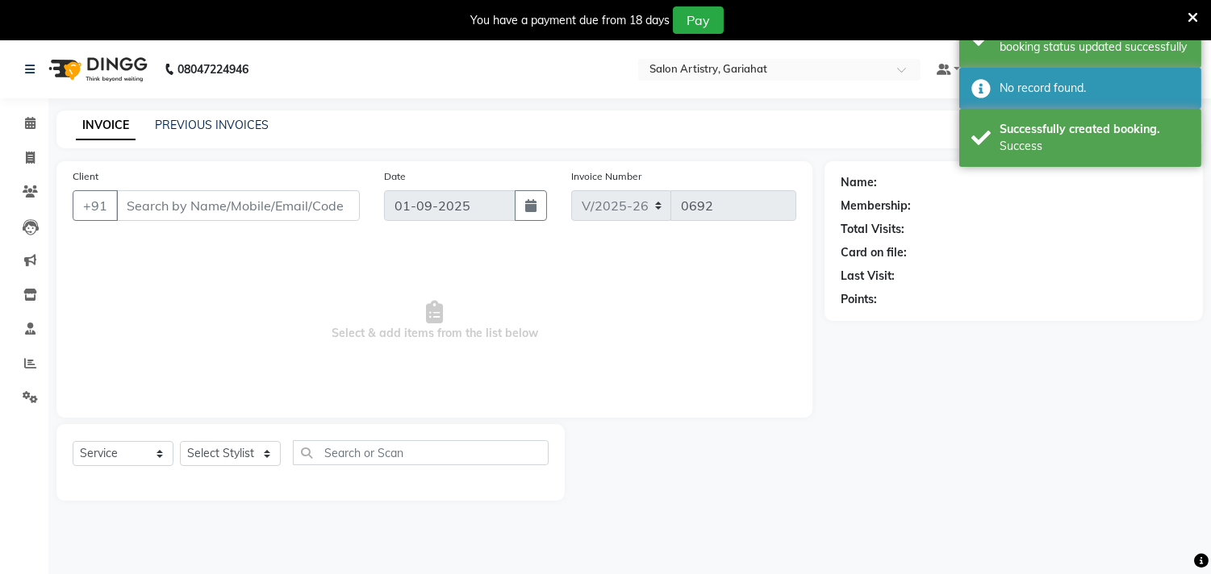
type input "8334942291"
select select "88921"
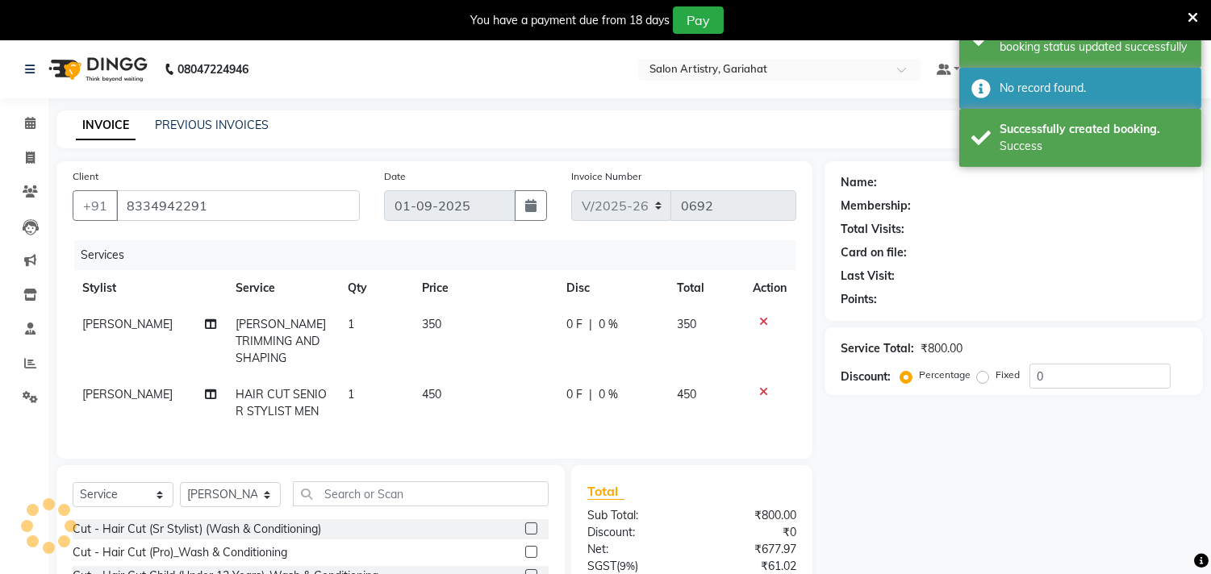
select select "1: Object"
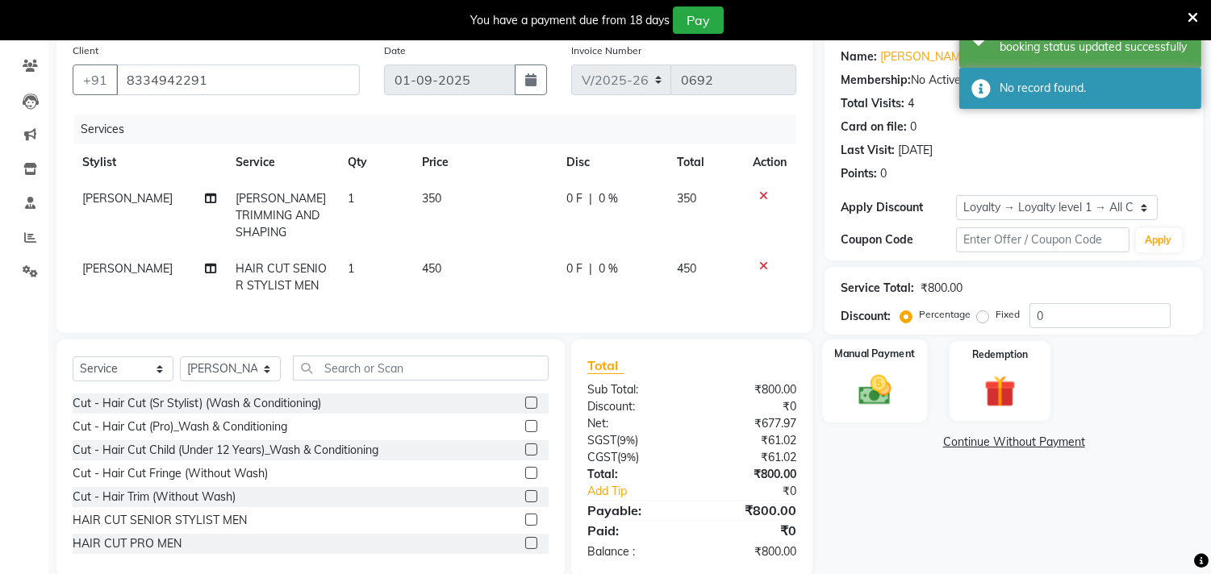
scroll to position [149, 0]
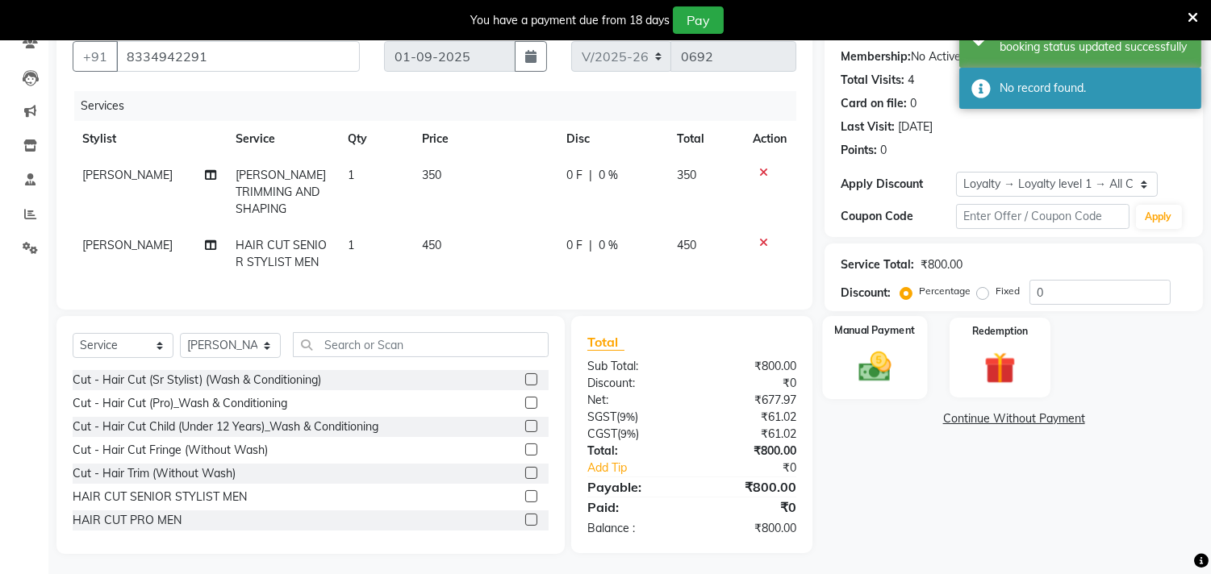
click at [872, 361] on img at bounding box center [875, 368] width 53 height 38
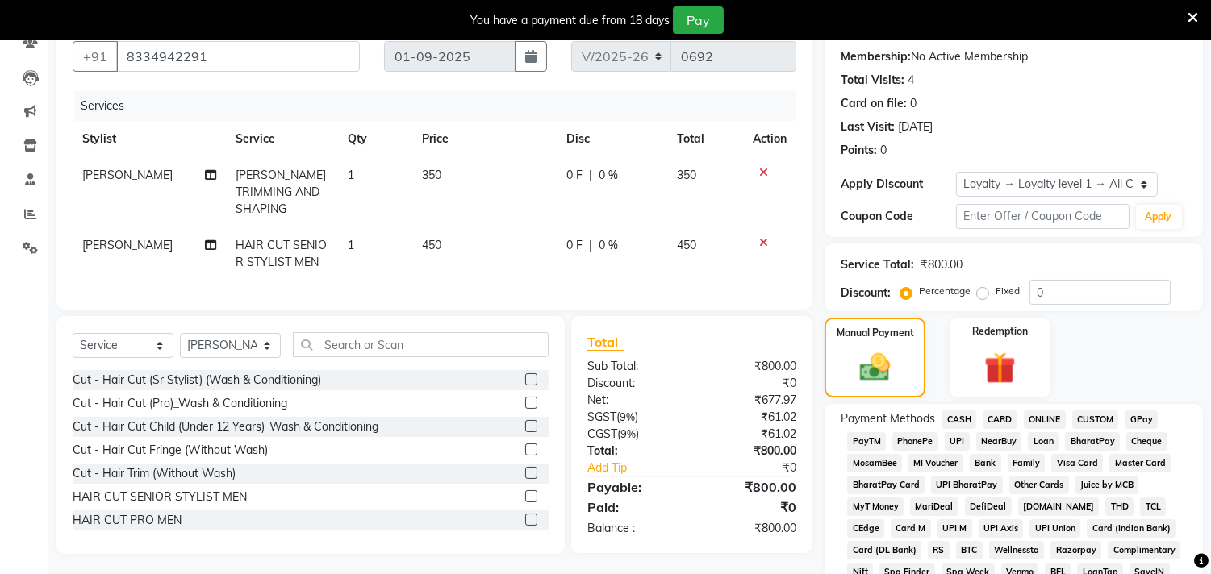
click at [1130, 419] on span "GPay" at bounding box center [1141, 420] width 33 height 19
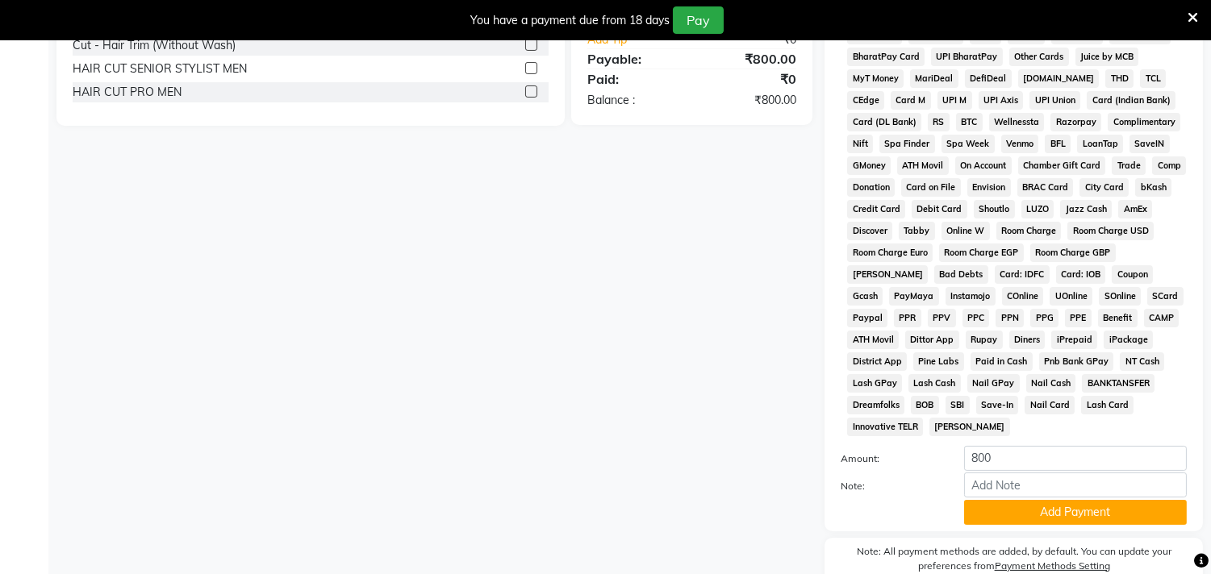
scroll to position [598, 0]
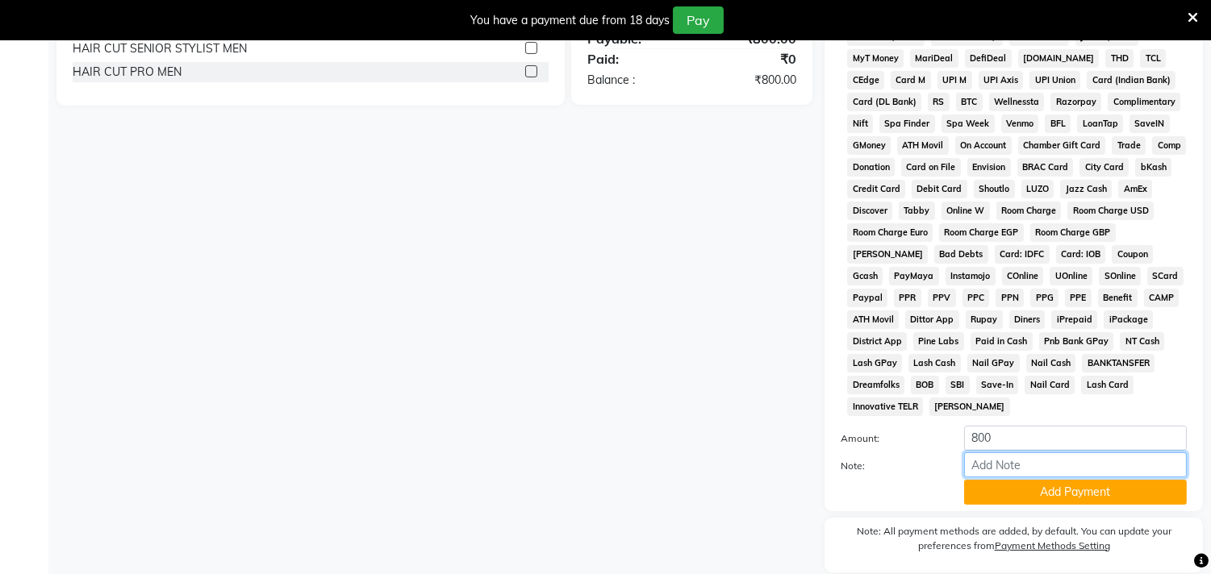
click at [1003, 468] on input "Note:" at bounding box center [1075, 465] width 223 height 25
type input "4750"
click at [1049, 490] on button "Add Payment" at bounding box center [1075, 492] width 223 height 25
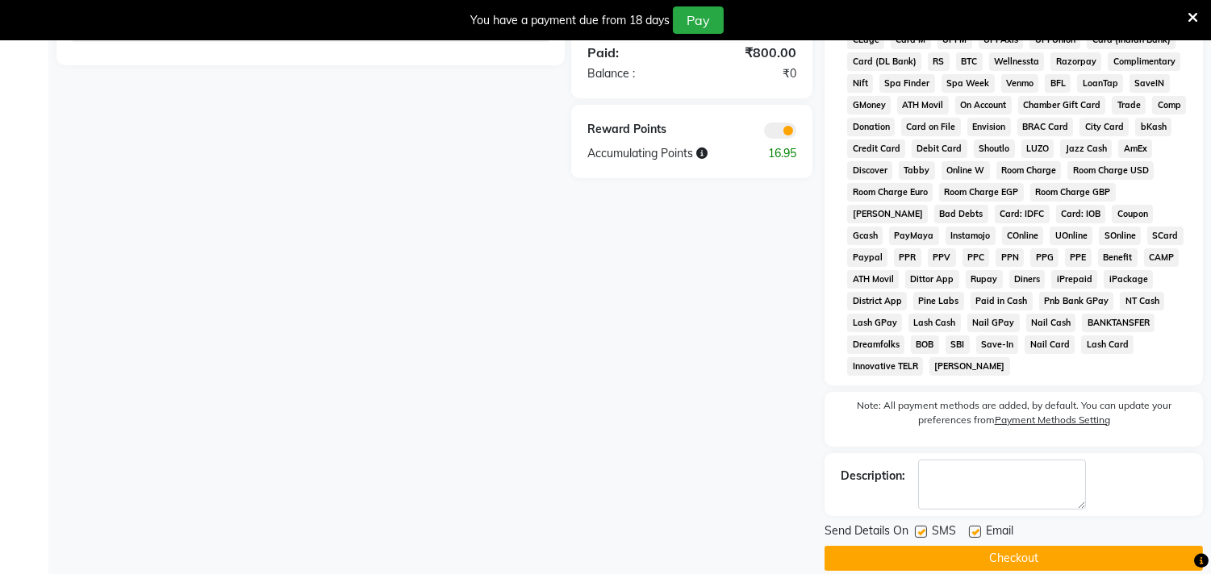
scroll to position [662, 0]
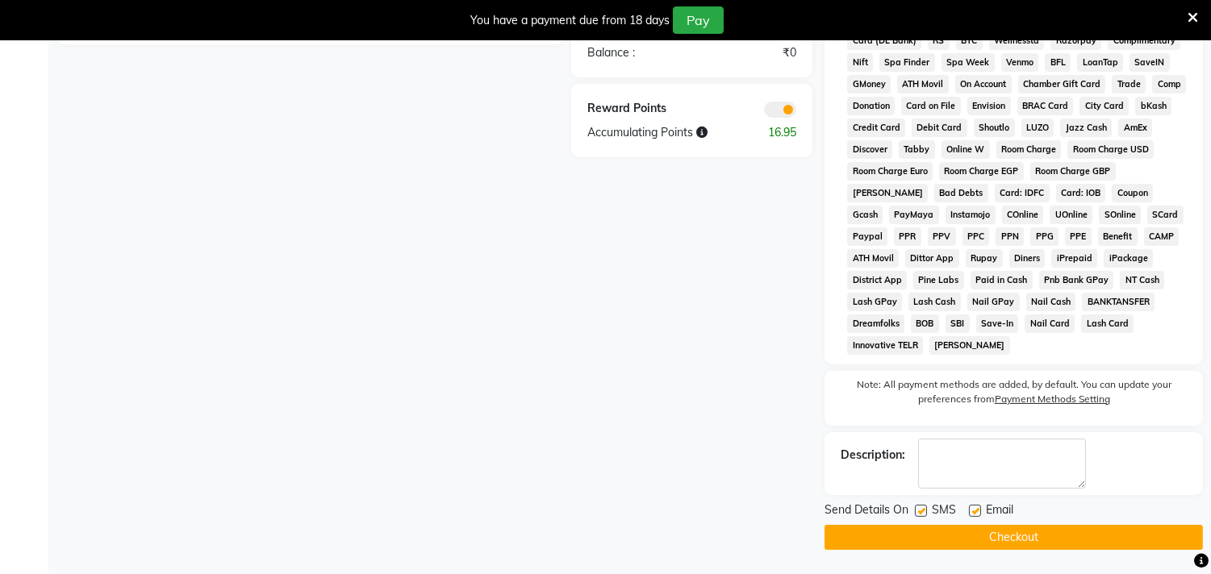
click at [1018, 535] on button "Checkout" at bounding box center [1013, 537] width 378 height 25
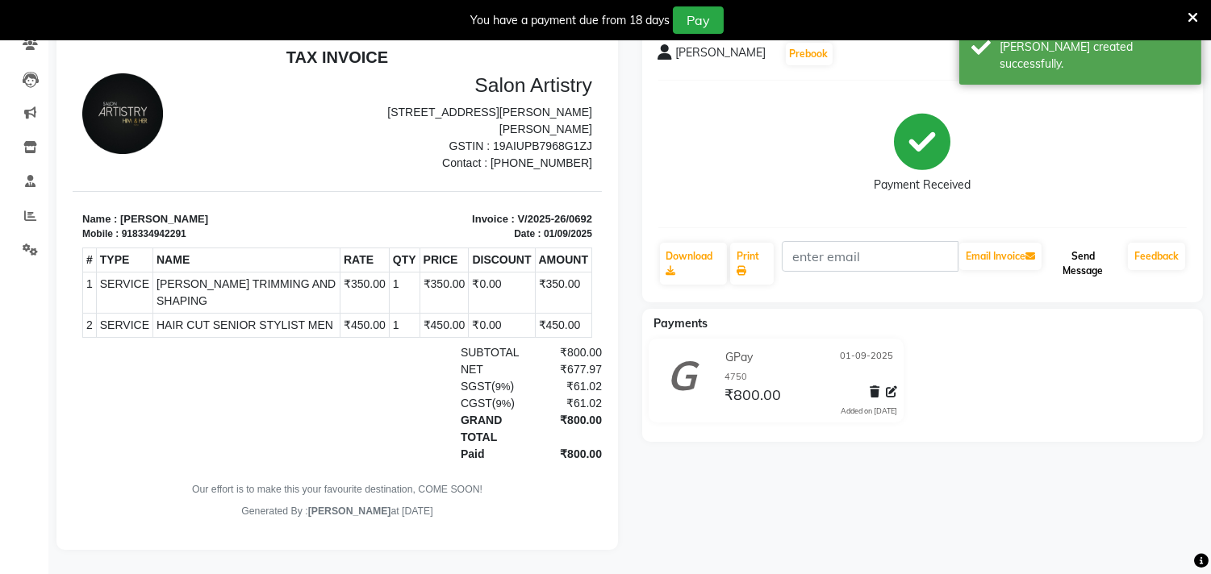
click at [1100, 248] on button "Send Message" at bounding box center [1083, 264] width 77 height 42
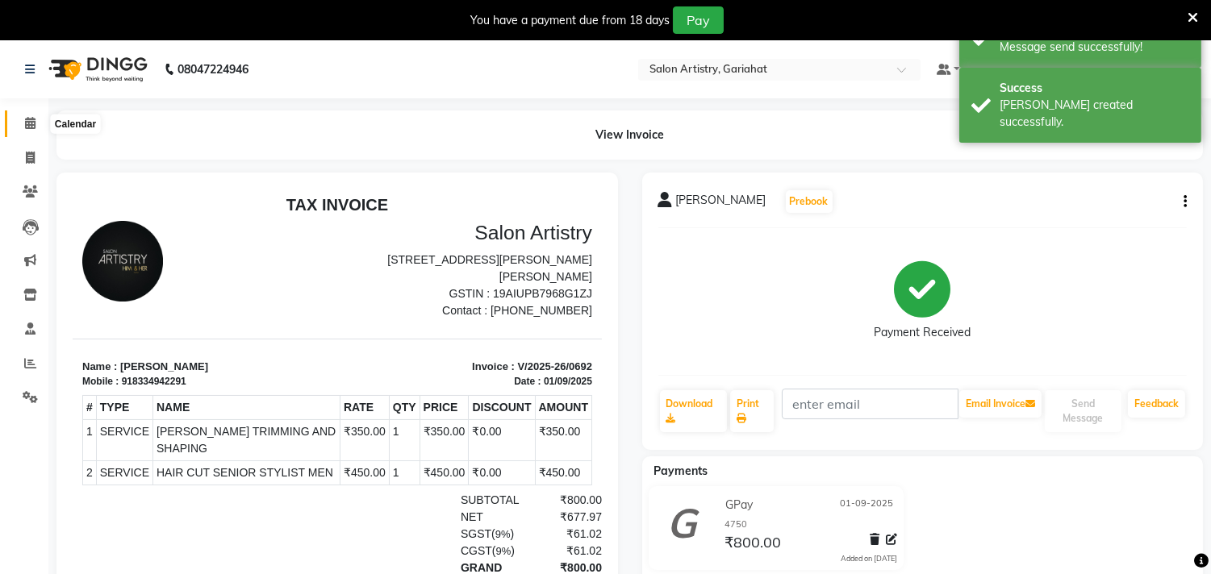
click at [29, 123] on icon at bounding box center [30, 123] width 10 height 12
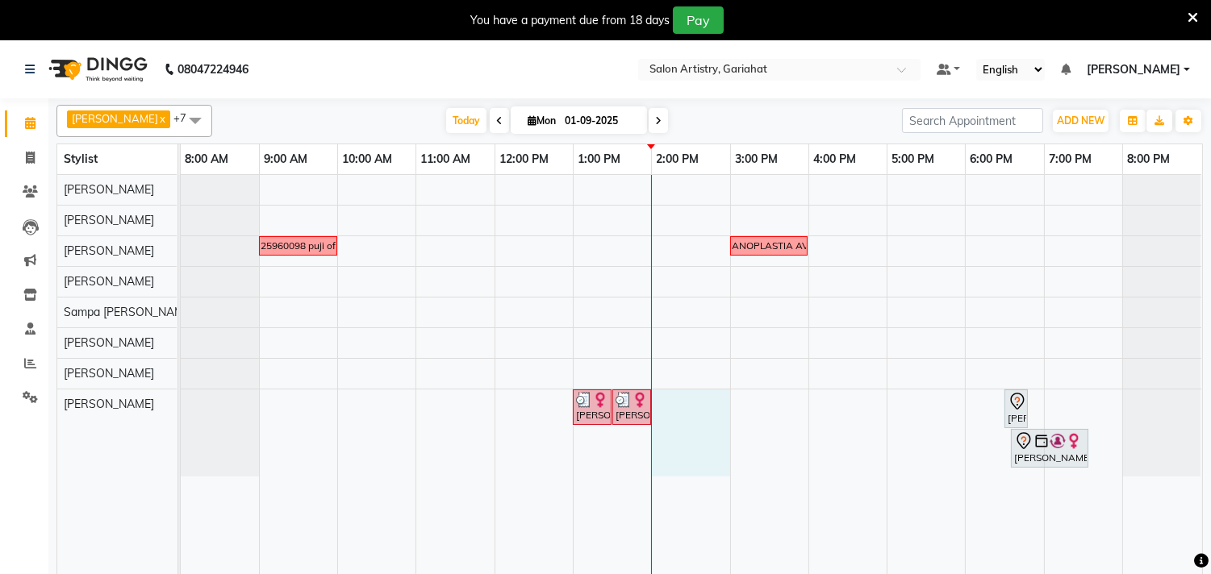
click at [674, 419] on div "9425960098 puji offer RUPALI AGARWAL DAUGHTER .....NANOPLASTIA AVIKA RS- 6999/-…" at bounding box center [691, 384] width 1021 height 419
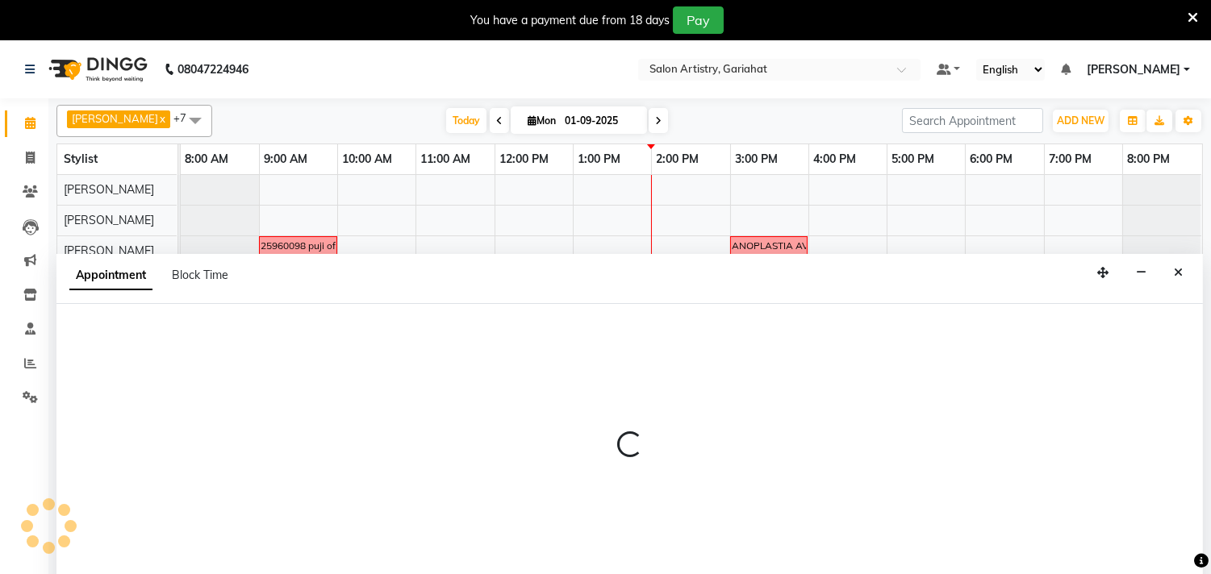
scroll to position [40, 0]
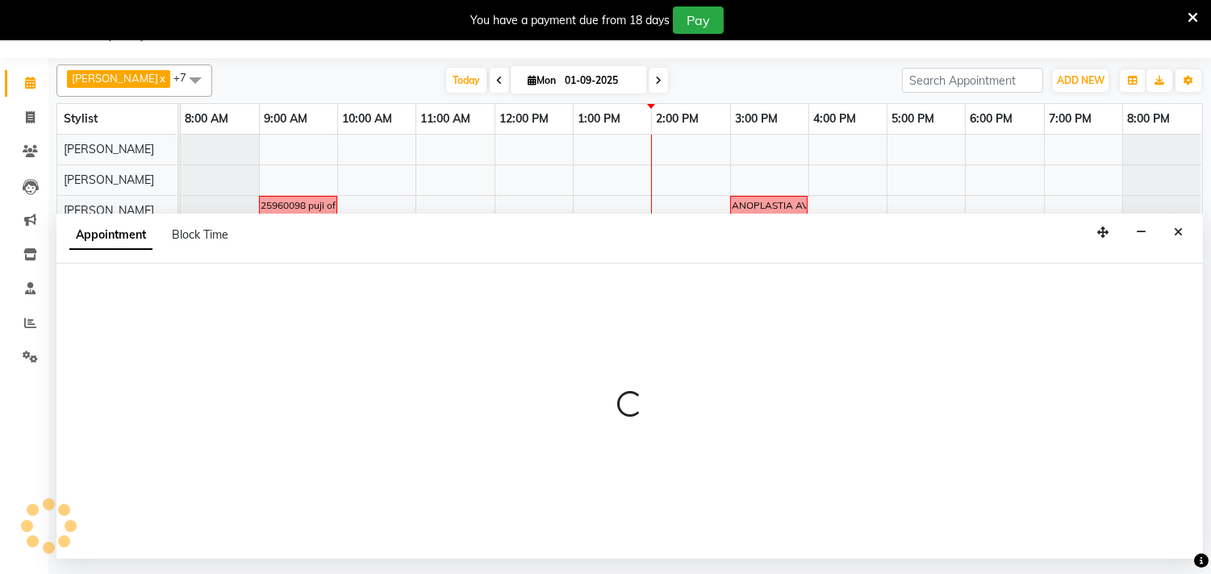
select select "88921"
select select "tentative"
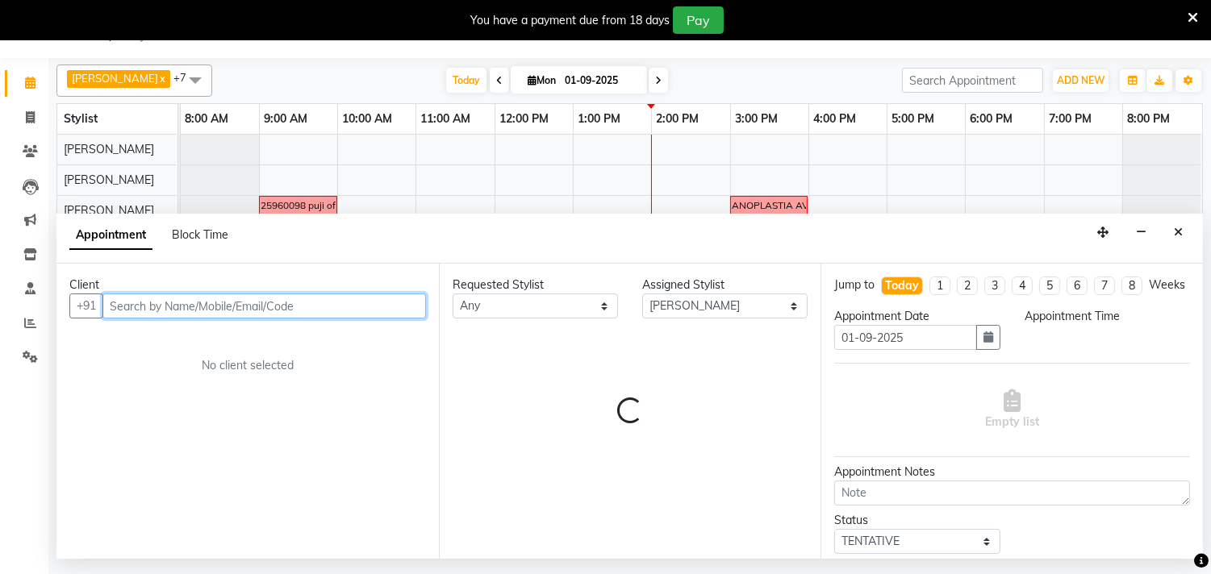
select select "840"
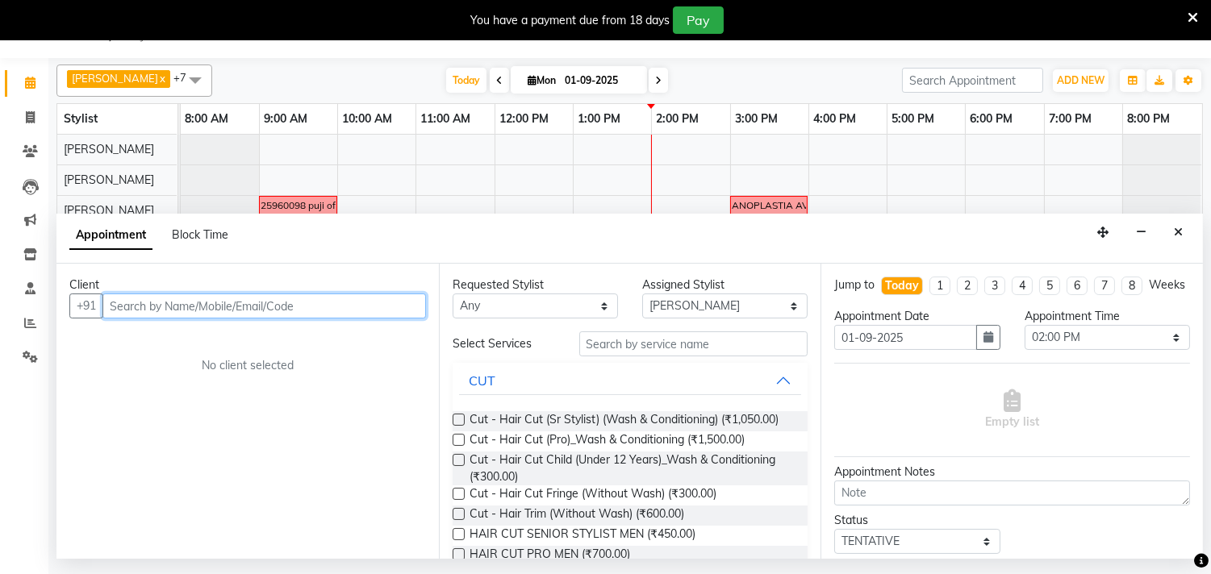
click at [261, 298] on input "text" at bounding box center [263, 306] width 323 height 25
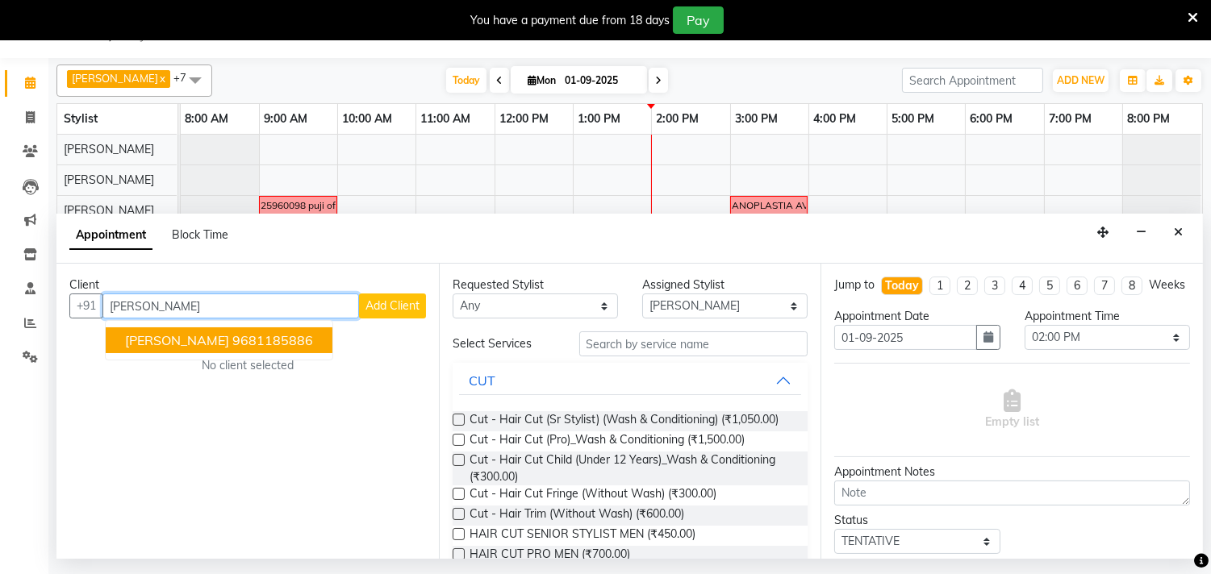
click at [200, 339] on span "MONALISA MANNA" at bounding box center [177, 340] width 104 height 16
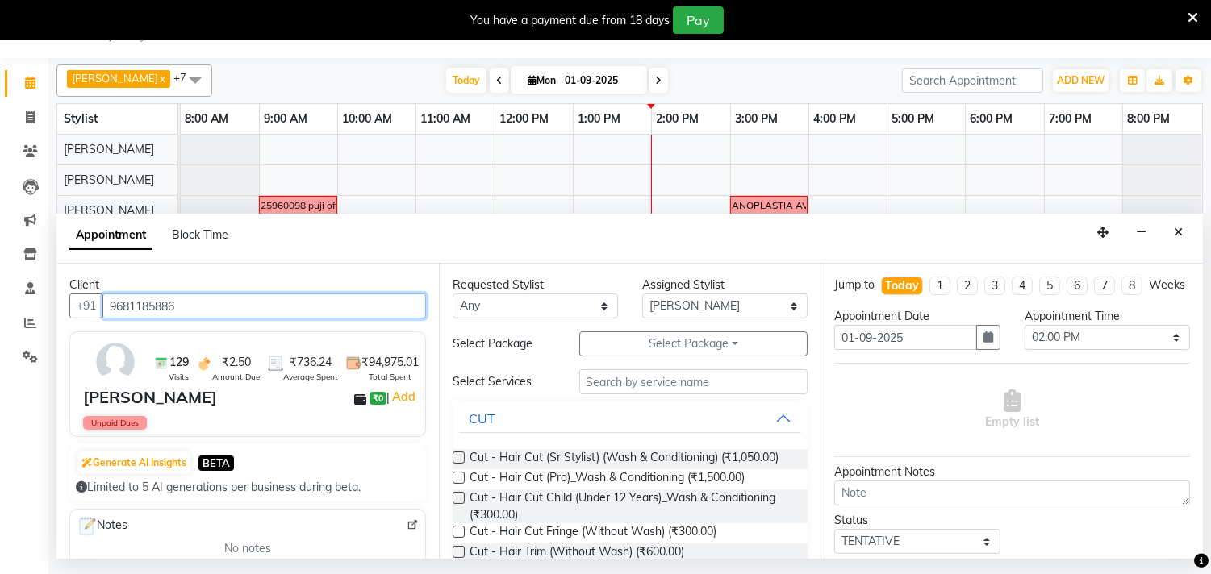
type input "9681185886"
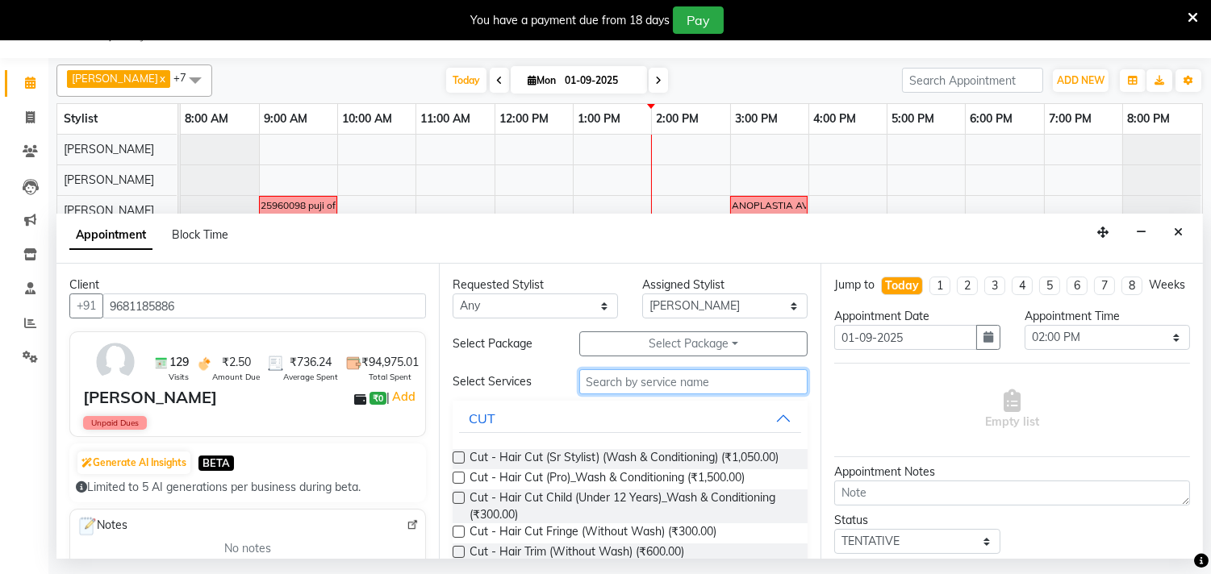
click at [647, 386] on input "text" at bounding box center [693, 381] width 229 height 25
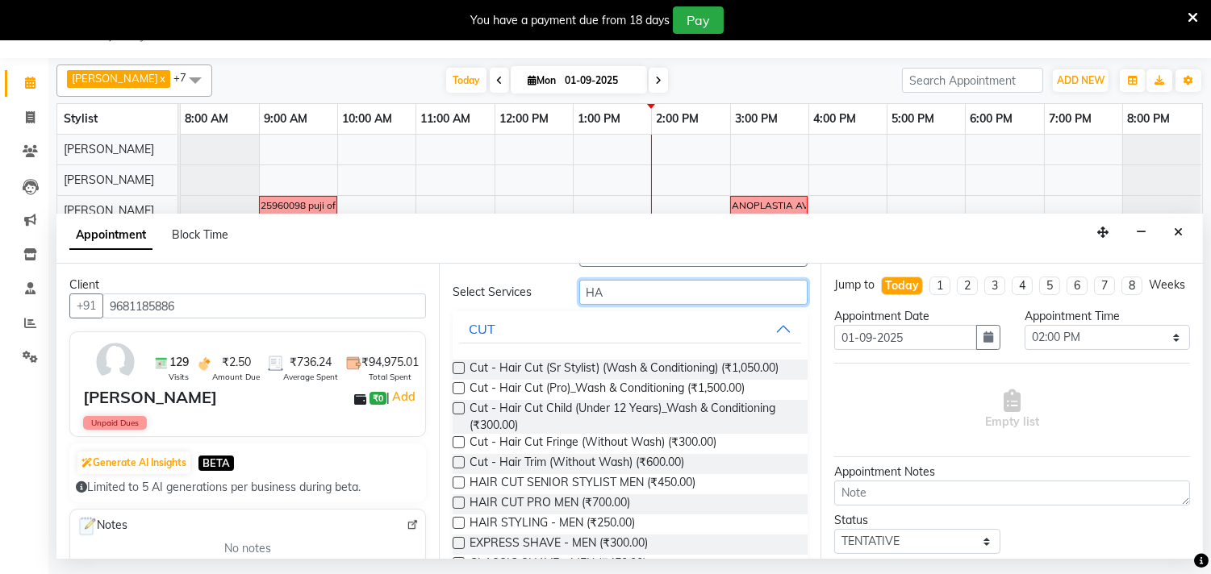
type input "H"
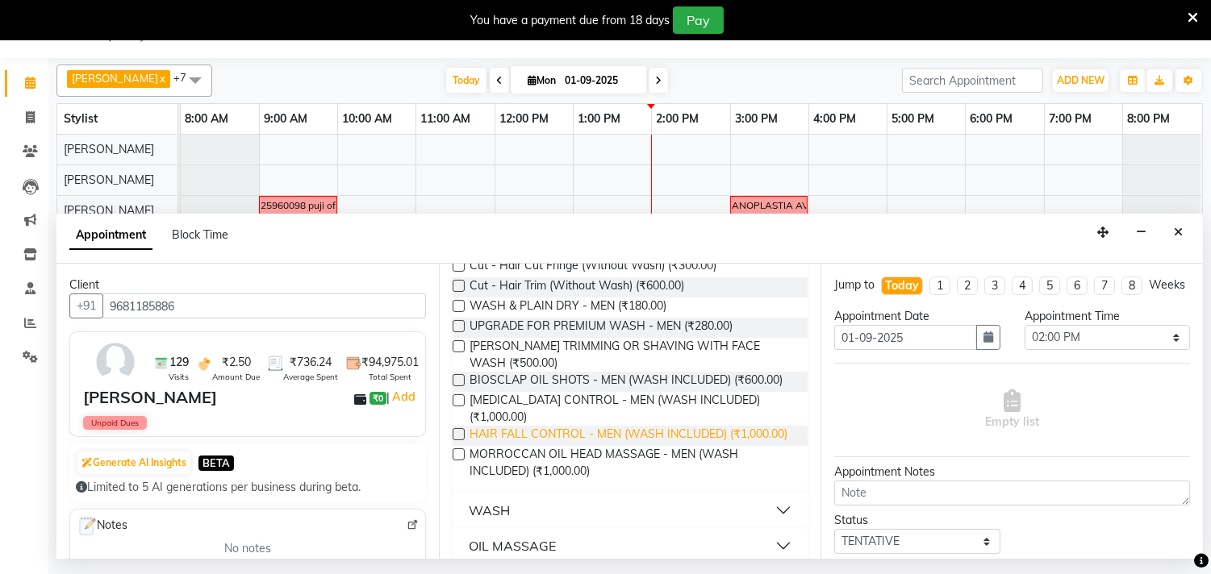
scroll to position [297, 0]
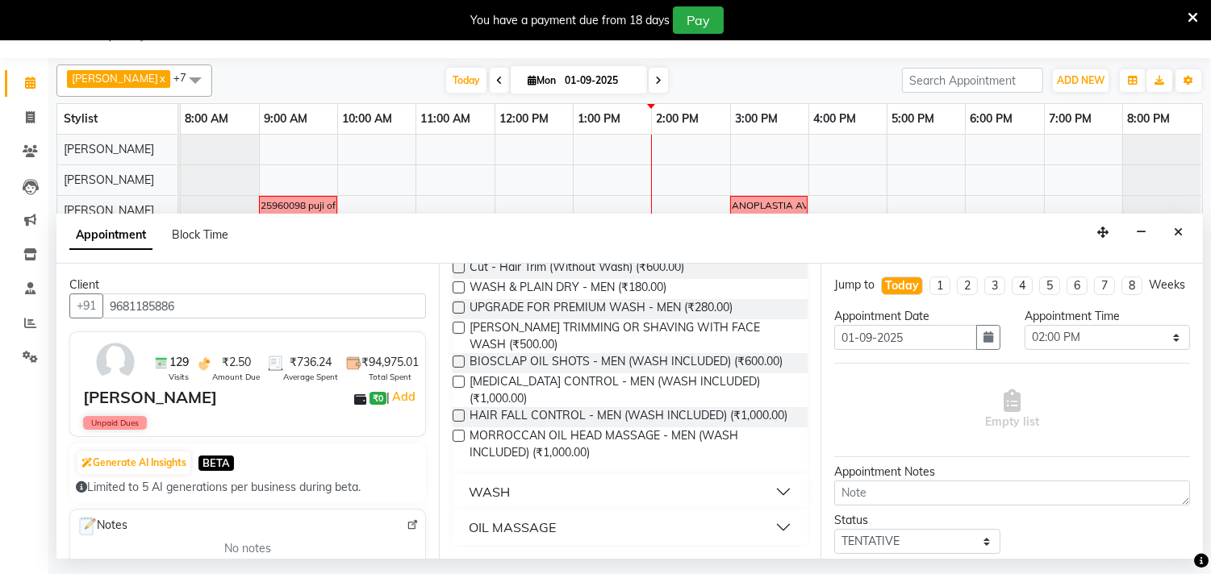
type input "WASH"
click at [682, 489] on button "WASH" at bounding box center [630, 492] width 343 height 29
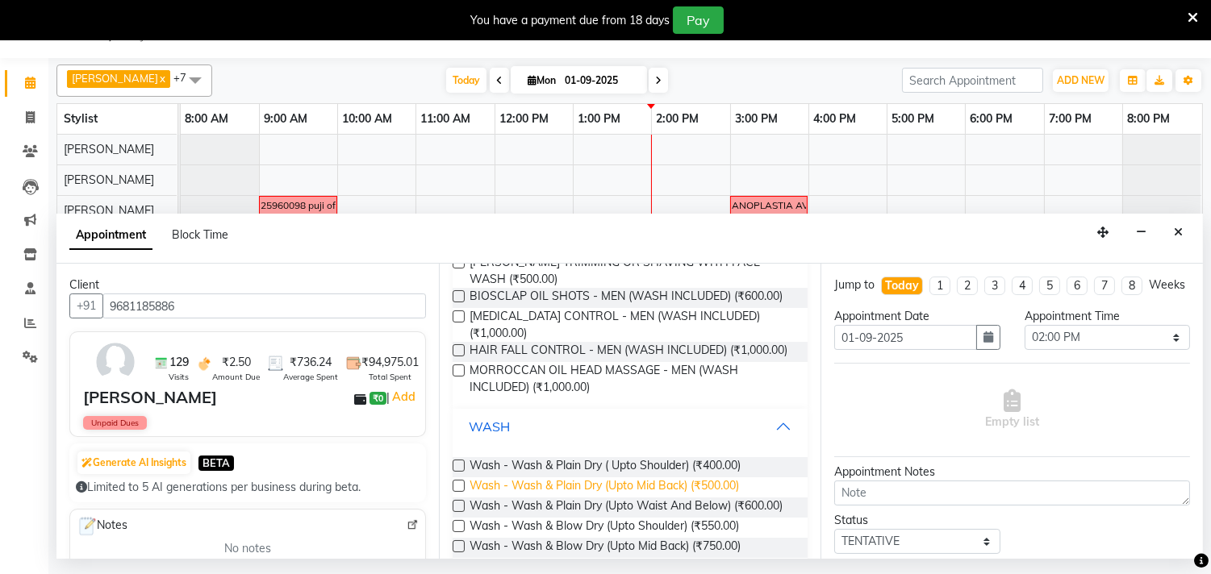
scroll to position [387, 0]
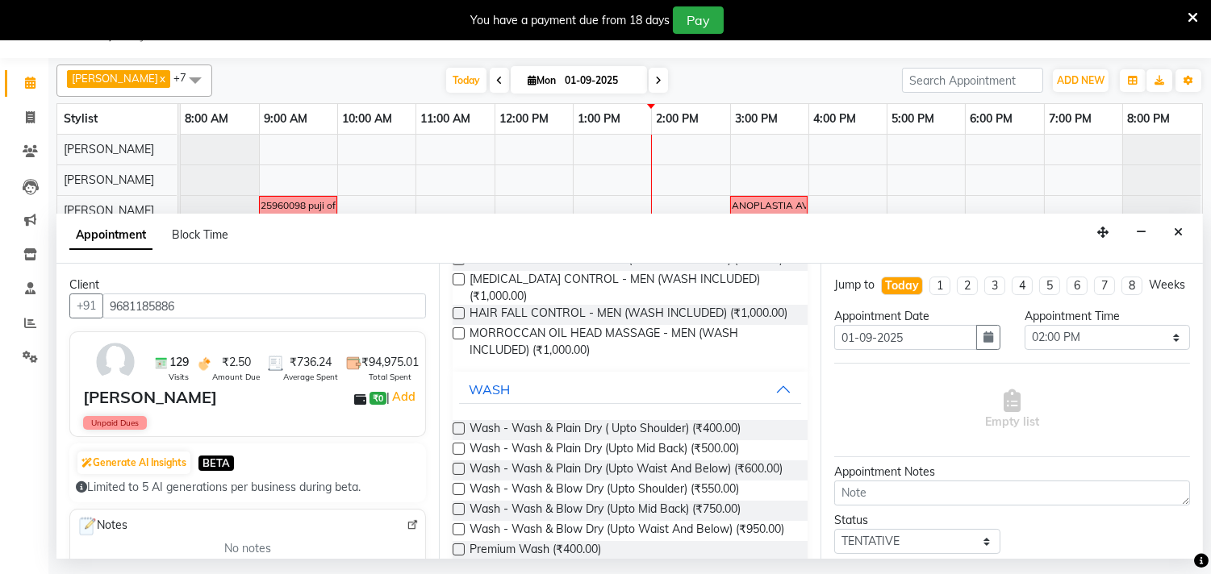
click at [455, 435] on label at bounding box center [459, 429] width 12 height 12
click at [455, 436] on input "checkbox" at bounding box center [458, 430] width 10 height 10
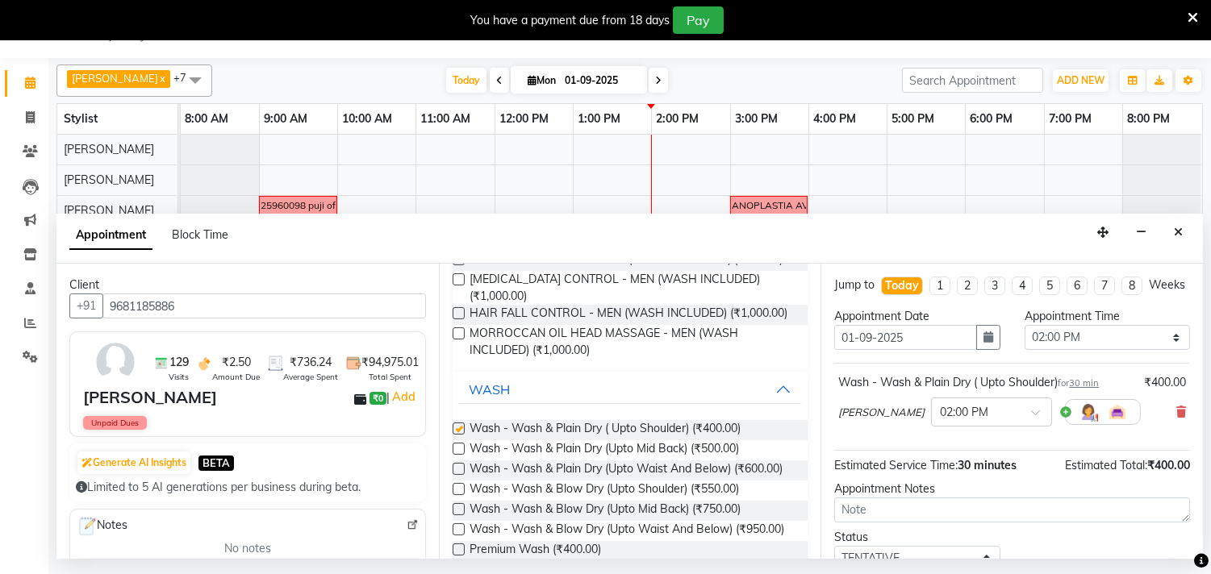
checkbox input "false"
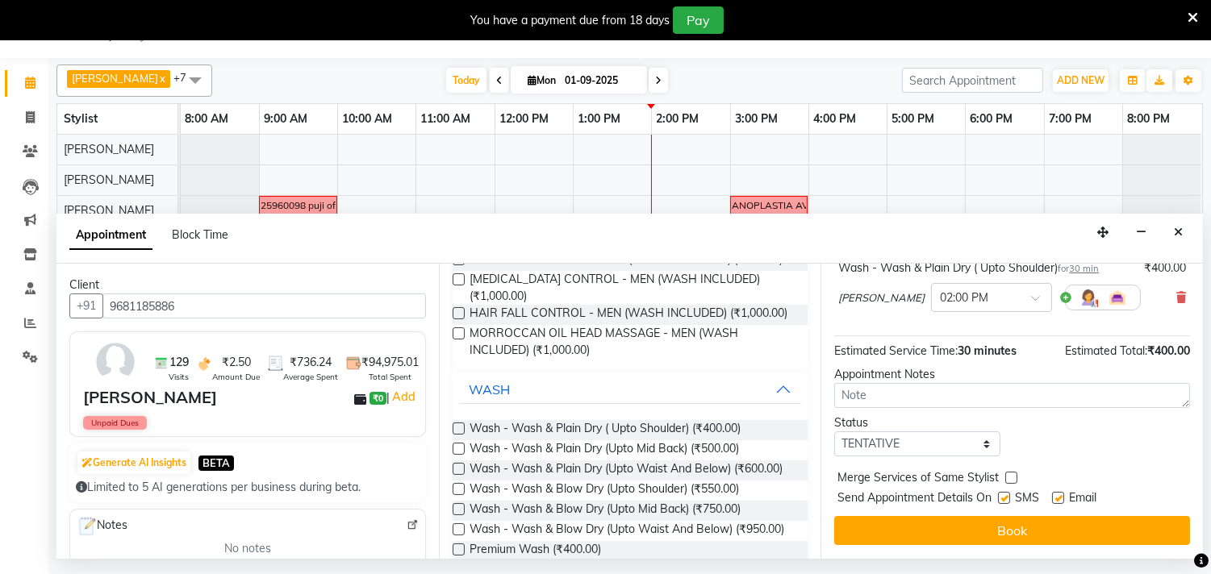
scroll to position [130, 0]
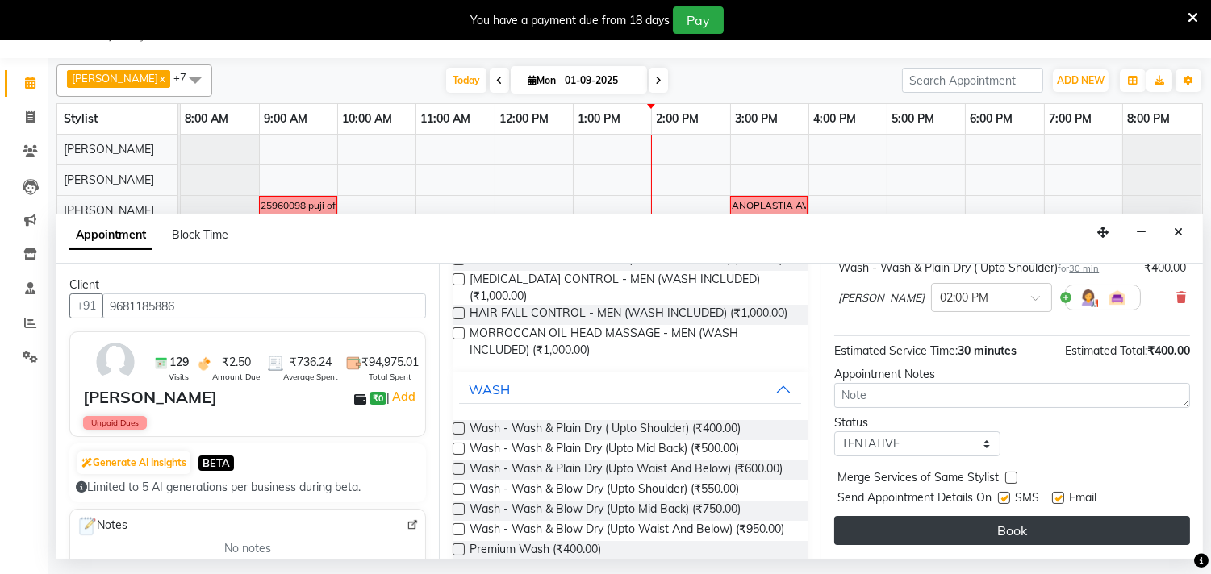
click at [1020, 528] on button "Book" at bounding box center [1012, 530] width 356 height 29
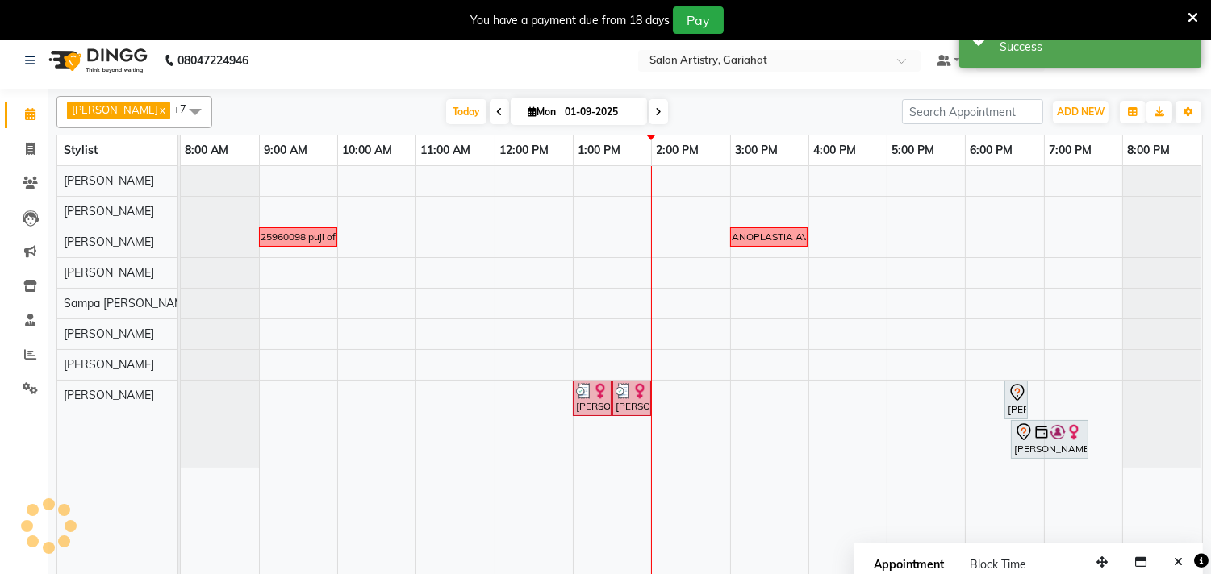
scroll to position [0, 0]
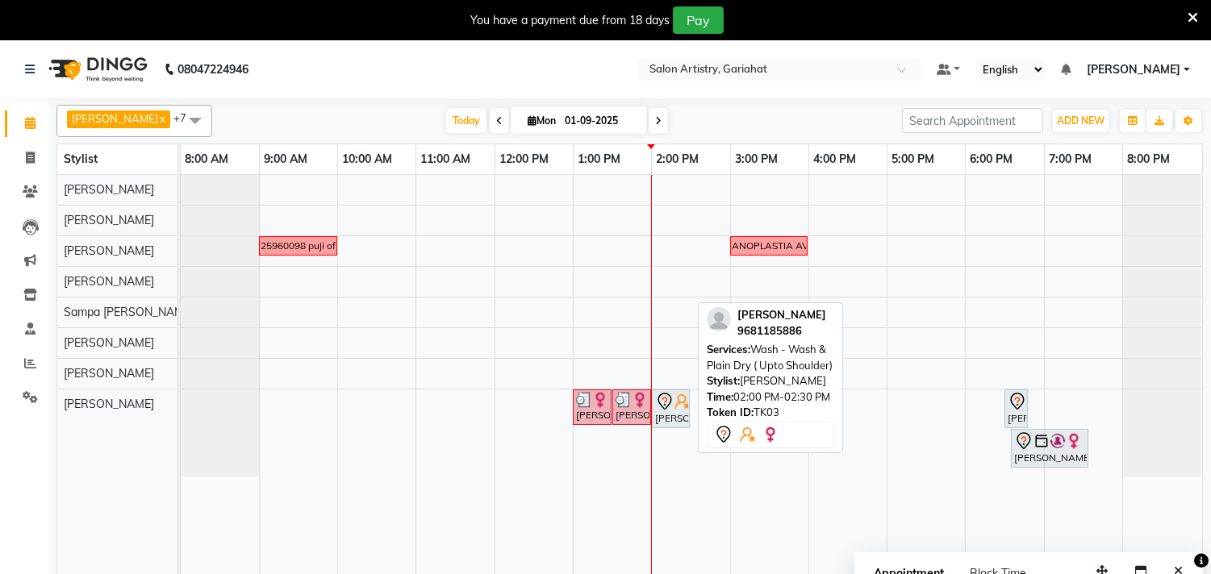
click at [682, 421] on div "MONALISA MANNA, TK03, 02:00 PM-02:30 PM, Wash - Wash & Plain Dry ( Upto Shoulde…" at bounding box center [670, 409] width 35 height 34
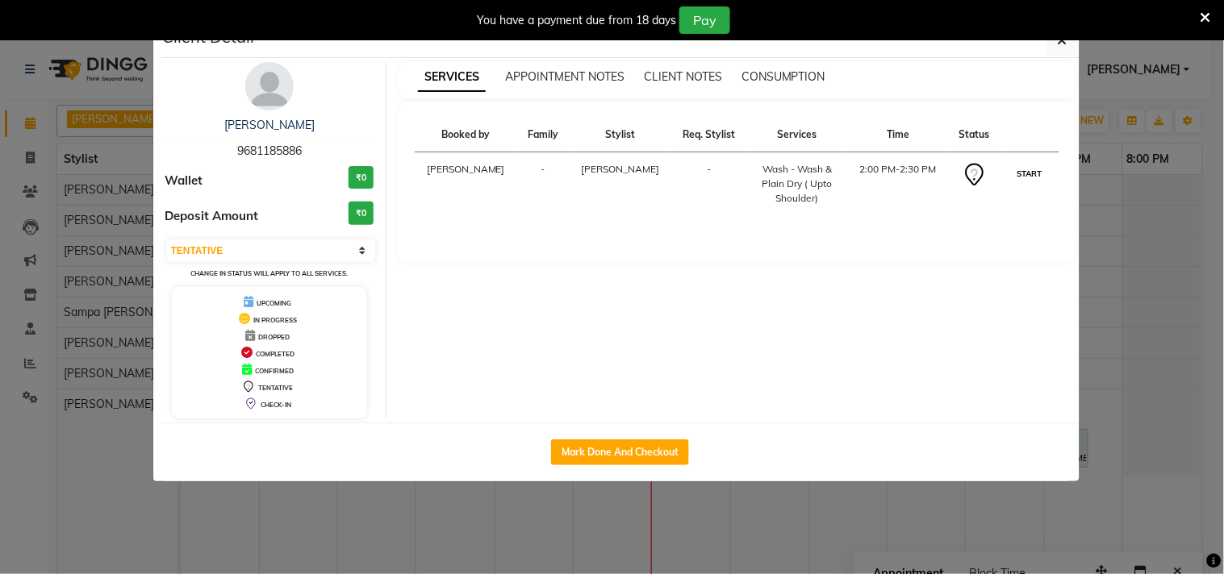
click at [1031, 174] on button "START" at bounding box center [1029, 174] width 33 height 20
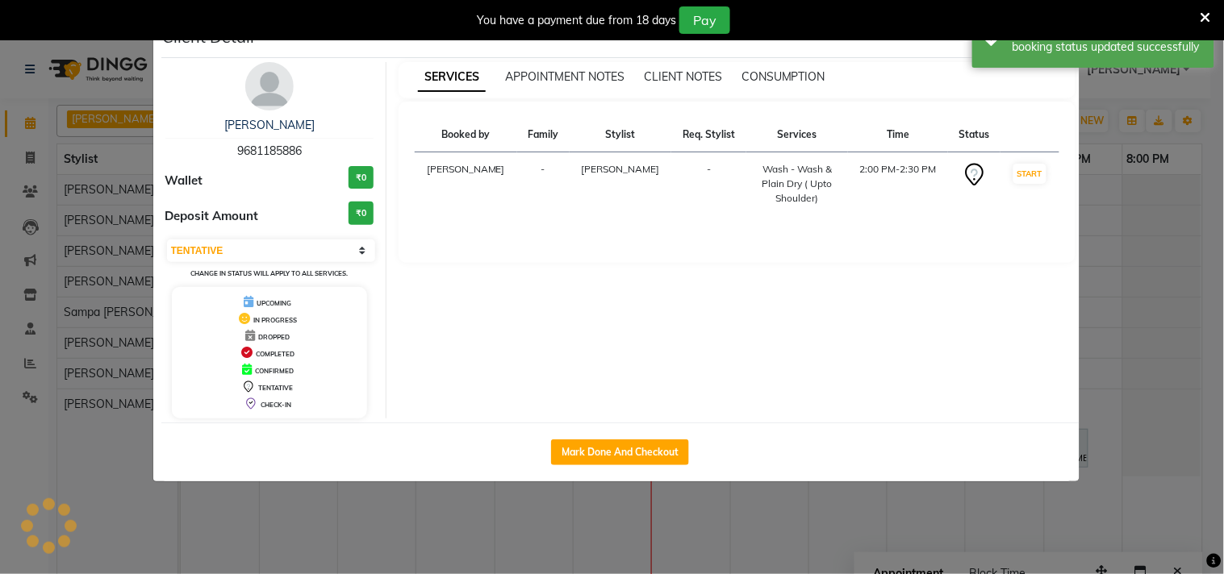
select select "1"
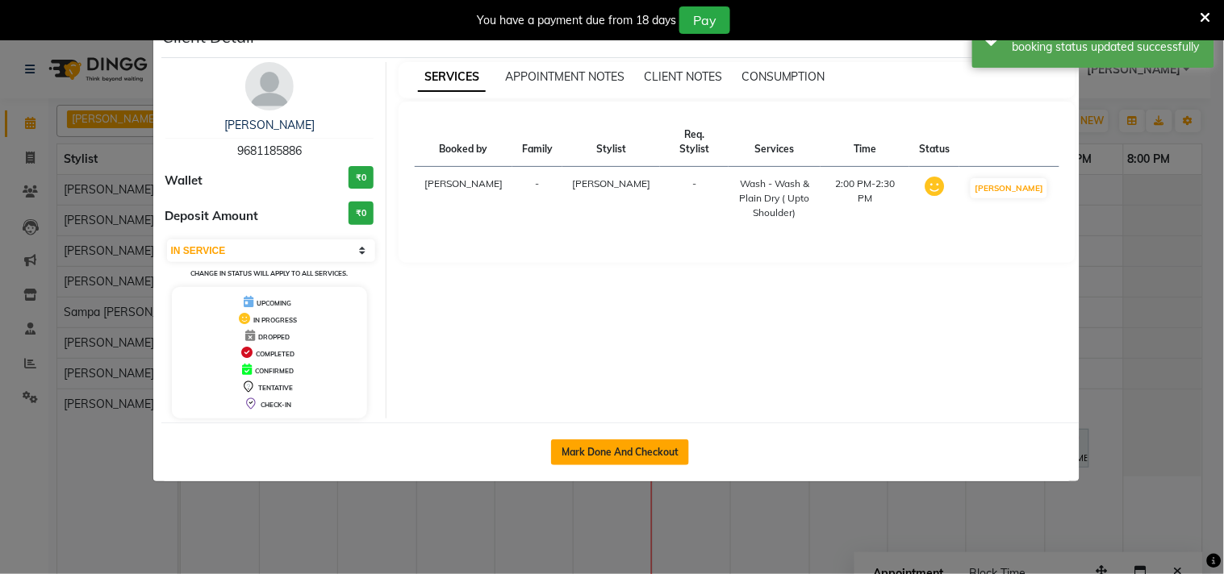
click at [643, 453] on button "Mark Done And Checkout" at bounding box center [620, 453] width 138 height 26
select select "service"
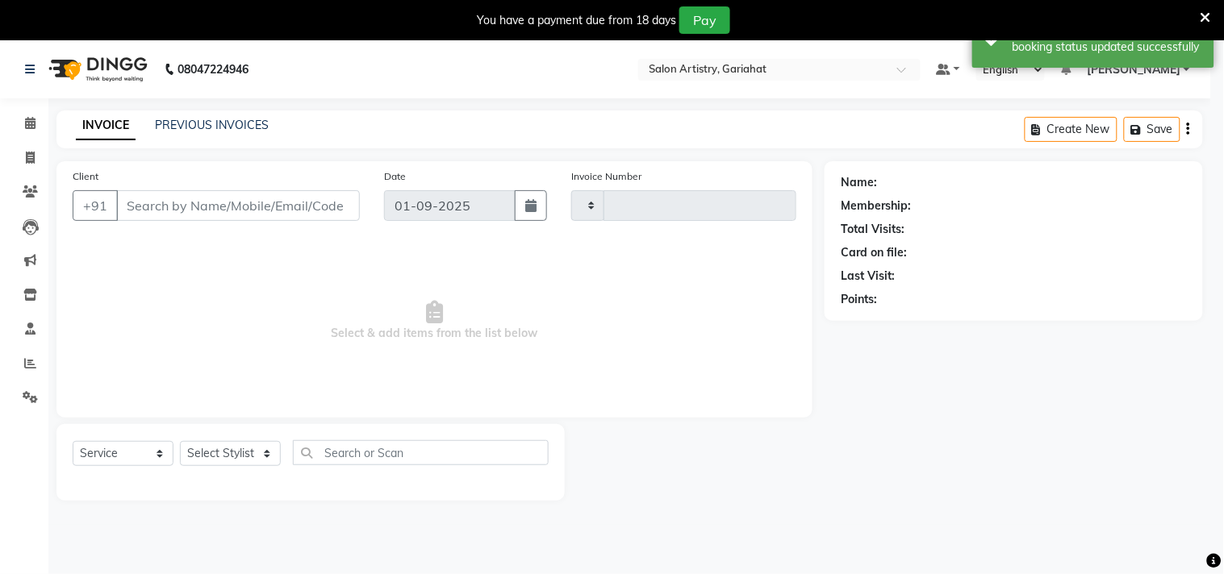
type input "0693"
select select "8368"
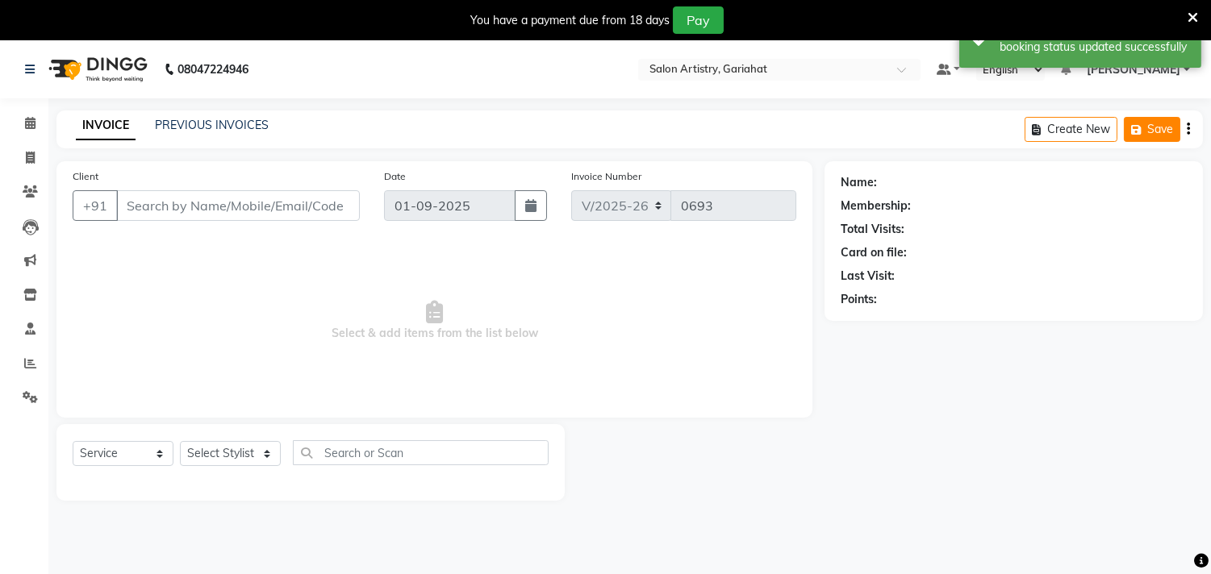
type input "9681185886"
select select "88921"
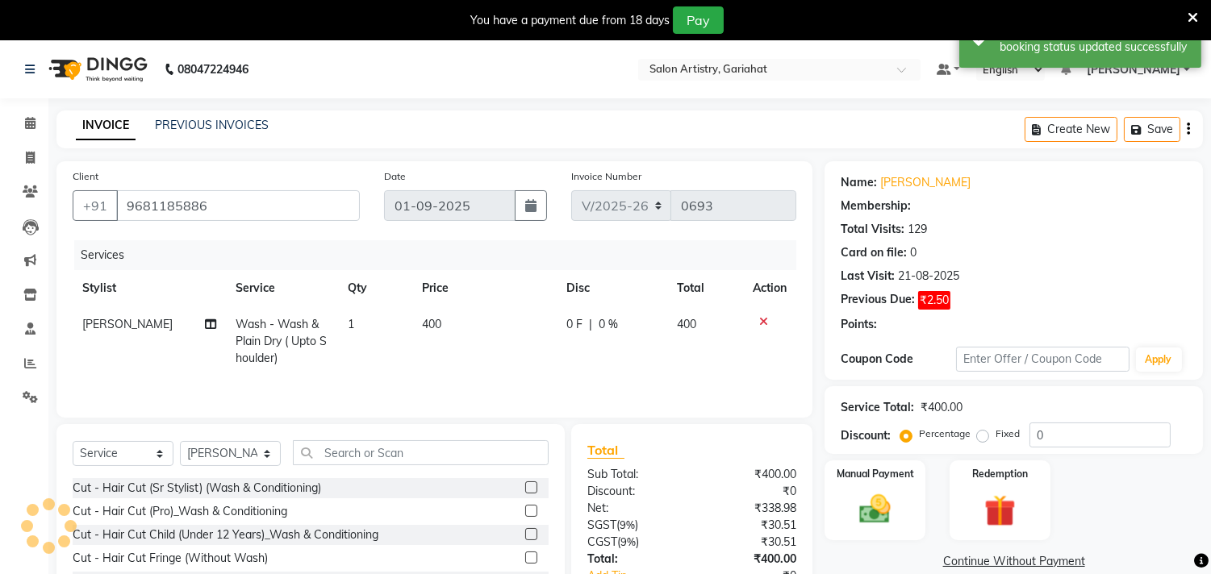
select select "1: Object"
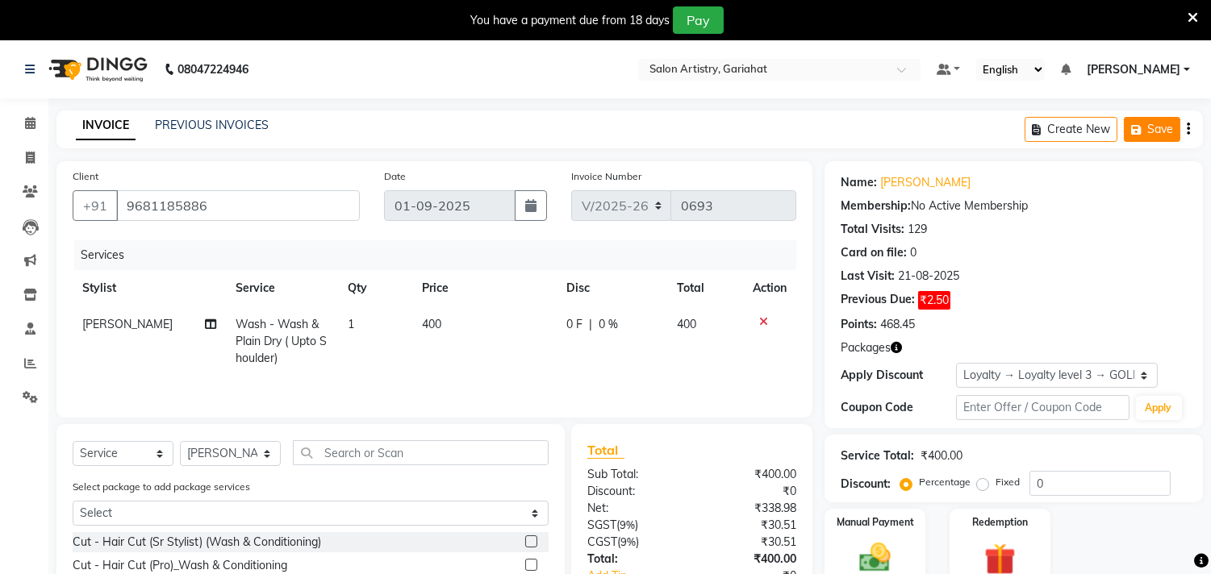
click at [1146, 127] on button "Save" at bounding box center [1152, 129] width 56 height 25
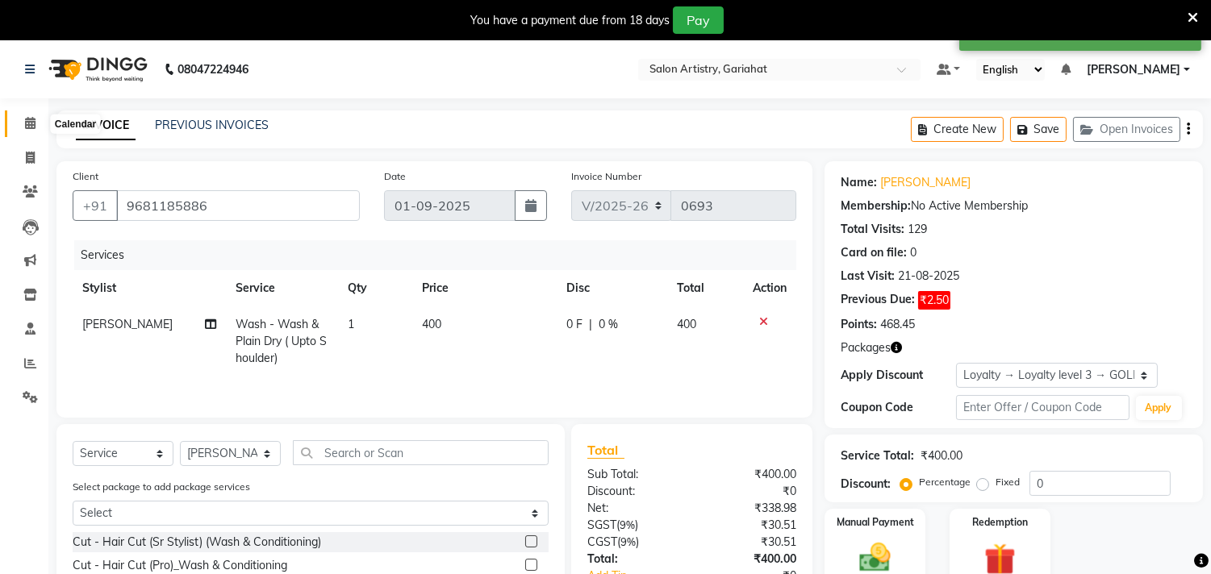
click at [31, 119] on icon at bounding box center [30, 123] width 10 height 12
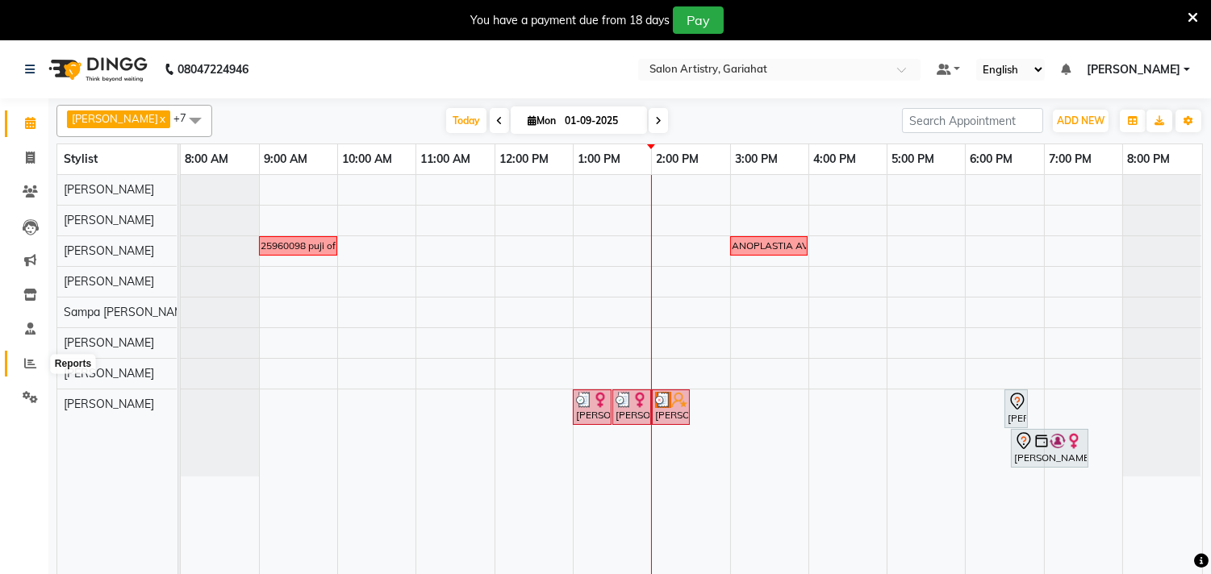
click at [24, 364] on icon at bounding box center [30, 363] width 12 height 12
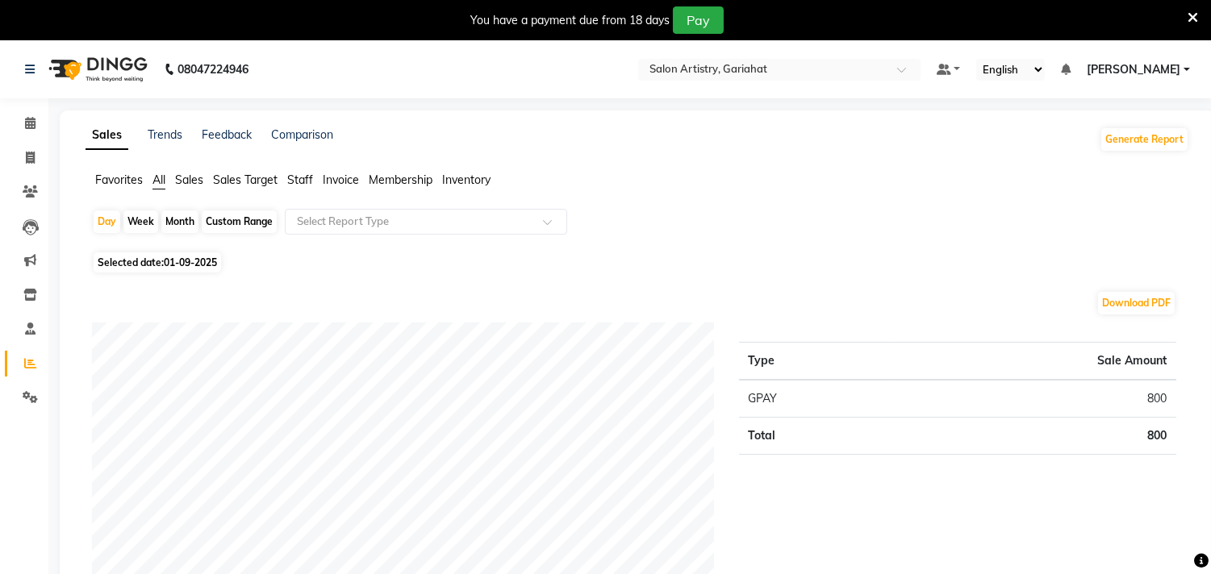
click at [311, 179] on span "Staff" at bounding box center [300, 180] width 26 height 15
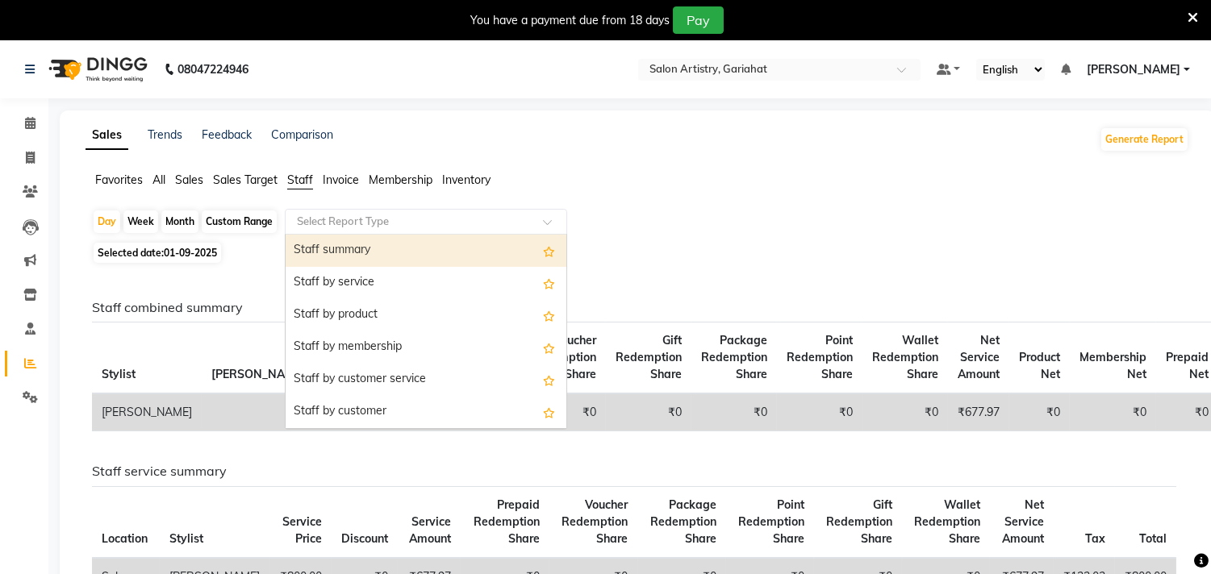
click at [344, 218] on input "text" at bounding box center [410, 222] width 232 height 16
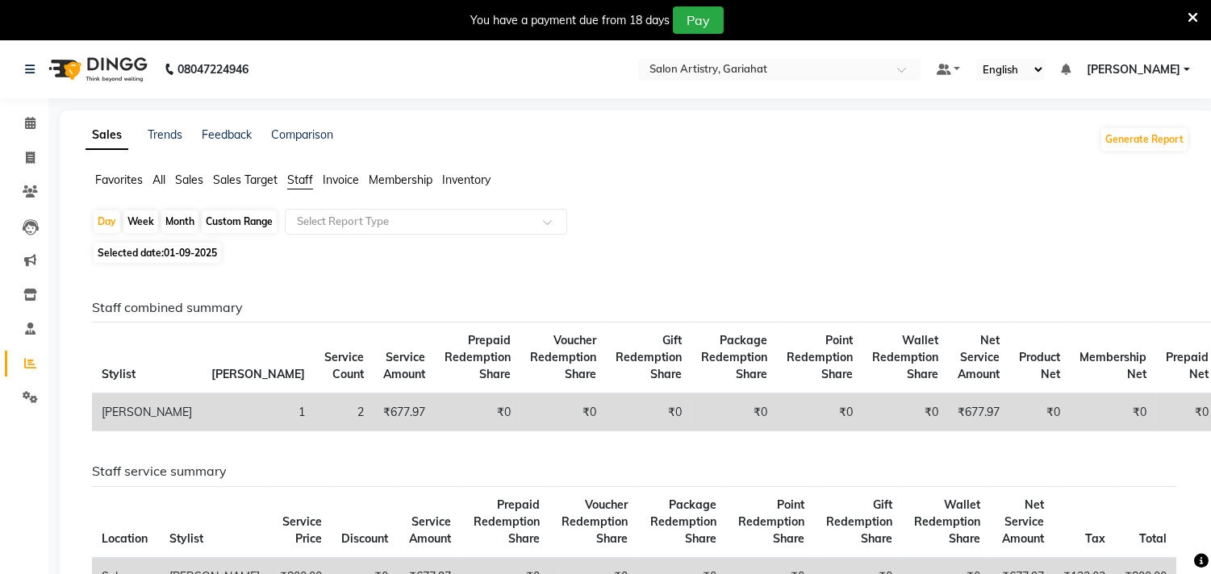
click at [699, 174] on ul "Favorites All Sales Sales Target Staff Invoice Membership Inventory" at bounding box center [638, 181] width 1104 height 18
